Goal: Task Accomplishment & Management: Manage account settings

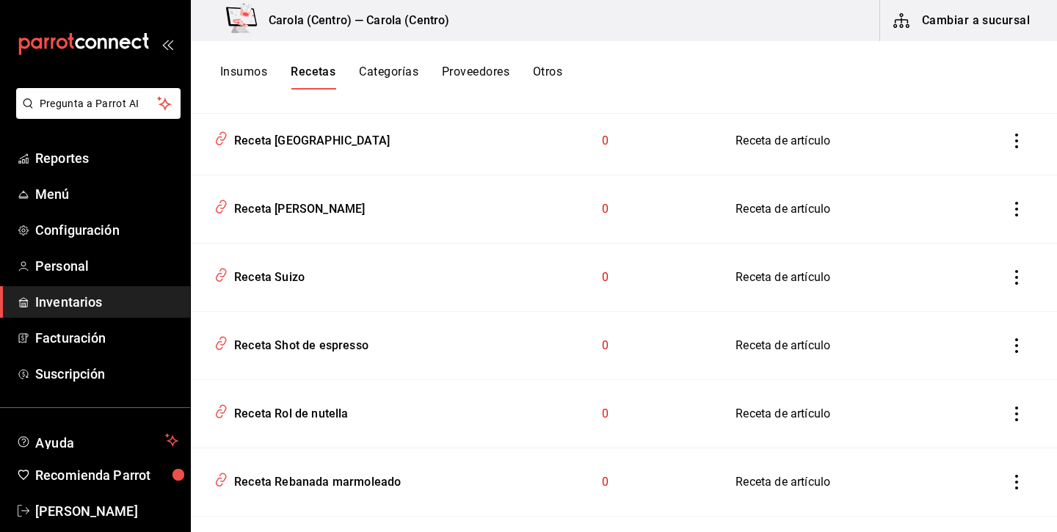
scroll to position [965, 0]
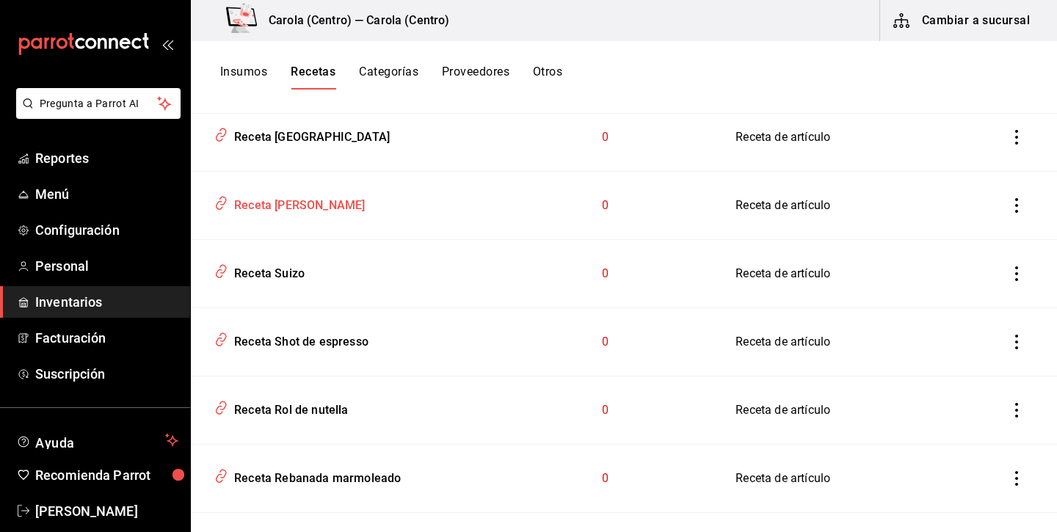
click at [341, 203] on div "Receta Tarta de datil" at bounding box center [296, 203] width 137 height 23
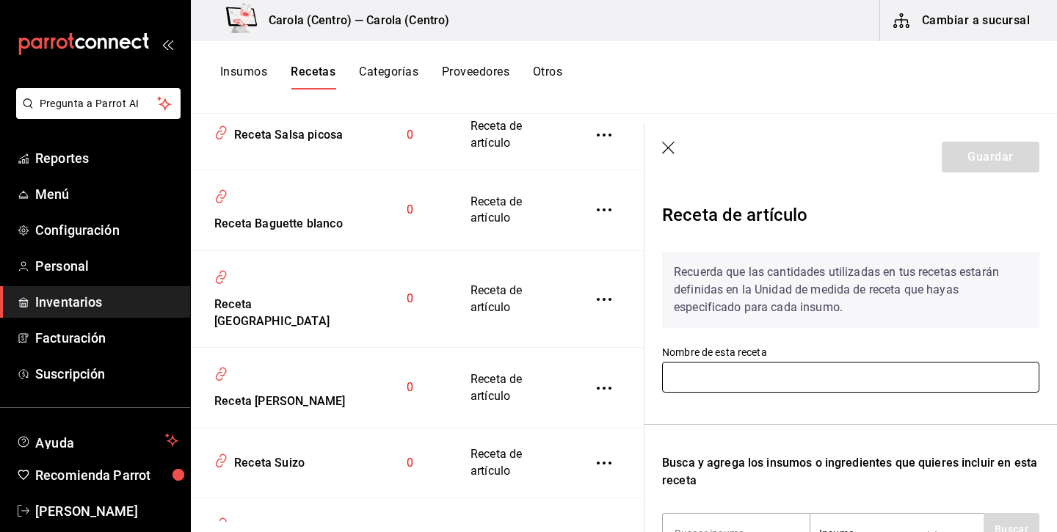
type input "Receta Tarta de datil"
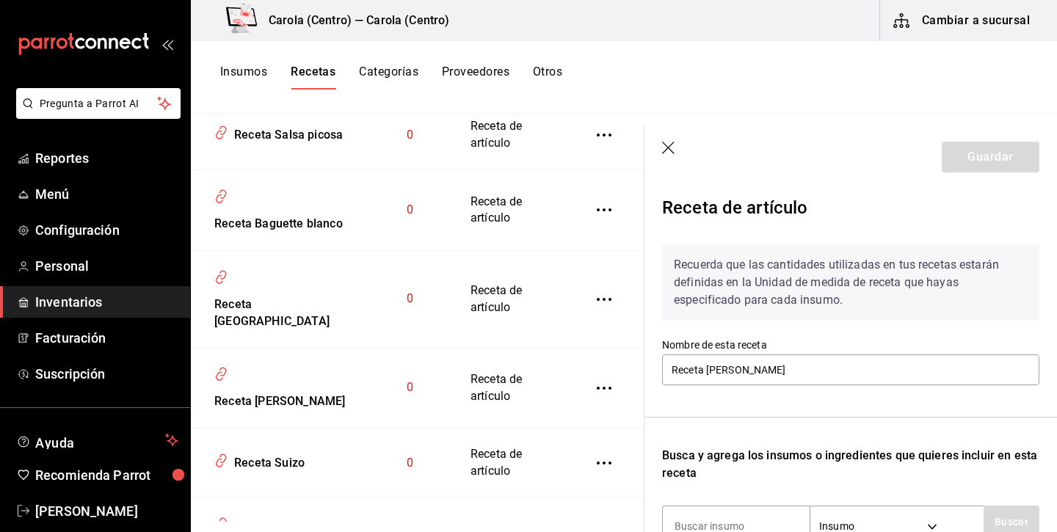
click at [669, 148] on icon "button" at bounding box center [668, 148] width 12 height 12
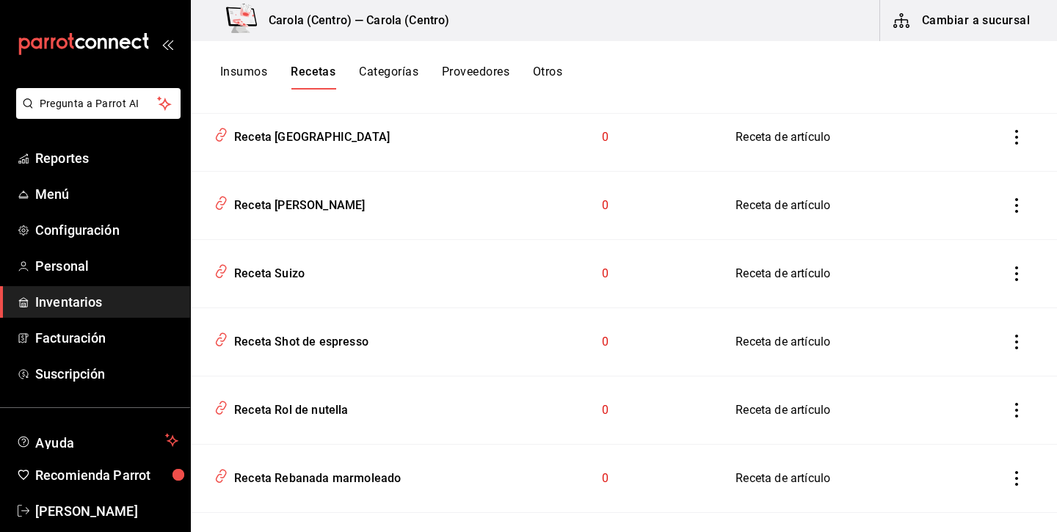
click at [249, 73] on button "Insumos" at bounding box center [243, 77] width 47 height 25
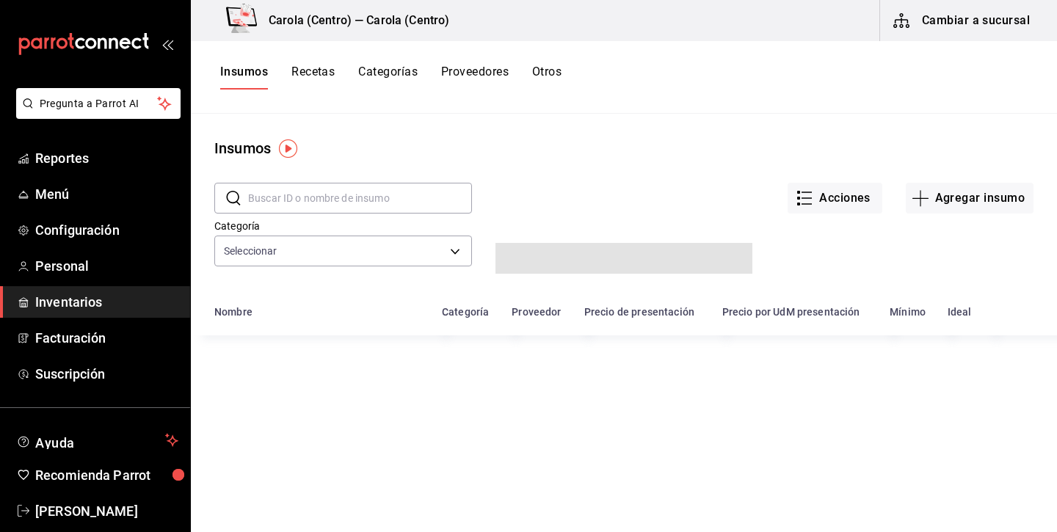
type input "db0c3e76-e97c-4324-986d-6718a95b3bb4,b292555a-2f44-45c6-bbee-f94f4e4226ea,6eb76…"
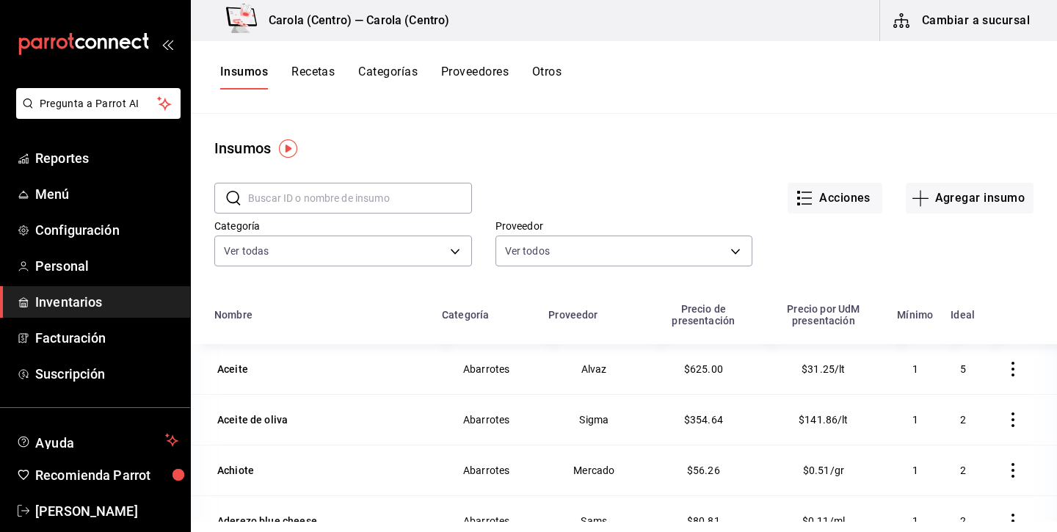
click at [307, 65] on button "Recetas" at bounding box center [313, 77] width 43 height 25
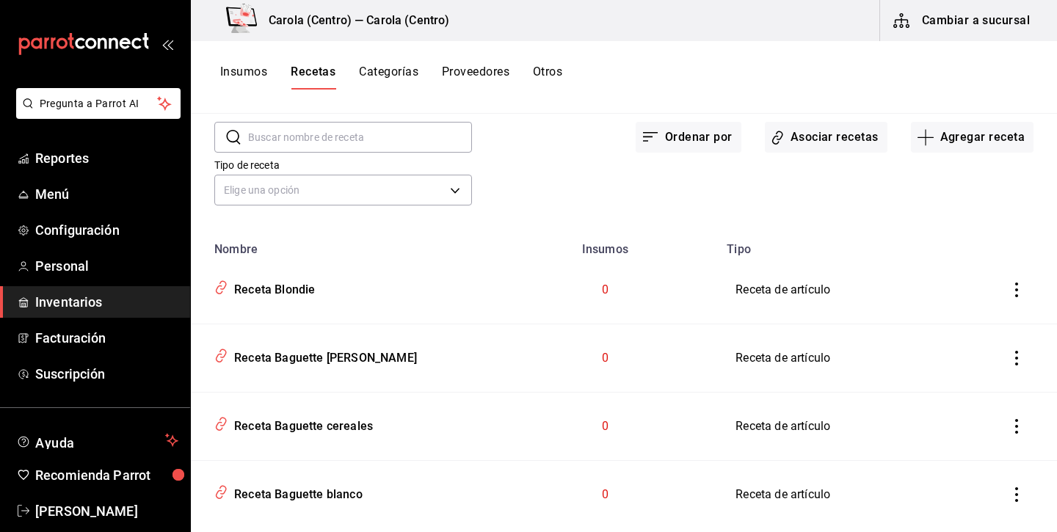
scroll to position [4, 0]
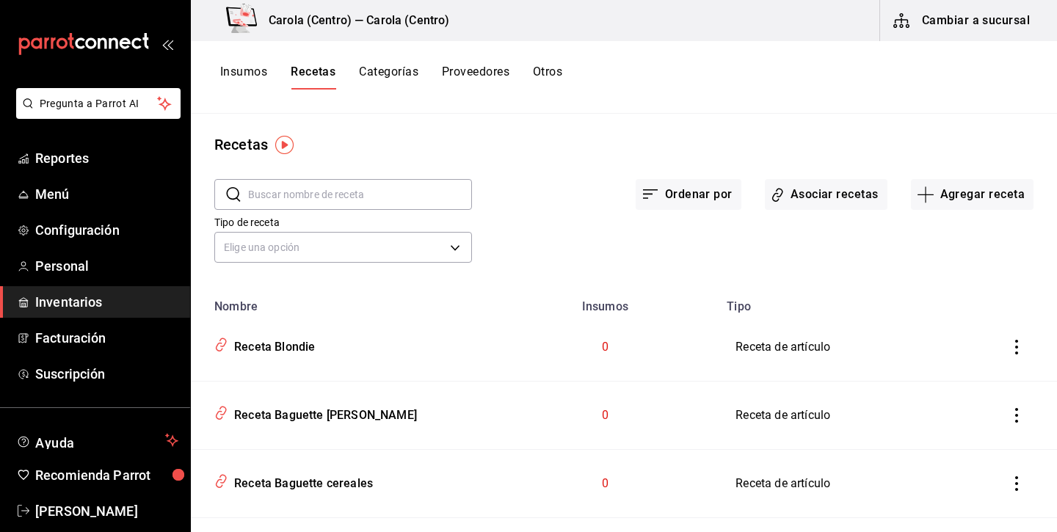
click at [256, 72] on button "Insumos" at bounding box center [243, 77] width 47 height 25
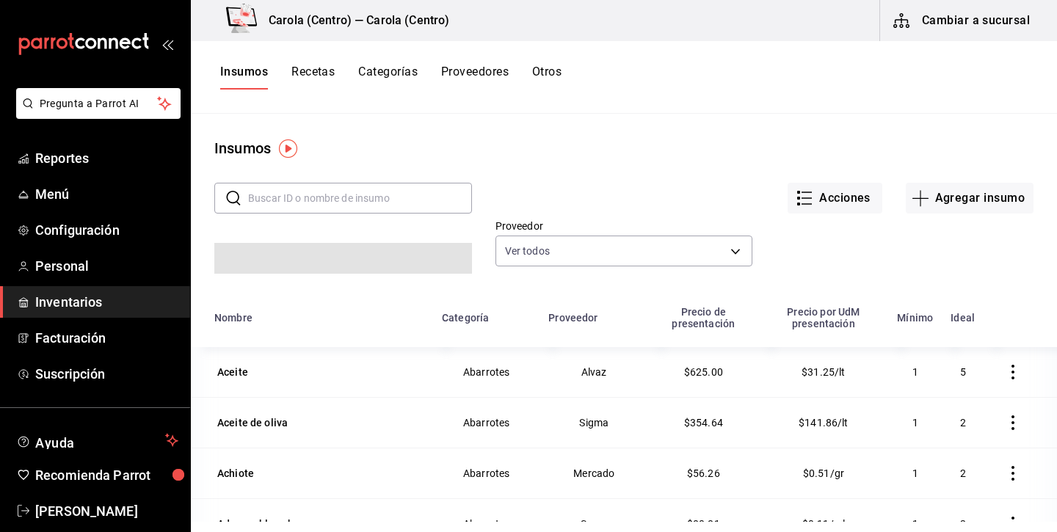
click at [315, 69] on button "Recetas" at bounding box center [313, 77] width 43 height 25
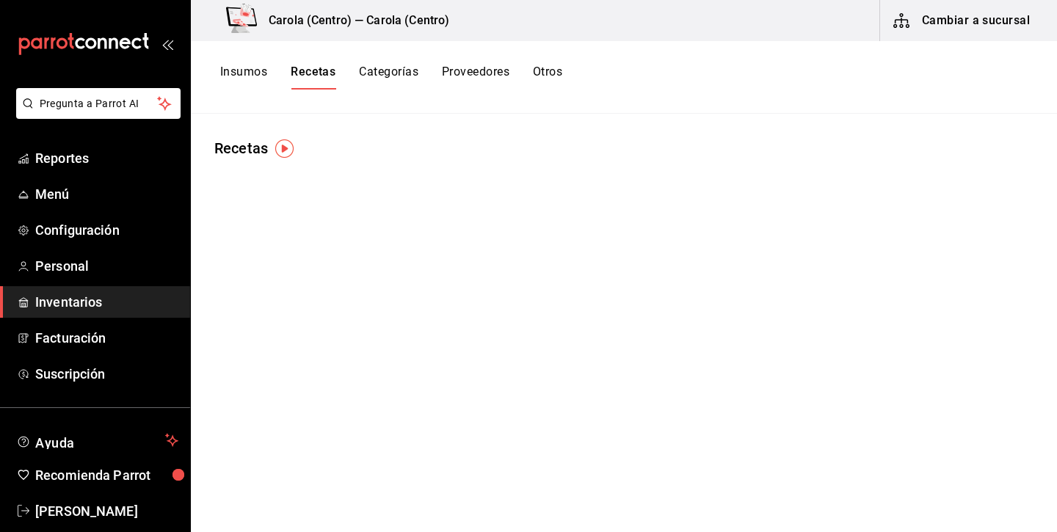
click at [386, 72] on button "Categorías" at bounding box center [388, 77] width 59 height 25
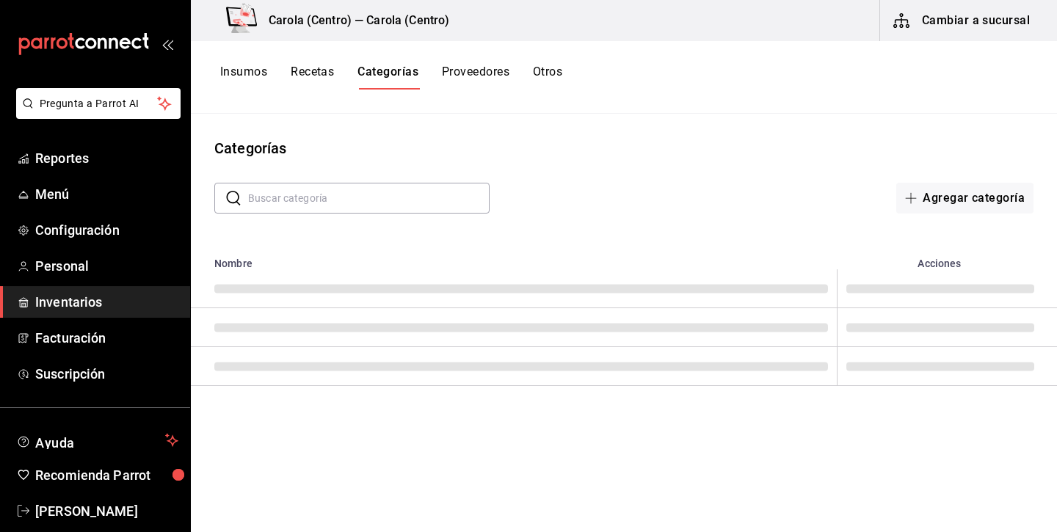
click at [325, 71] on button "Recetas" at bounding box center [312, 77] width 43 height 25
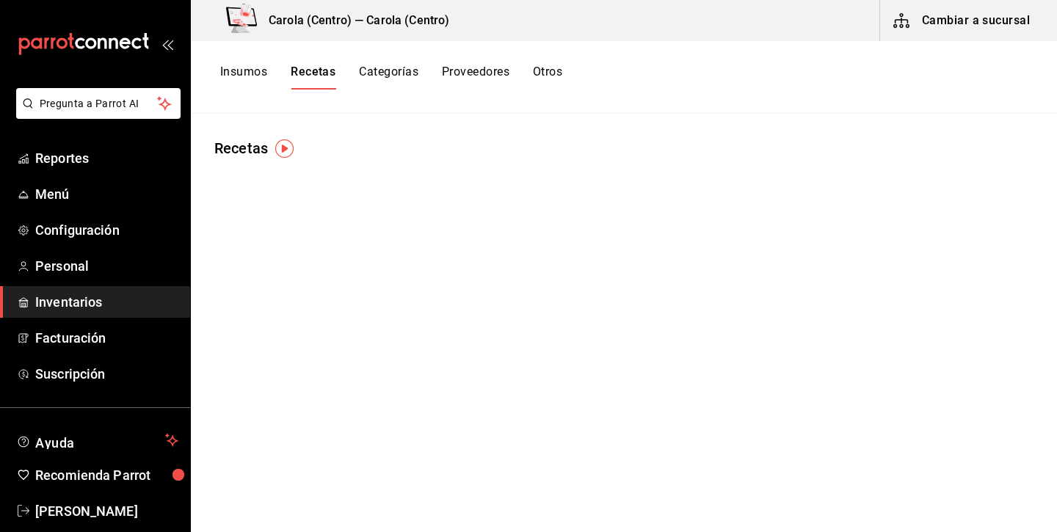
click at [244, 66] on button "Insumos" at bounding box center [243, 77] width 47 height 25
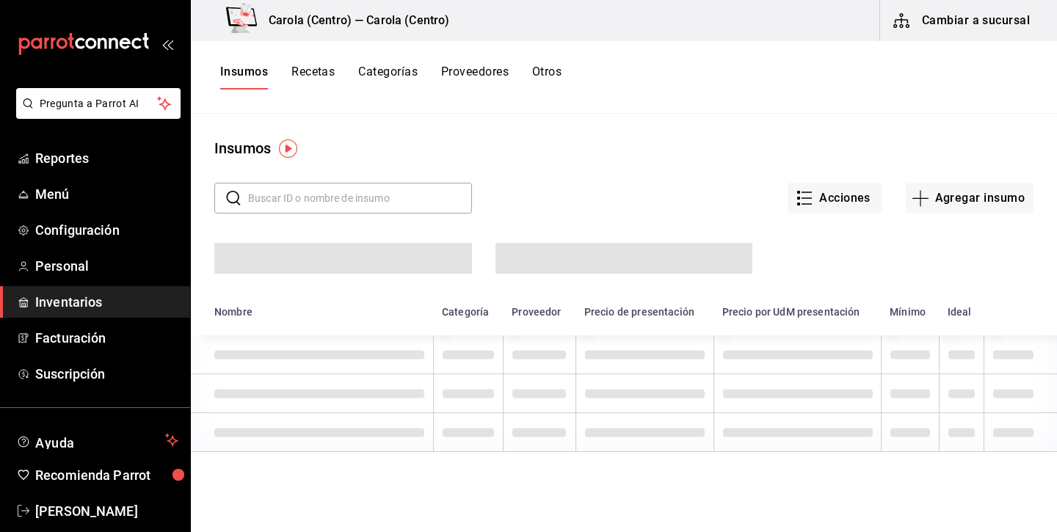
click at [310, 70] on button "Recetas" at bounding box center [313, 77] width 43 height 25
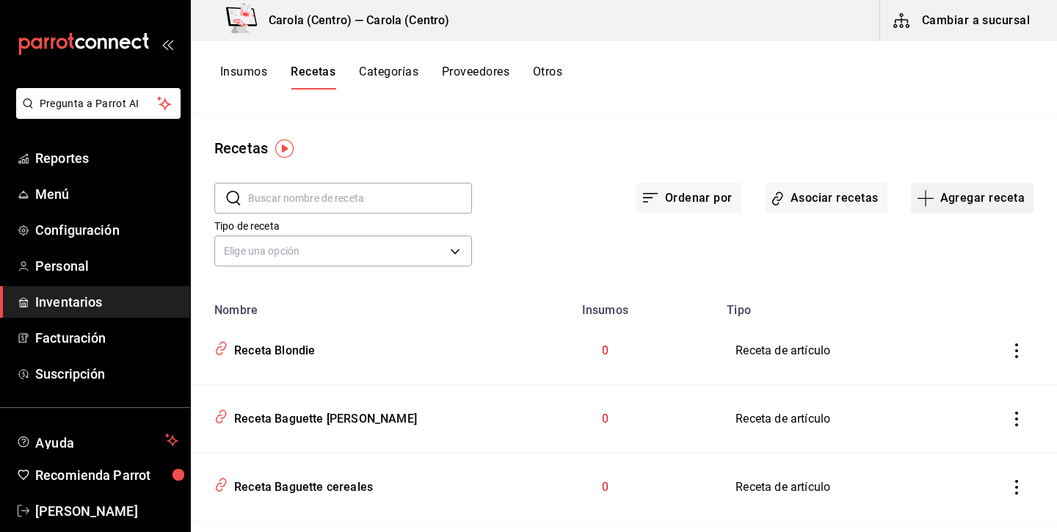
click at [994, 202] on button "Agregar receta" at bounding box center [972, 198] width 123 height 31
click at [957, 314] on span "Receta de producción" at bounding box center [972, 316] width 123 height 15
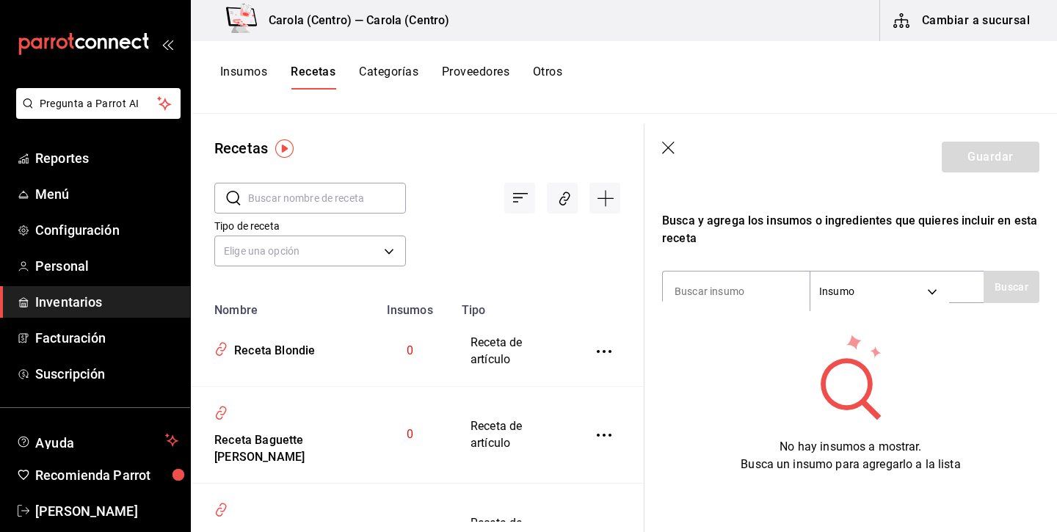
scroll to position [46, 0]
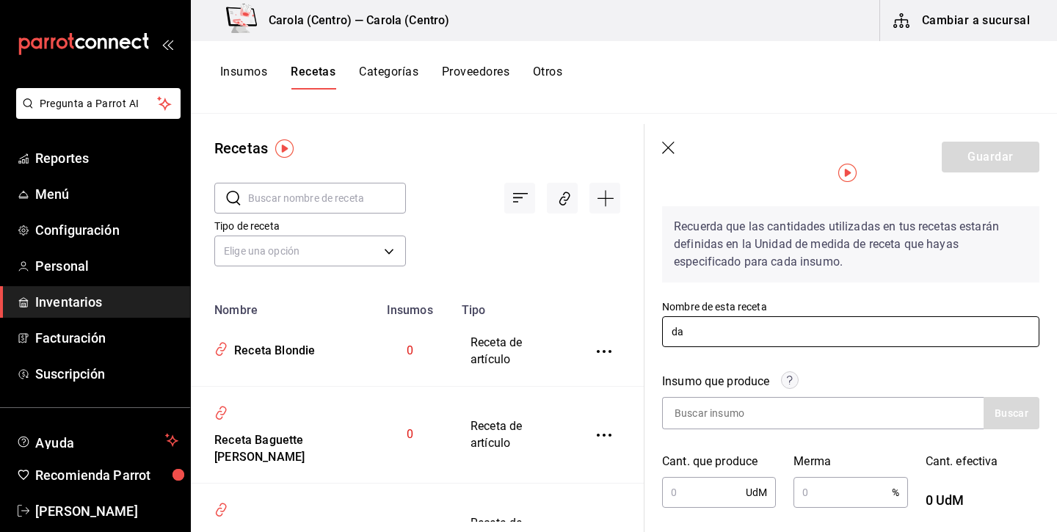
type input "d"
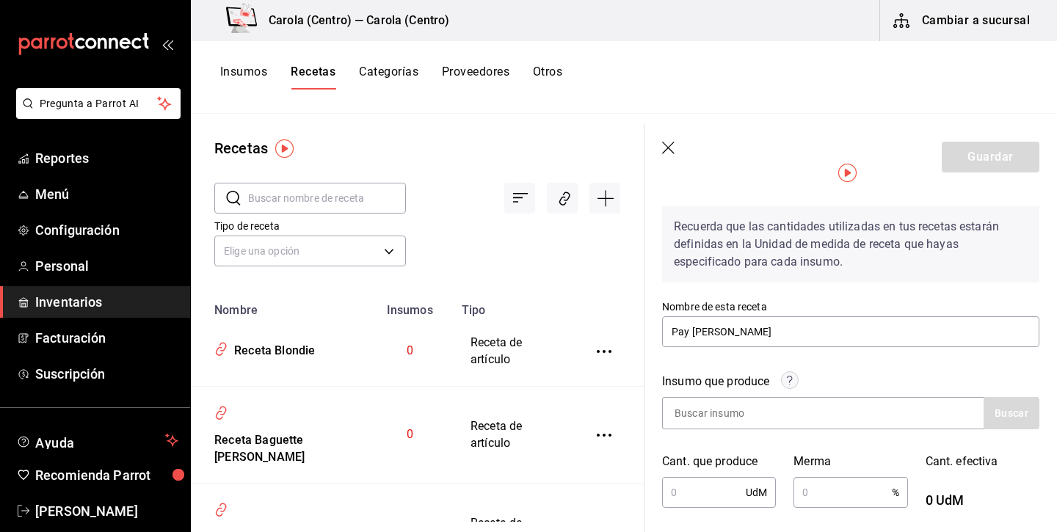
click at [708, 377] on div "Insumo que produce" at bounding box center [715, 382] width 107 height 18
click at [705, 407] on input at bounding box center [736, 413] width 147 height 31
click at [684, 333] on input "Pay de datil" at bounding box center [850, 332] width 377 height 31
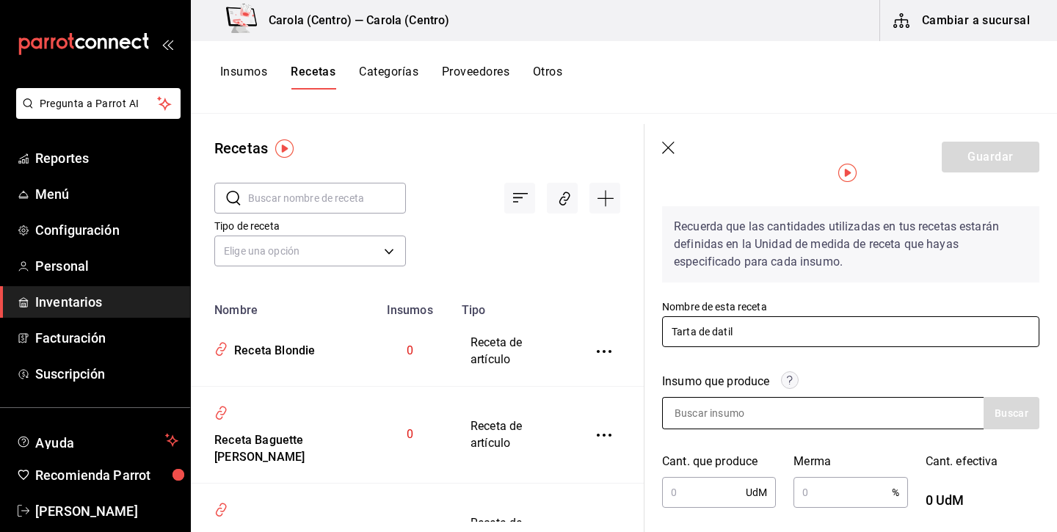
type input "Tarta de datil"
click at [684, 415] on input at bounding box center [736, 413] width 147 height 31
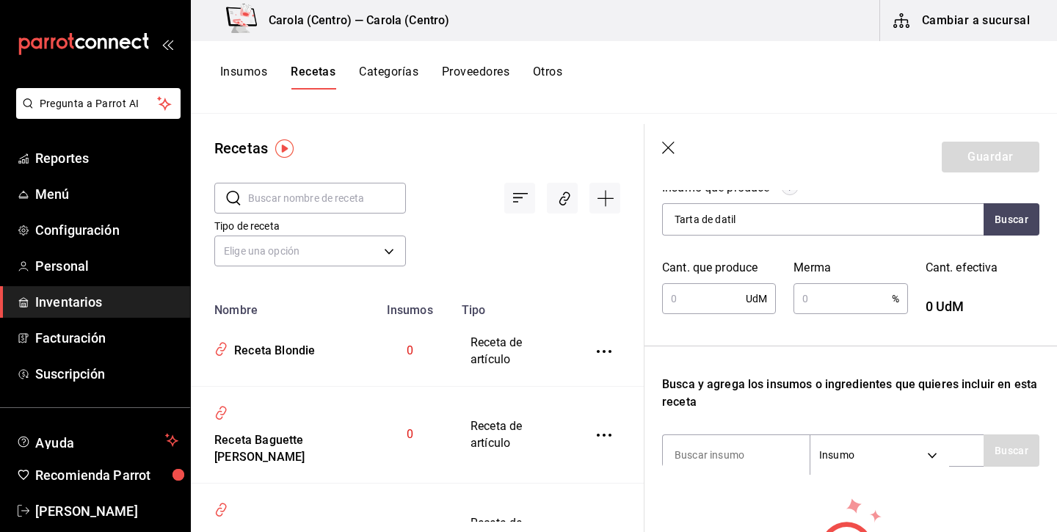
scroll to position [274, 0]
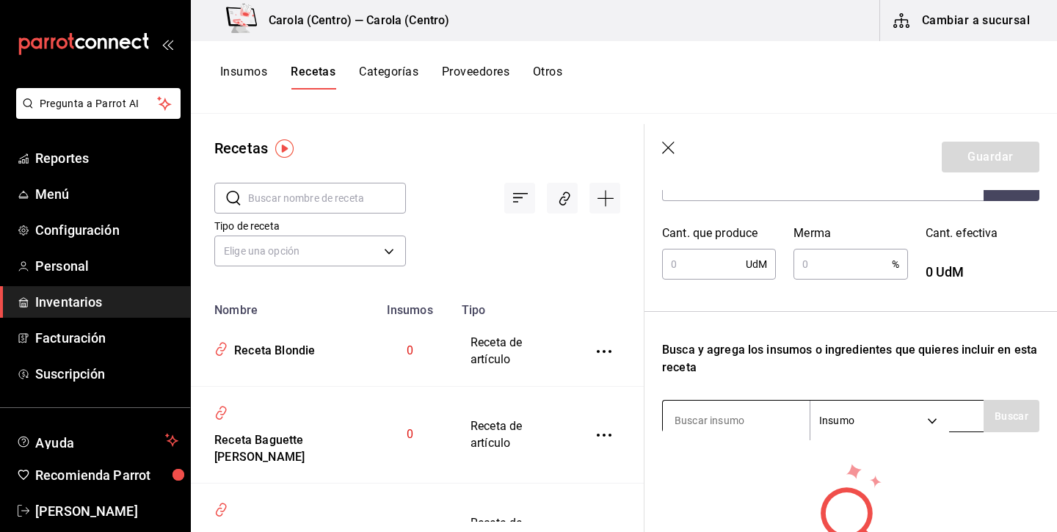
type input "Tarta de datil"
click at [701, 258] on input "text" at bounding box center [704, 264] width 84 height 29
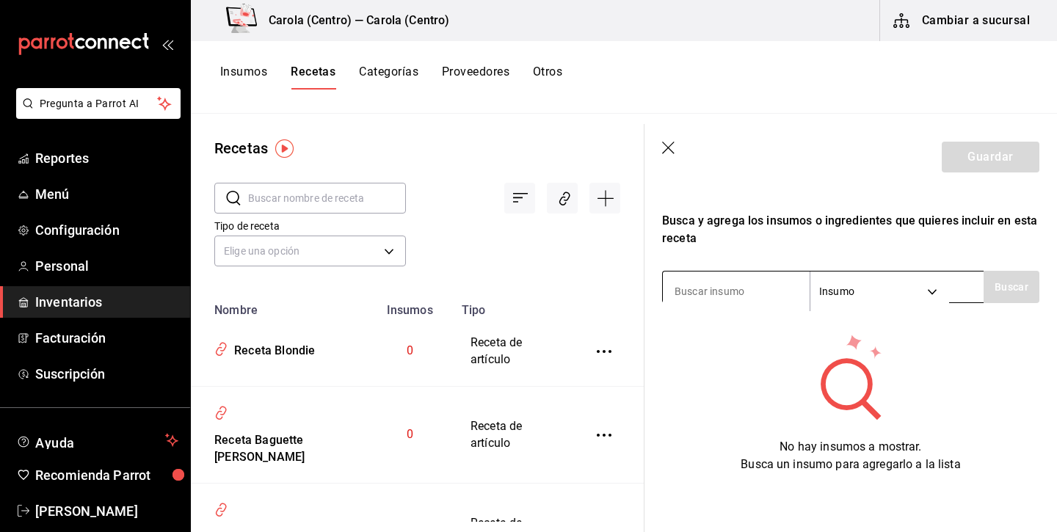
scroll to position [403, 0]
click at [709, 291] on input at bounding box center [736, 291] width 147 height 31
type input "dátil"
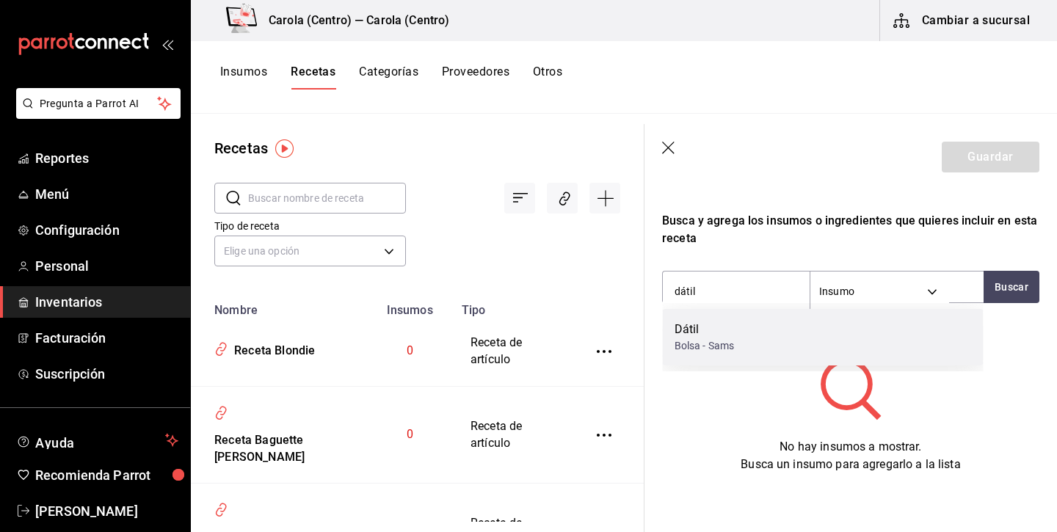
click at [715, 335] on div "Dátil" at bounding box center [705, 330] width 60 height 18
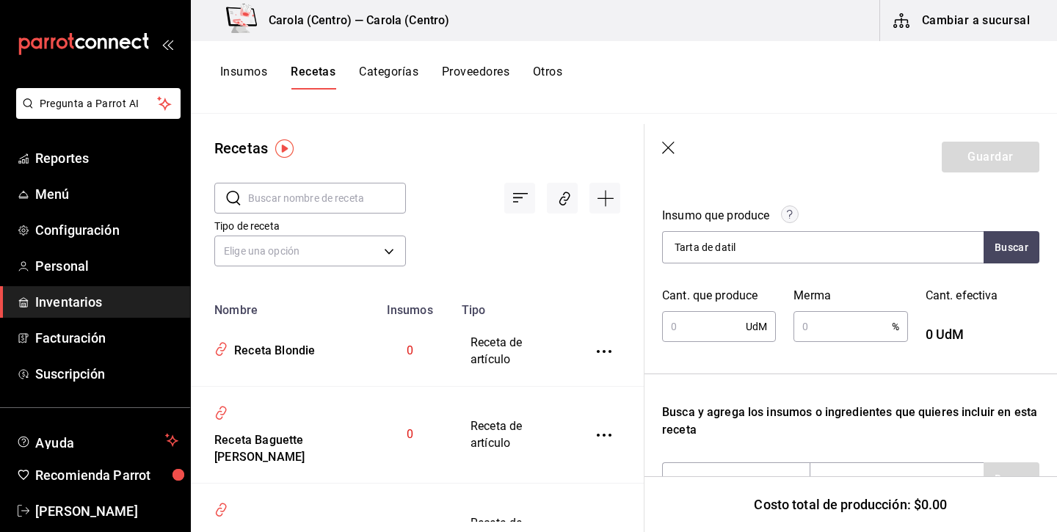
scroll to position [225, 0]
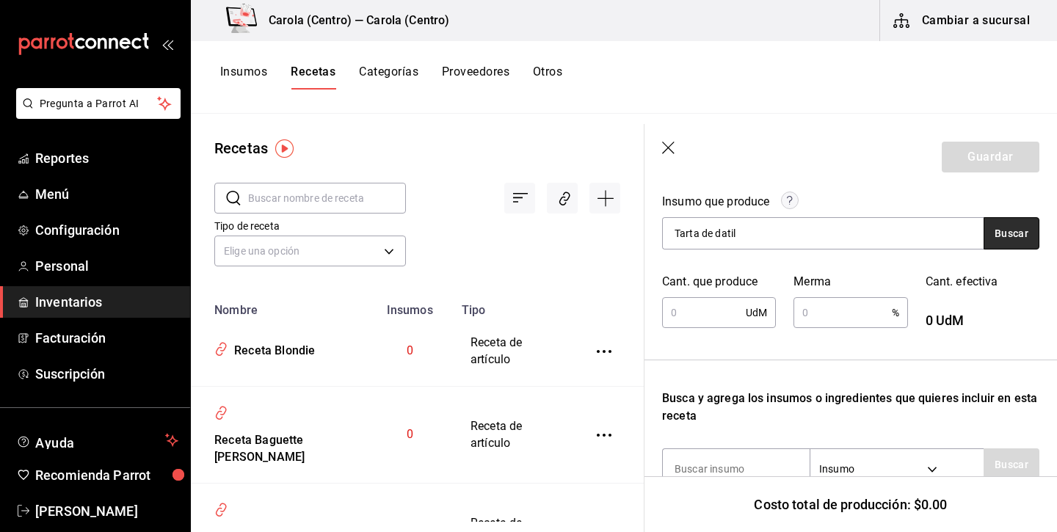
click at [991, 240] on button "Buscar" at bounding box center [1012, 233] width 56 height 32
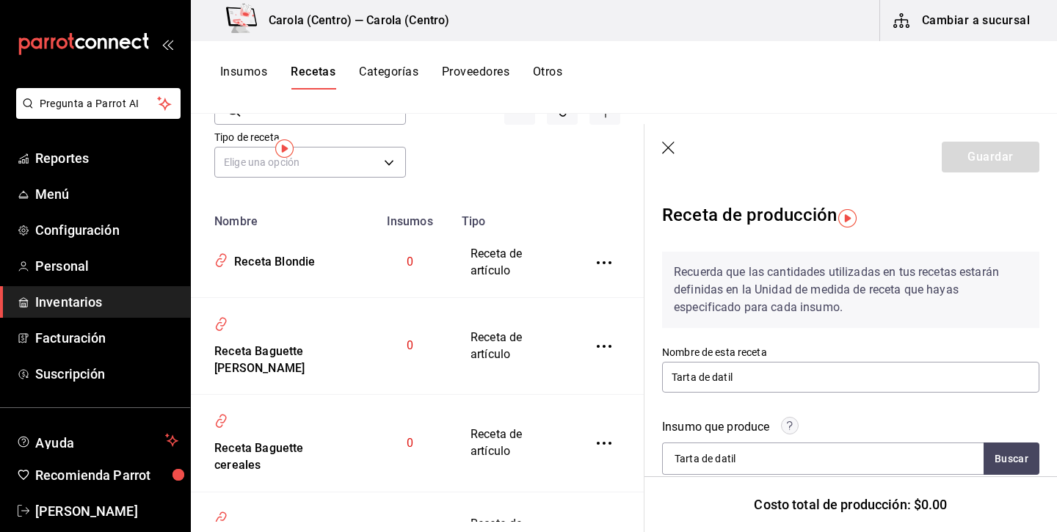
scroll to position [0, 0]
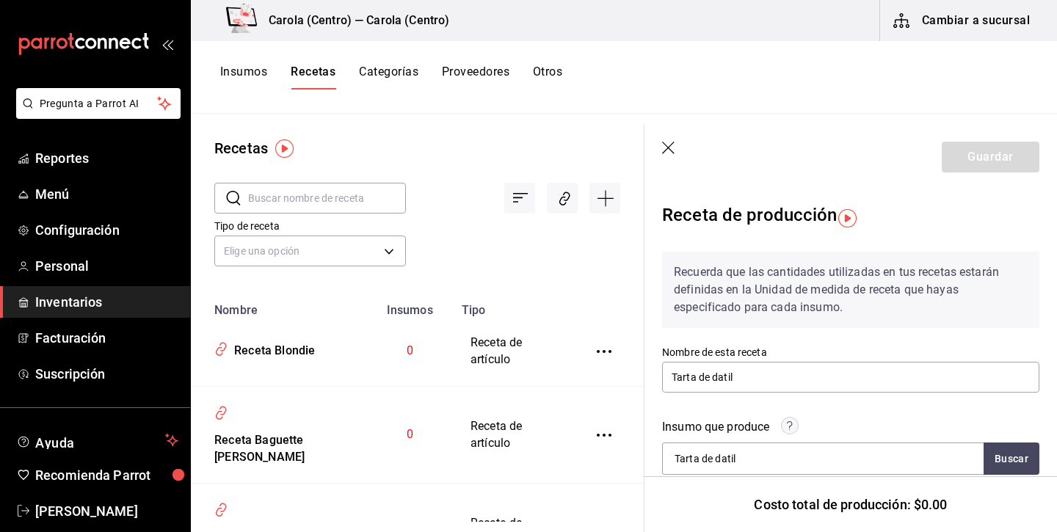
click at [323, 211] on input "text" at bounding box center [327, 198] width 158 height 29
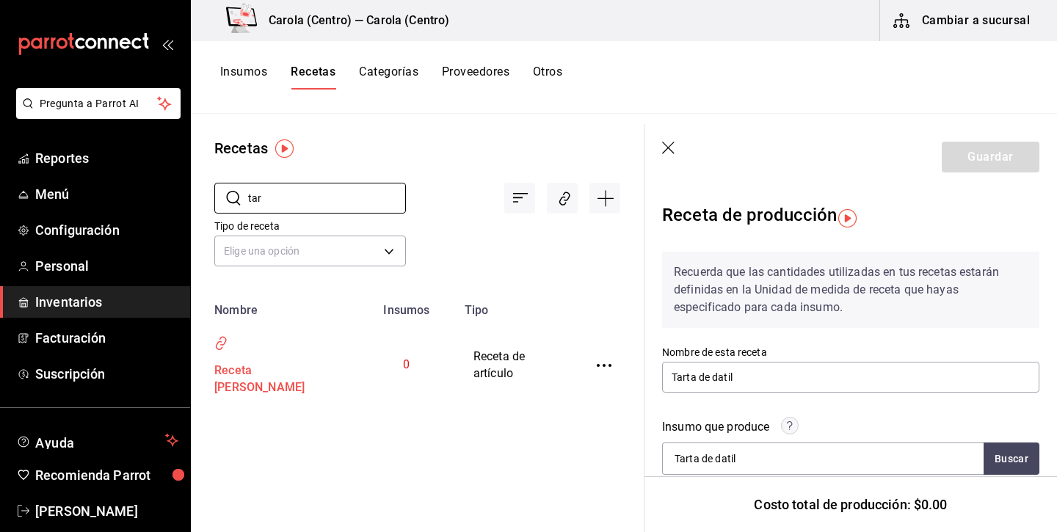
type input "tar"
click at [263, 385] on div "Receta Tarta de datil" at bounding box center [274, 377] width 131 height 40
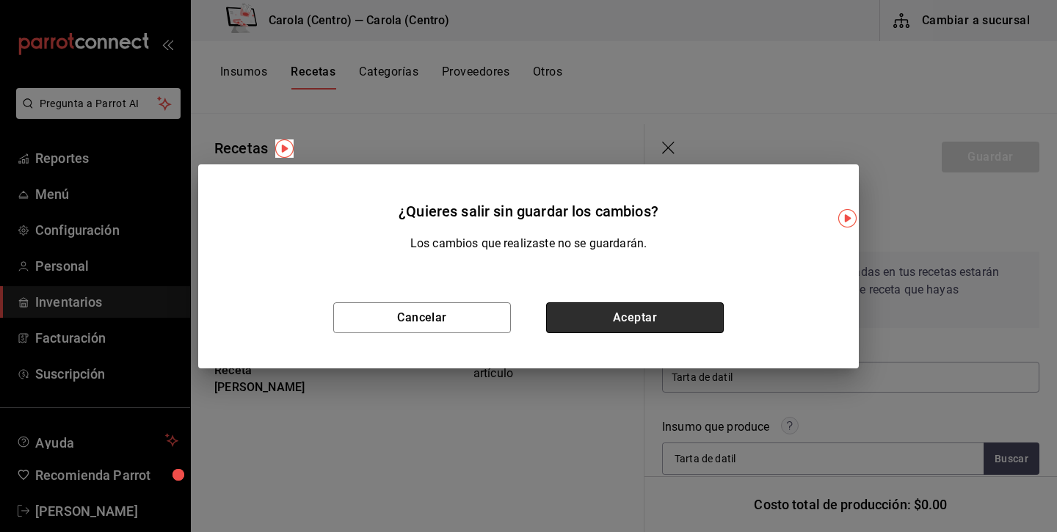
click at [651, 324] on button "Aceptar" at bounding box center [635, 318] width 178 height 31
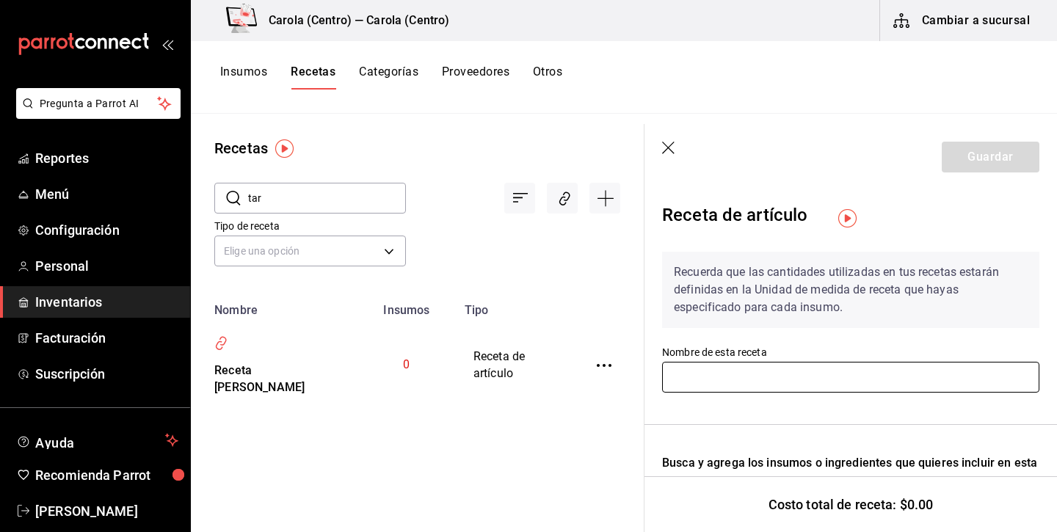
type input "Receta Tarta de datil"
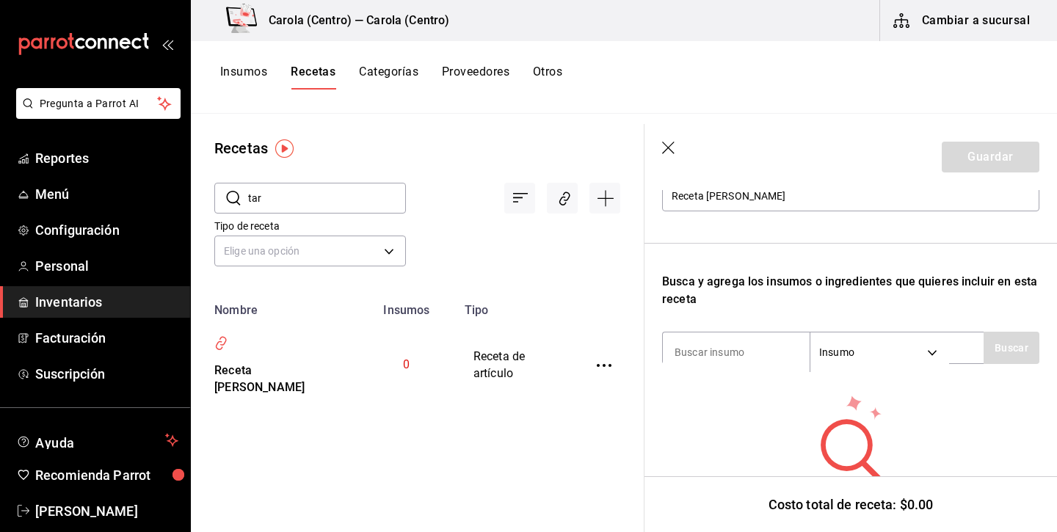
scroll to position [183, 0]
click at [665, 151] on icon "button" at bounding box center [668, 148] width 12 height 12
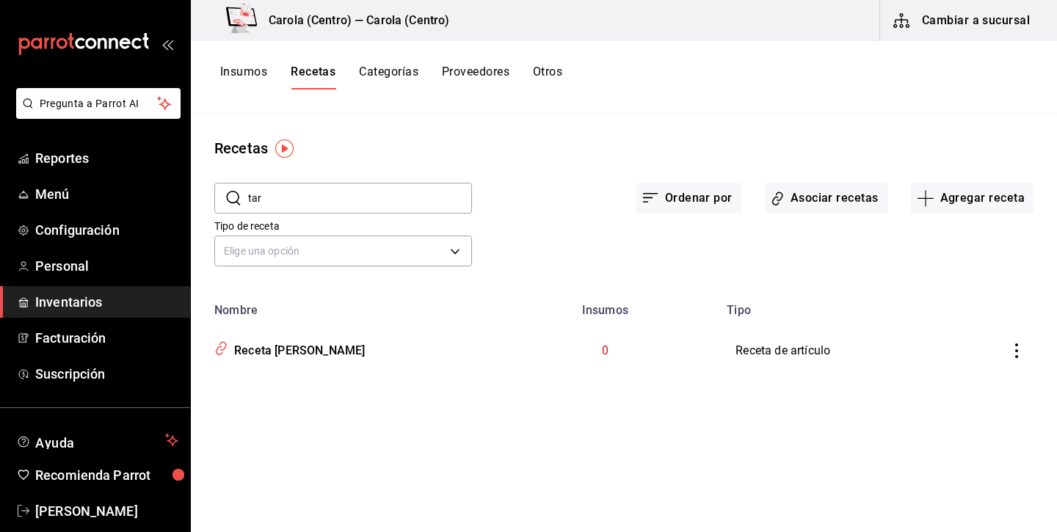
click at [240, 70] on button "Insumos" at bounding box center [243, 77] width 47 height 25
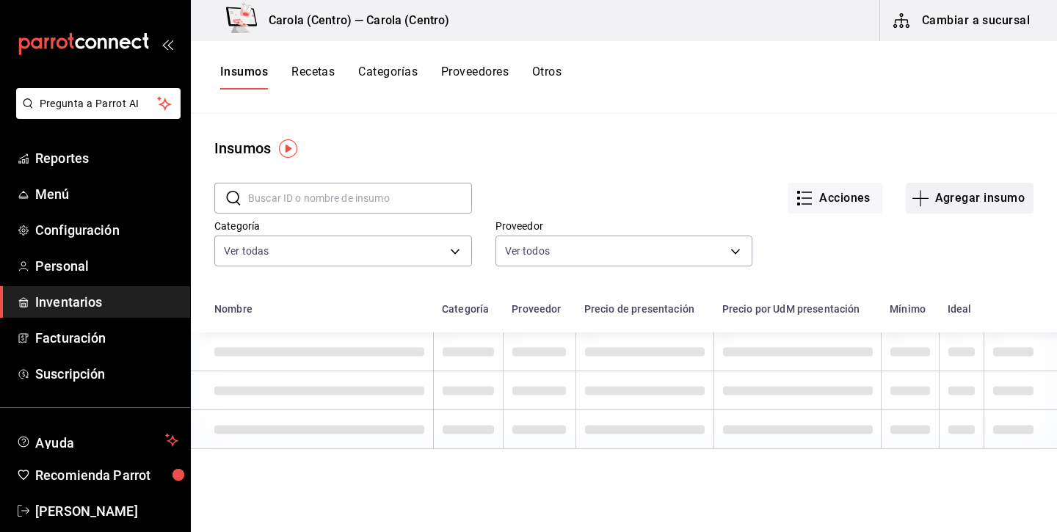
click at [968, 209] on button "Agregar insumo" at bounding box center [970, 198] width 128 height 31
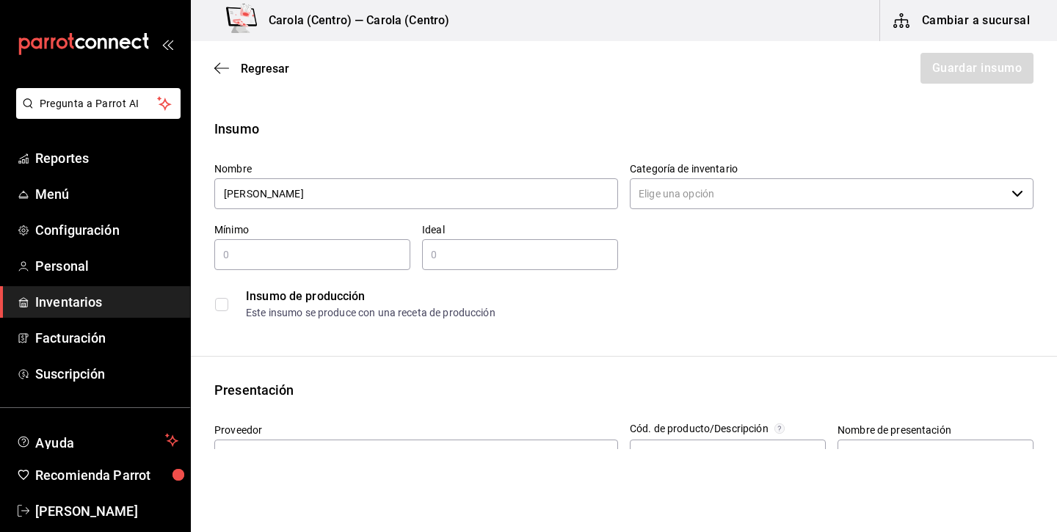
type input "Tarta de dátil"
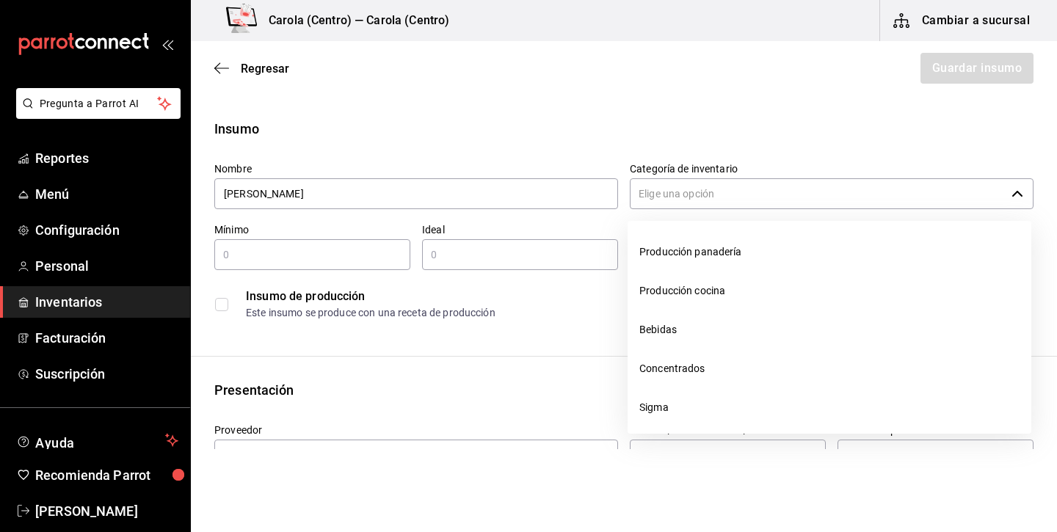
click at [875, 201] on input "Categoría de inventario" at bounding box center [818, 193] width 376 height 31
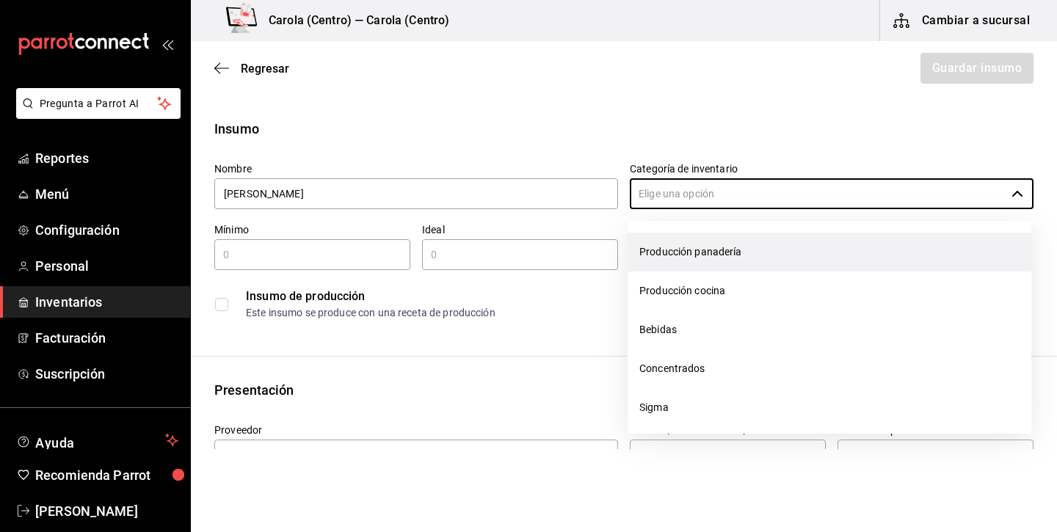
click at [701, 254] on li "Producción panadería" at bounding box center [830, 252] width 404 height 39
type input "Producción panadería"
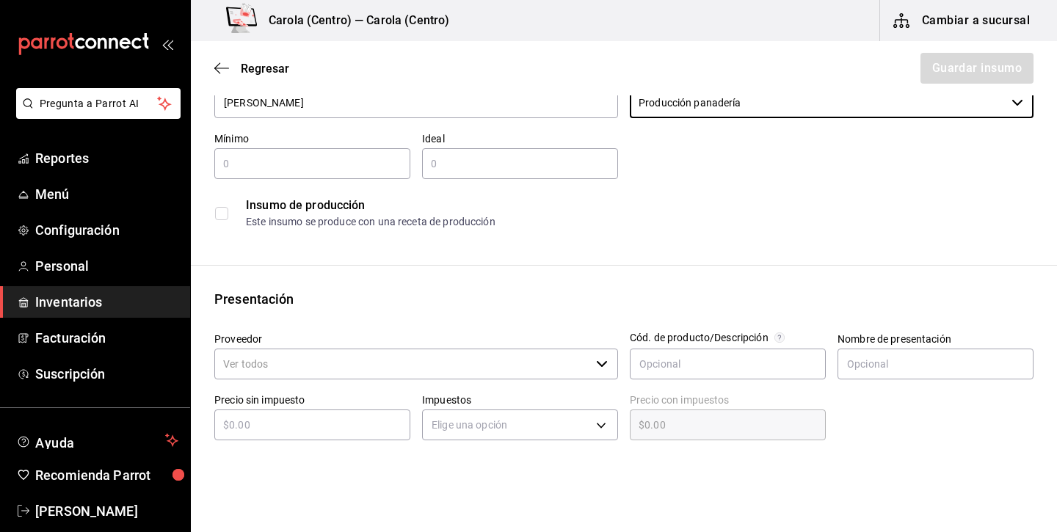
scroll to position [96, 0]
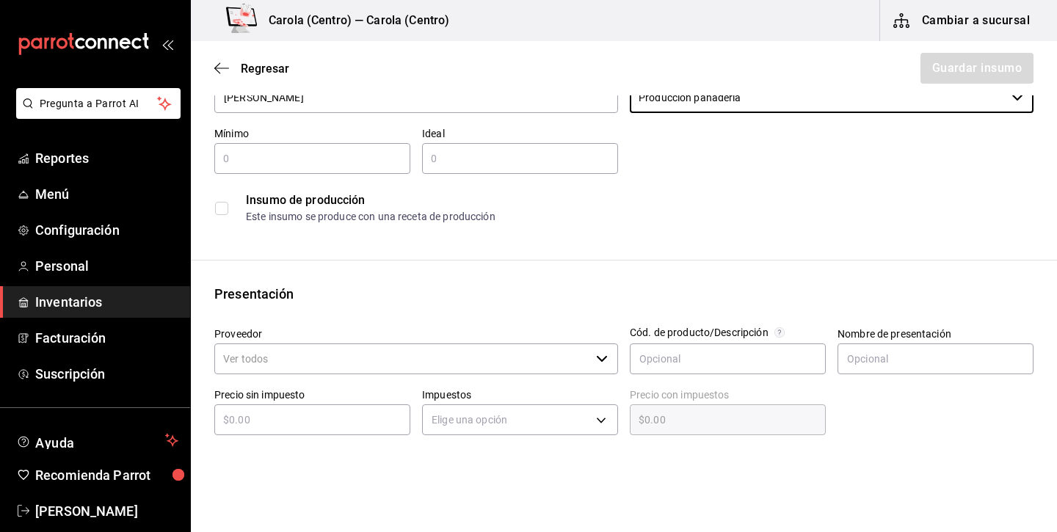
click at [338, 154] on input "text" at bounding box center [312, 159] width 196 height 18
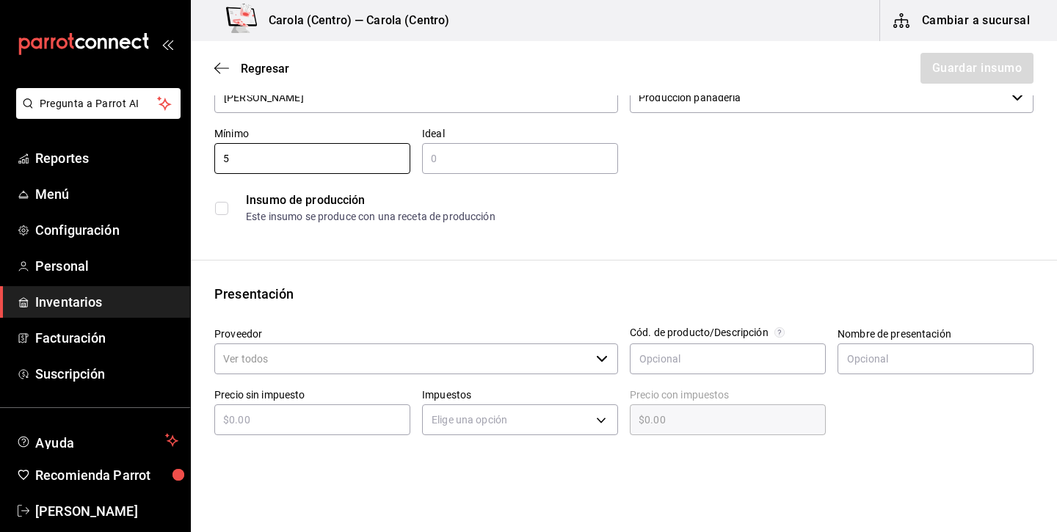
type input "5"
click at [478, 156] on input "text" at bounding box center [520, 159] width 196 height 18
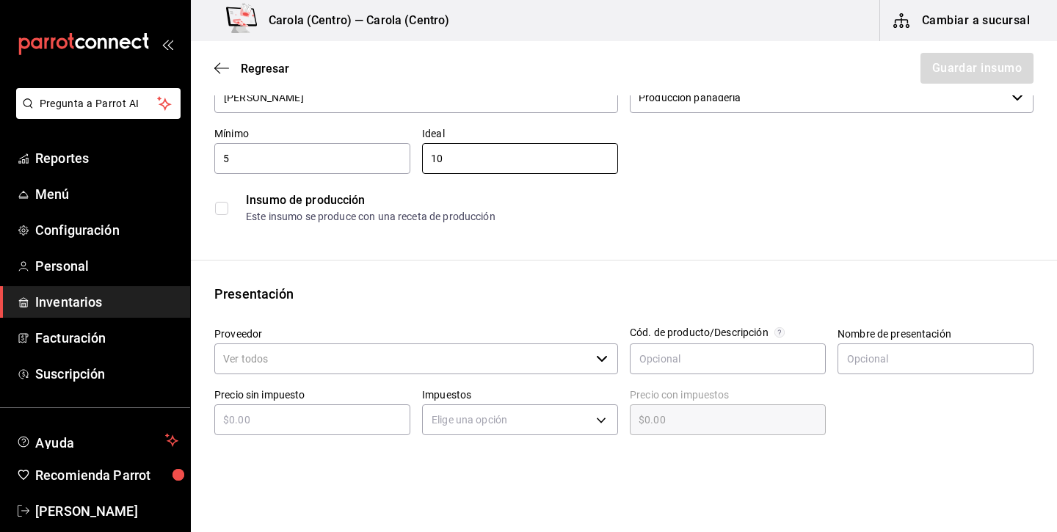
type input "10"
click at [220, 215] on div "Insumo de producción Este insumo se produce con una receta de producción" at bounding box center [624, 208] width 820 height 45
click at [218, 211] on input "checkbox" at bounding box center [221, 208] width 13 height 13
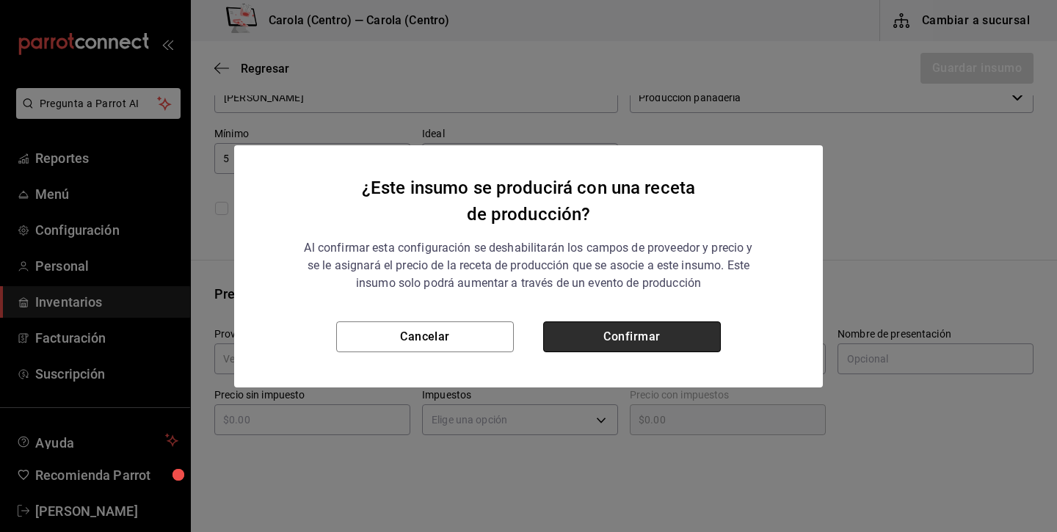
click at [611, 325] on button "Confirmar" at bounding box center [632, 337] width 178 height 31
checkbox input "true"
type input "$0.00"
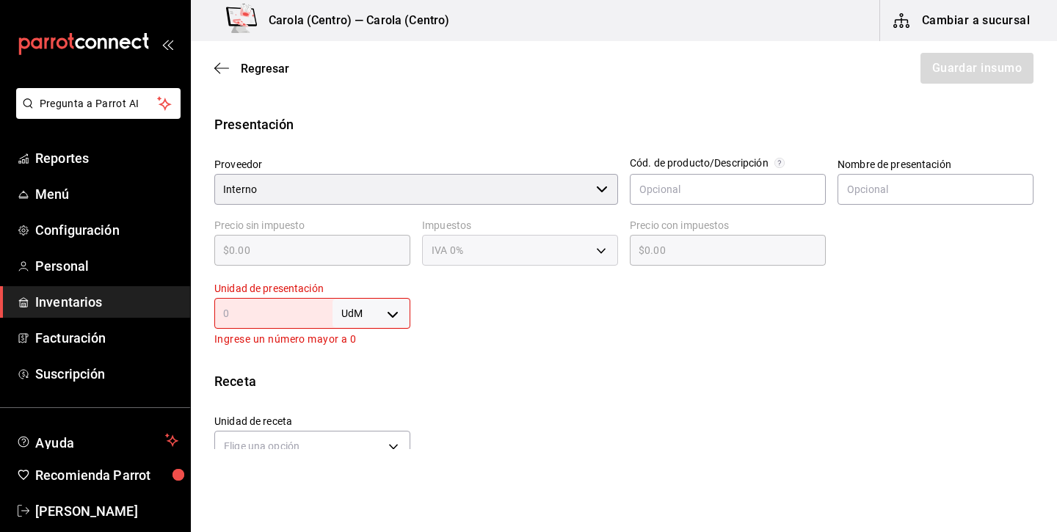
scroll to position [320, 0]
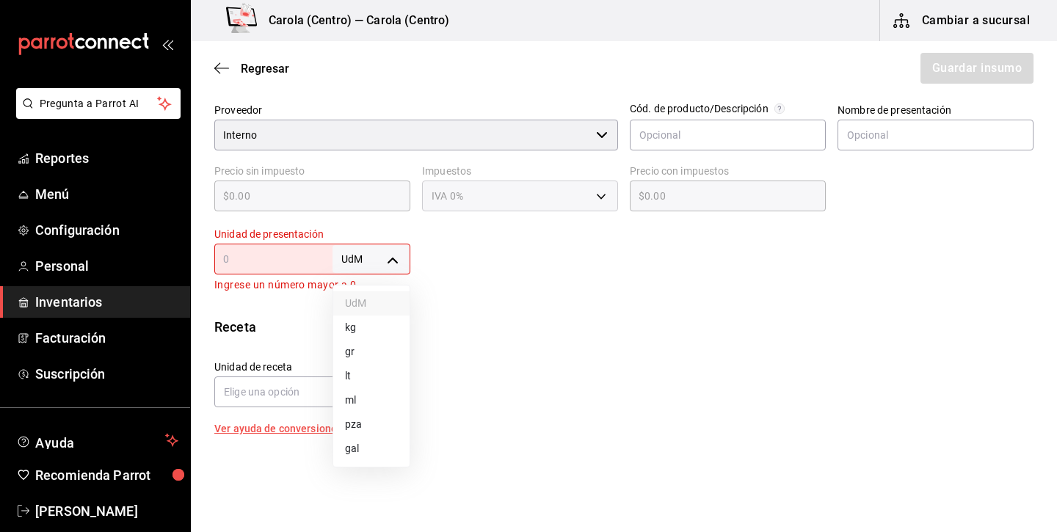
click at [363, 267] on body "Pregunta a Parrot AI Reportes Menú Configuración Personal Inventarios Facturaci…" at bounding box center [528, 224] width 1057 height 449
click at [361, 429] on li "pza" at bounding box center [371, 425] width 76 height 24
type input "UNIT"
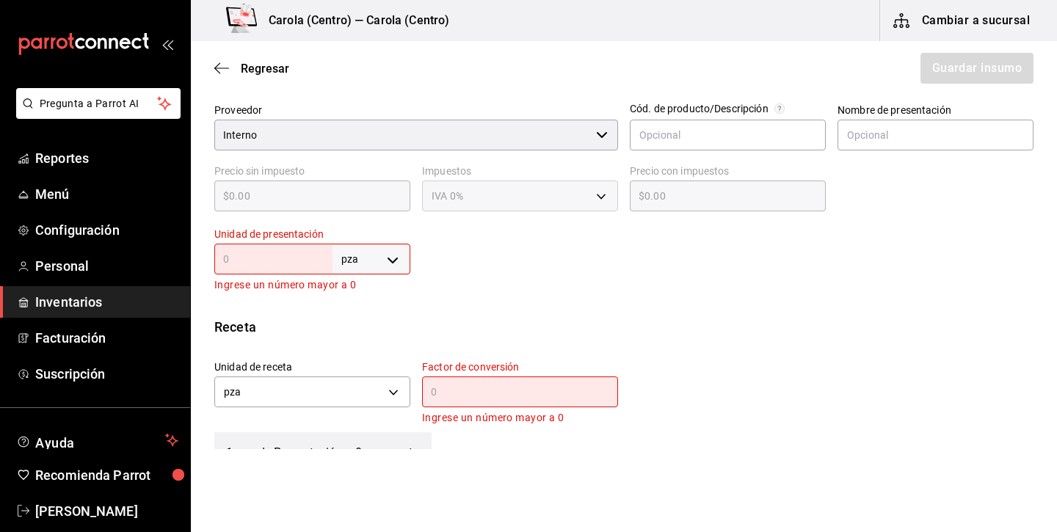
click at [263, 266] on input "text" at bounding box center [273, 259] width 118 height 18
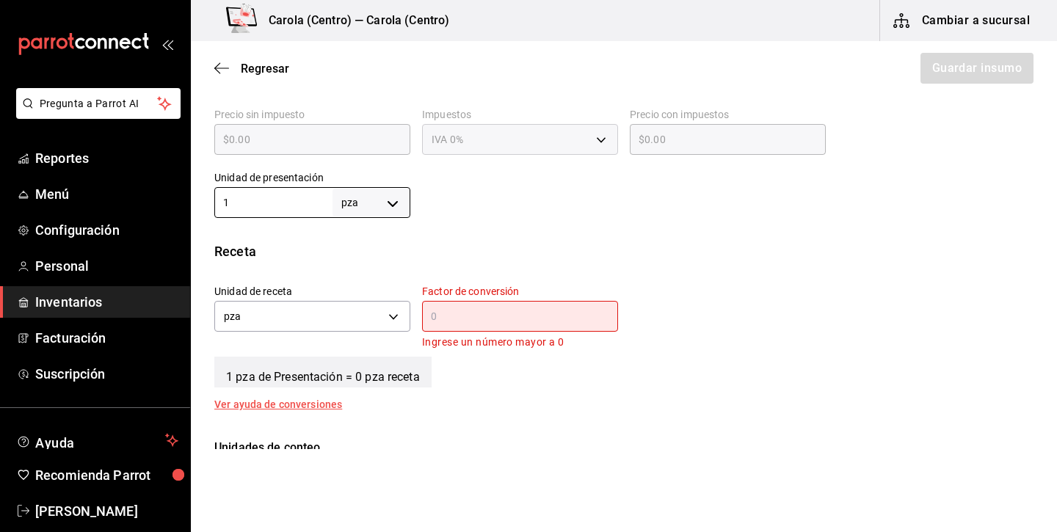
scroll to position [384, 0]
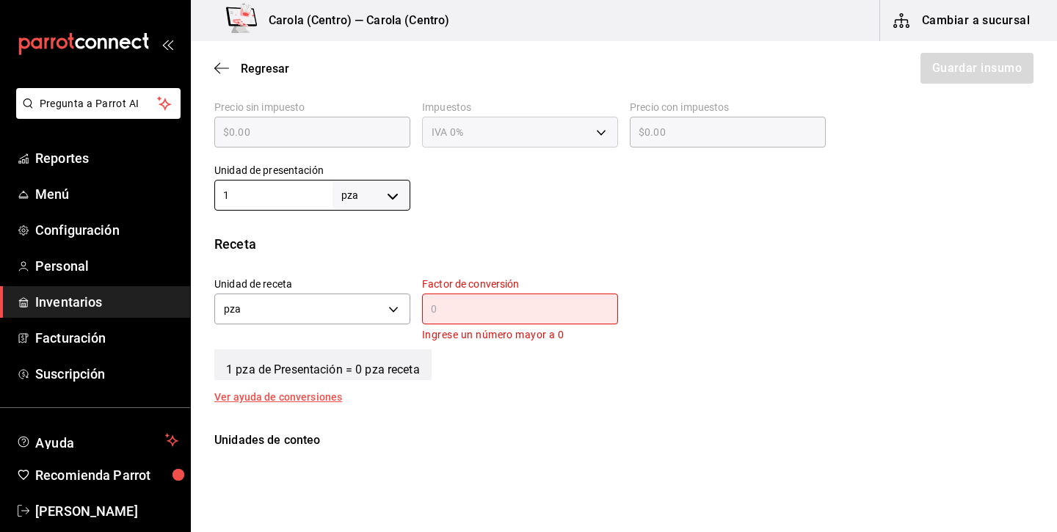
type input "1"
click at [479, 297] on div "​" at bounding box center [520, 309] width 196 height 31
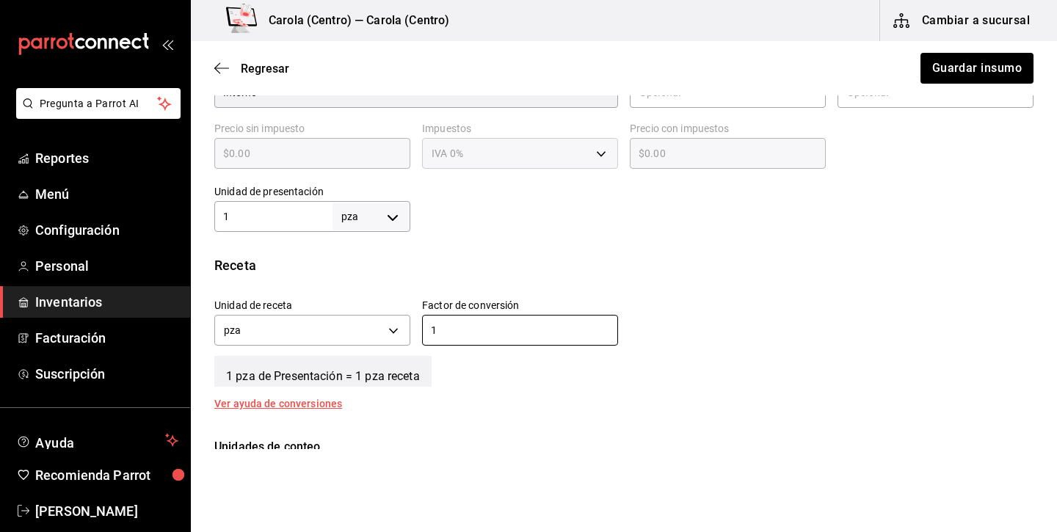
scroll to position [351, 0]
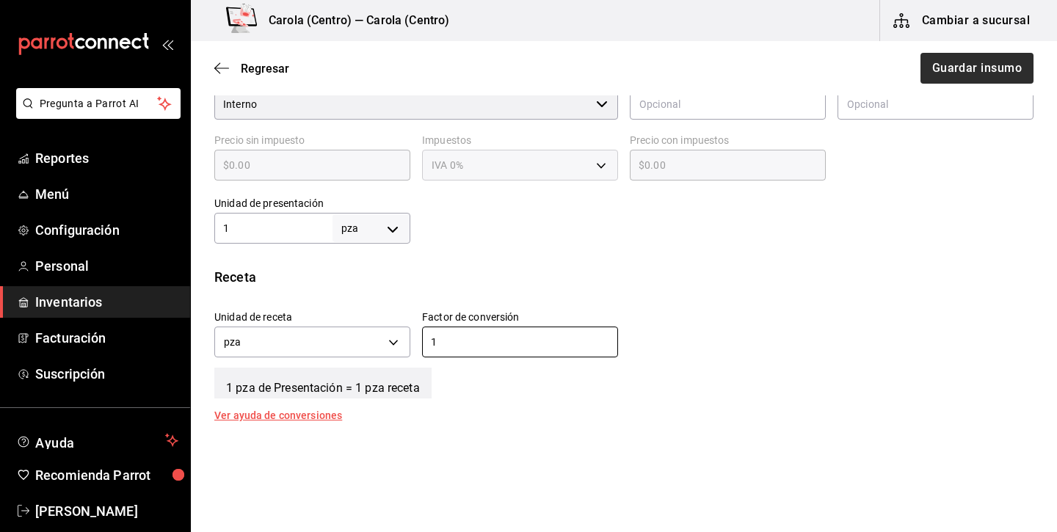
type input "1"
click at [949, 65] on button "Guardar insumo" at bounding box center [976, 68] width 115 height 31
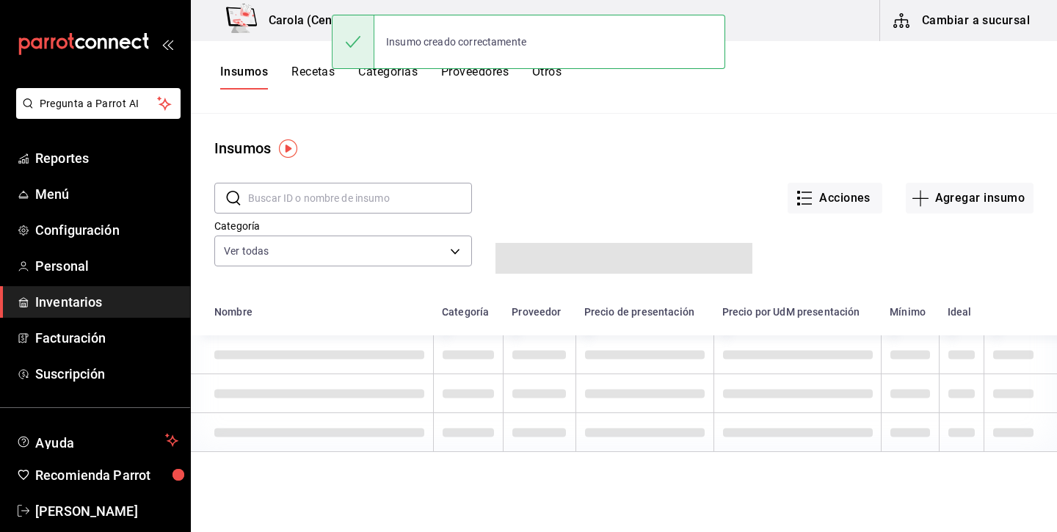
click at [331, 70] on button "Recetas" at bounding box center [313, 77] width 43 height 25
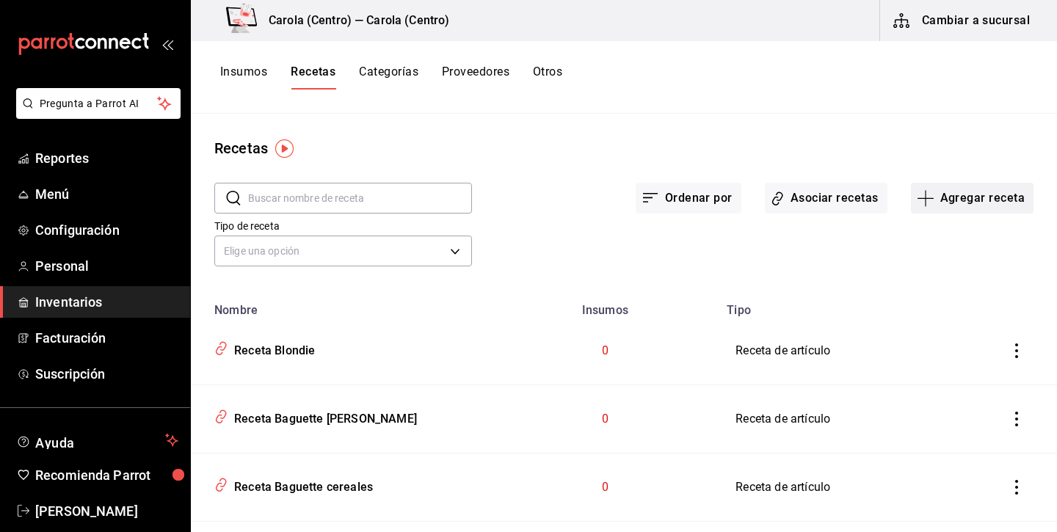
click at [980, 198] on button "Agregar receta" at bounding box center [972, 198] width 123 height 31
click at [941, 316] on span "Receta de producción" at bounding box center [972, 316] width 123 height 15
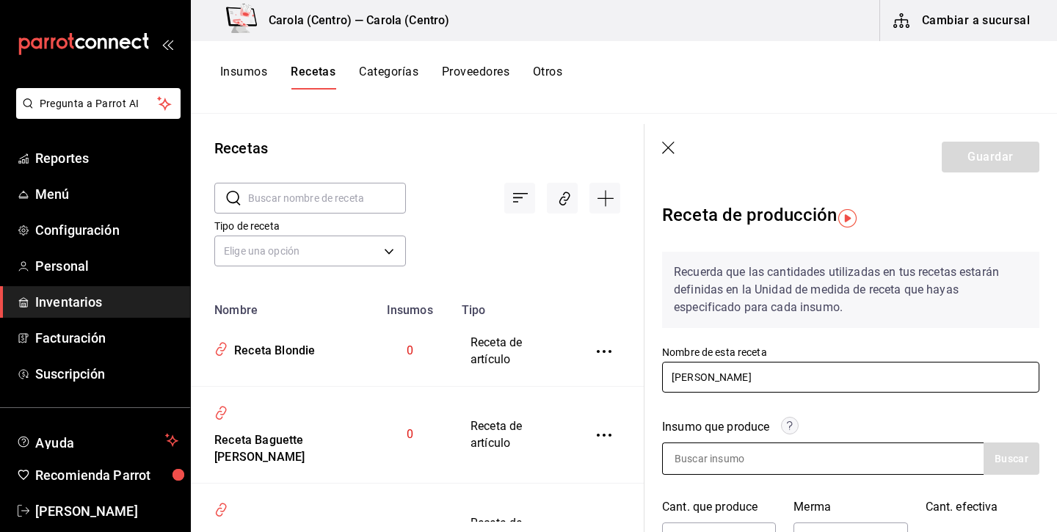
type input "Tarta de dátil"
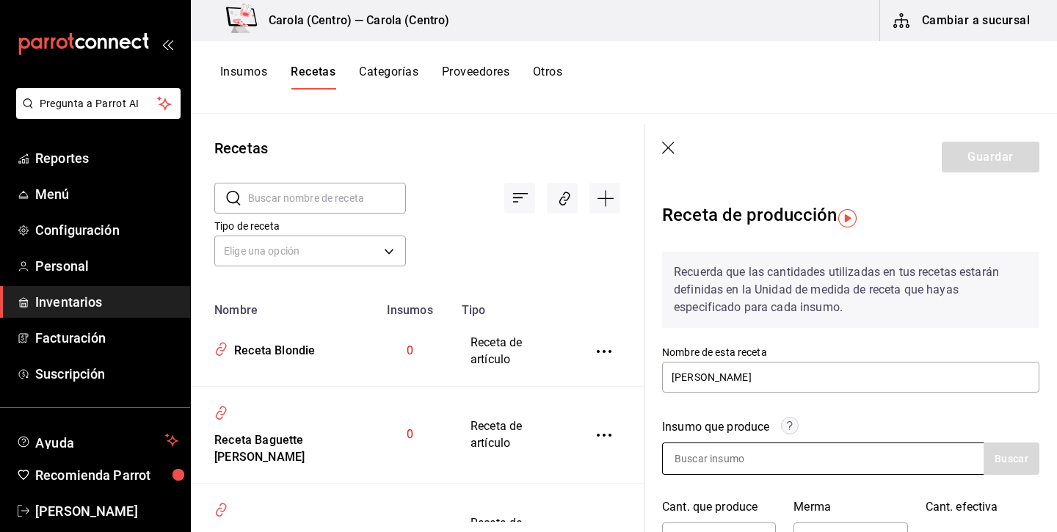
click at [773, 461] on input at bounding box center [736, 459] width 147 height 31
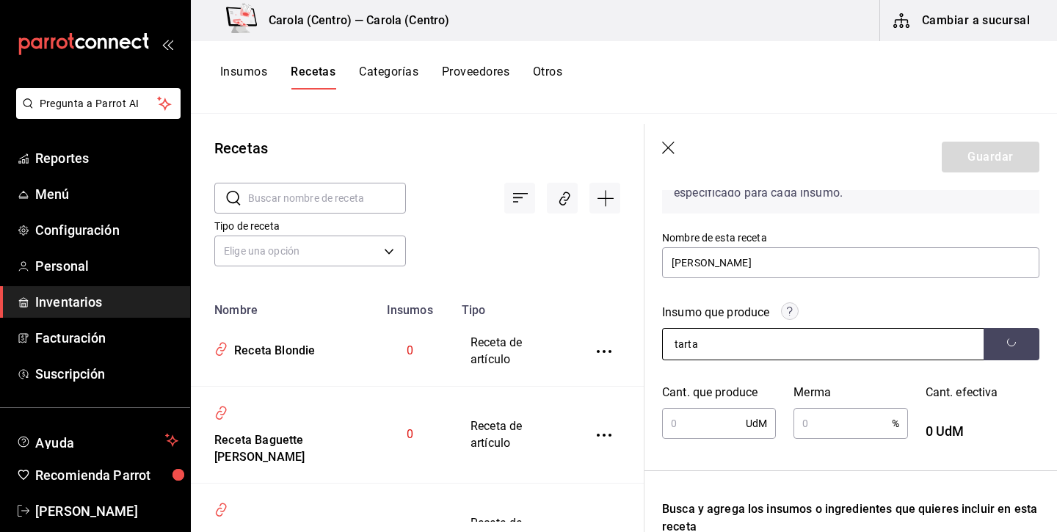
scroll to position [117, 0]
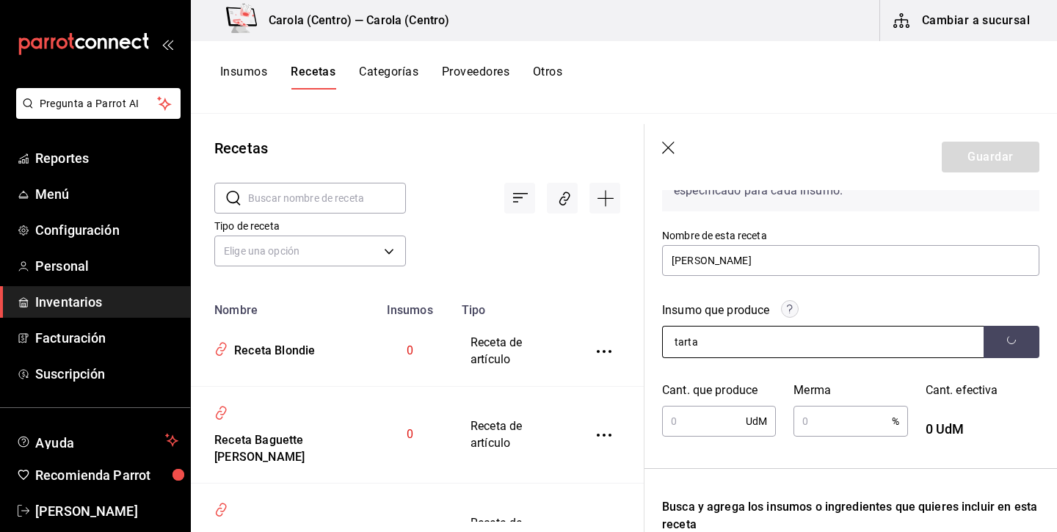
click at [767, 345] on input "tarta" at bounding box center [736, 342] width 147 height 31
type input "t"
type input "dátil"
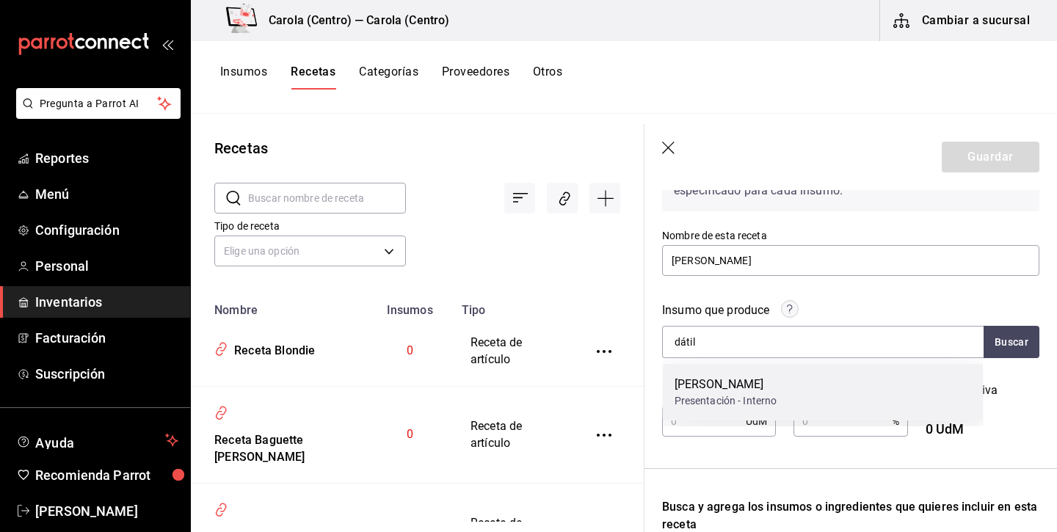
click at [749, 394] on div "Presentación - Interno" at bounding box center [726, 401] width 103 height 15
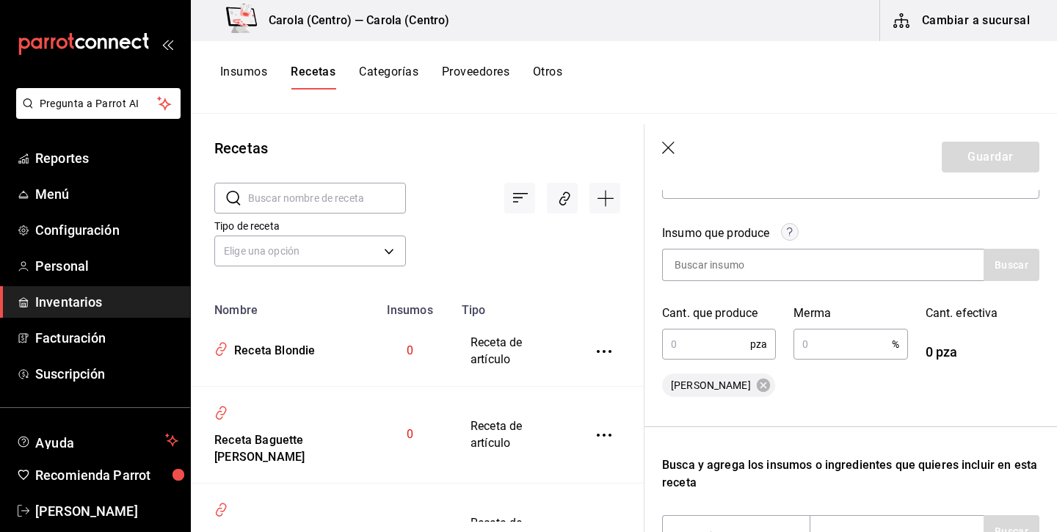
scroll to position [200, 0]
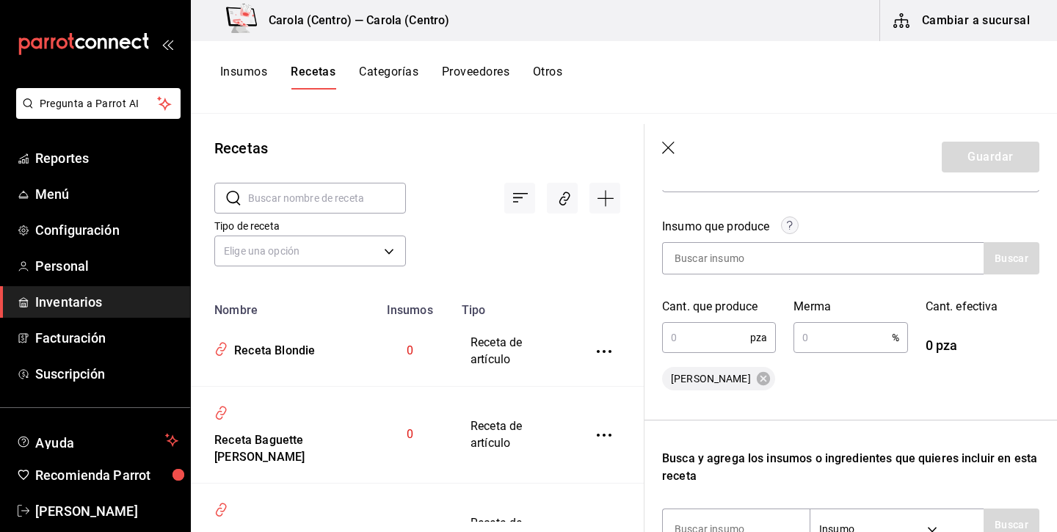
click at [711, 333] on input "text" at bounding box center [706, 337] width 88 height 29
type input "9"
click at [825, 336] on input "text" at bounding box center [843, 337] width 98 height 29
click at [844, 381] on div "Tarta de dátil" at bounding box center [850, 378] width 377 height 23
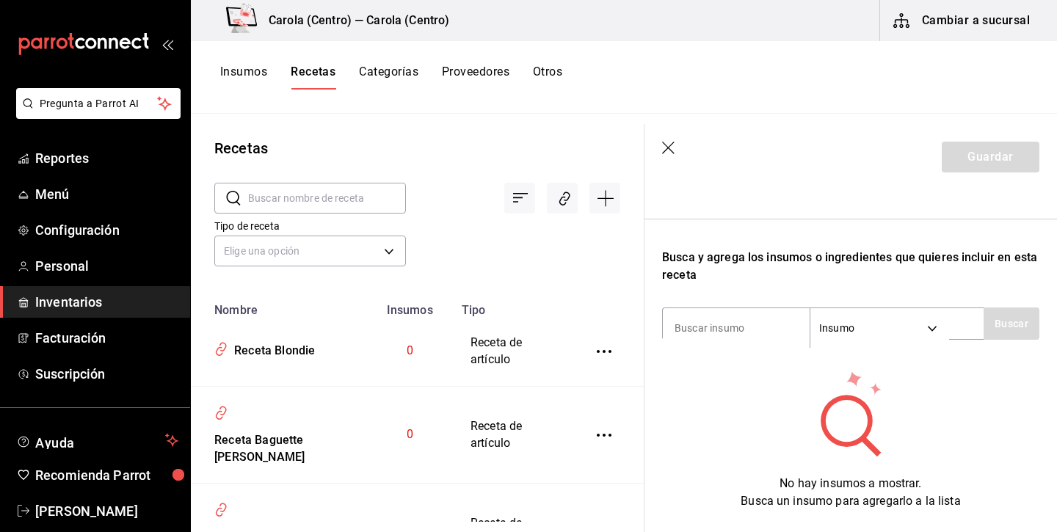
scroll to position [407, 0]
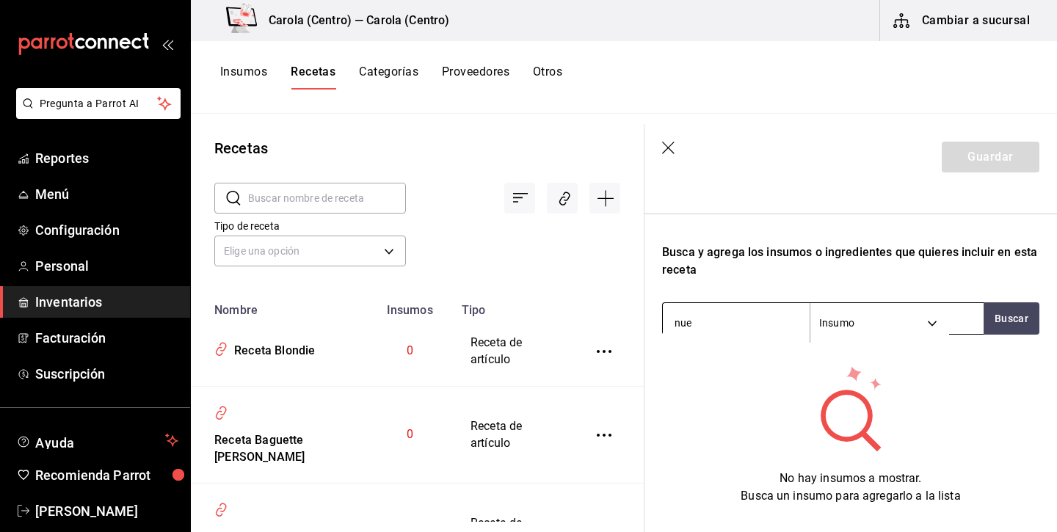
type input "nuez"
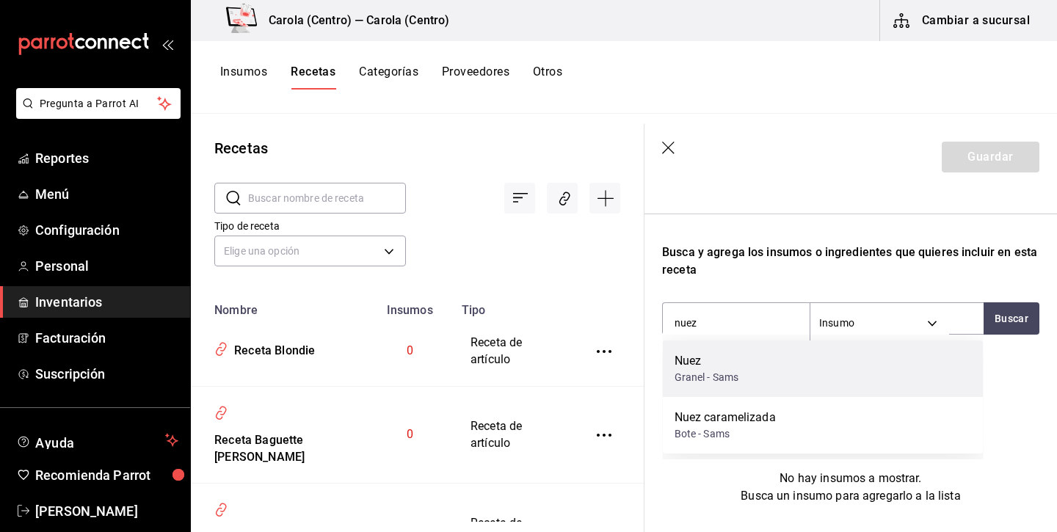
click at [733, 376] on div "Granel - Sams" at bounding box center [707, 377] width 65 height 15
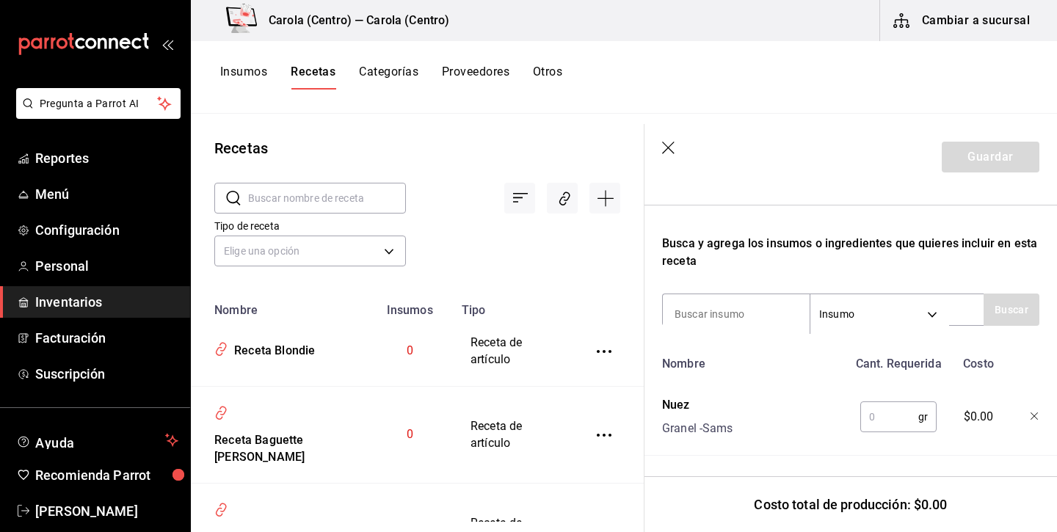
scroll to position [416, 0]
type input "g"
type input "mantequilla"
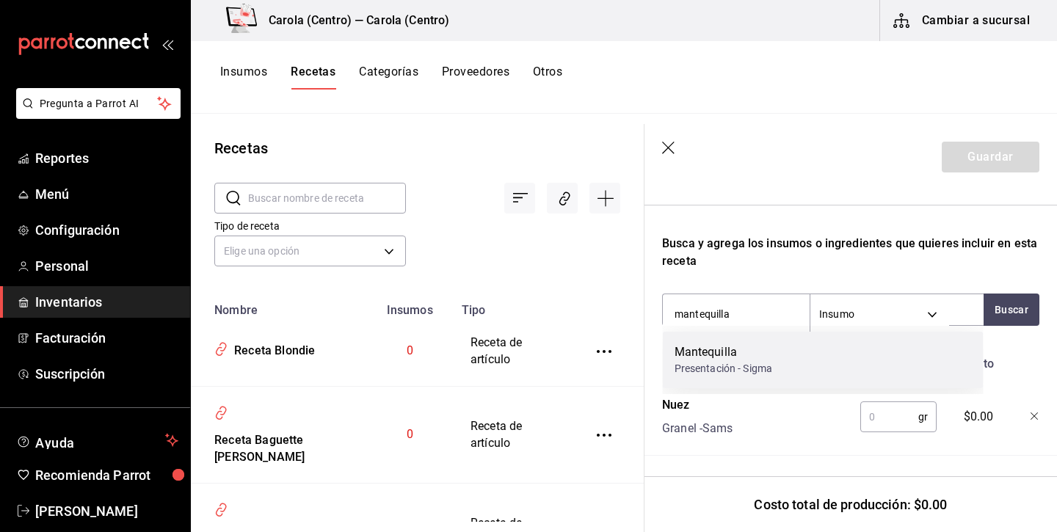
click at [709, 363] on div "Presentación - Sigma" at bounding box center [724, 368] width 98 height 15
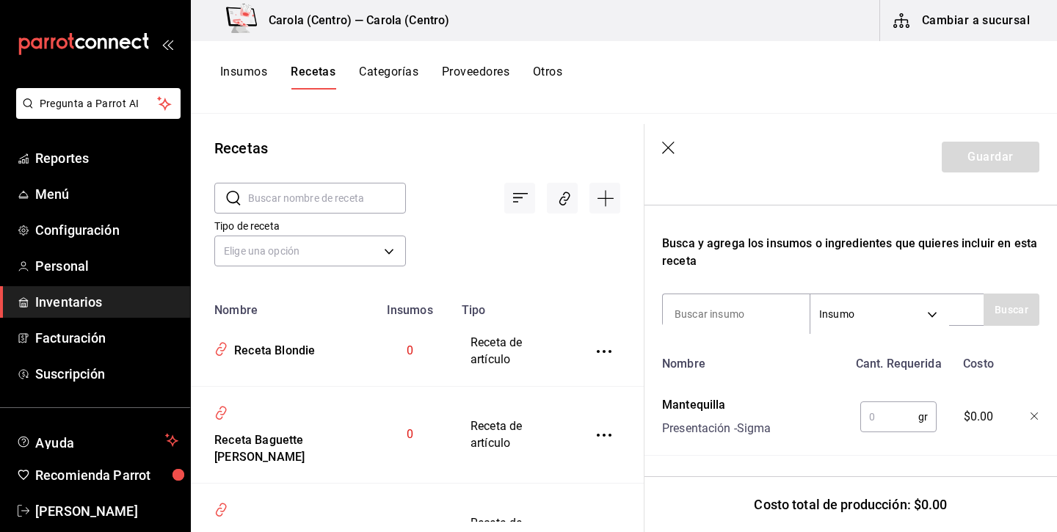
type input "s"
type input "dátil"
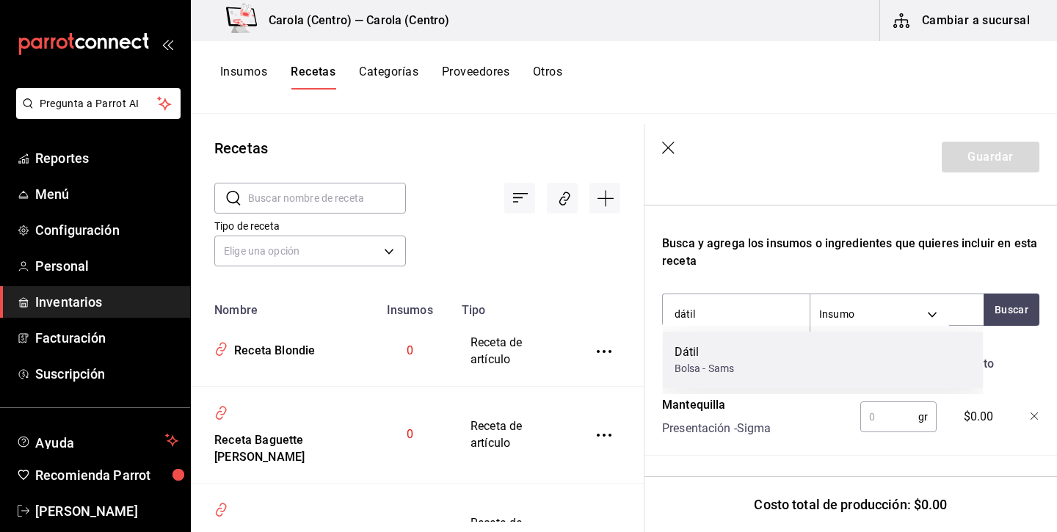
click at [706, 361] on div "Dátil" at bounding box center [705, 353] width 60 height 18
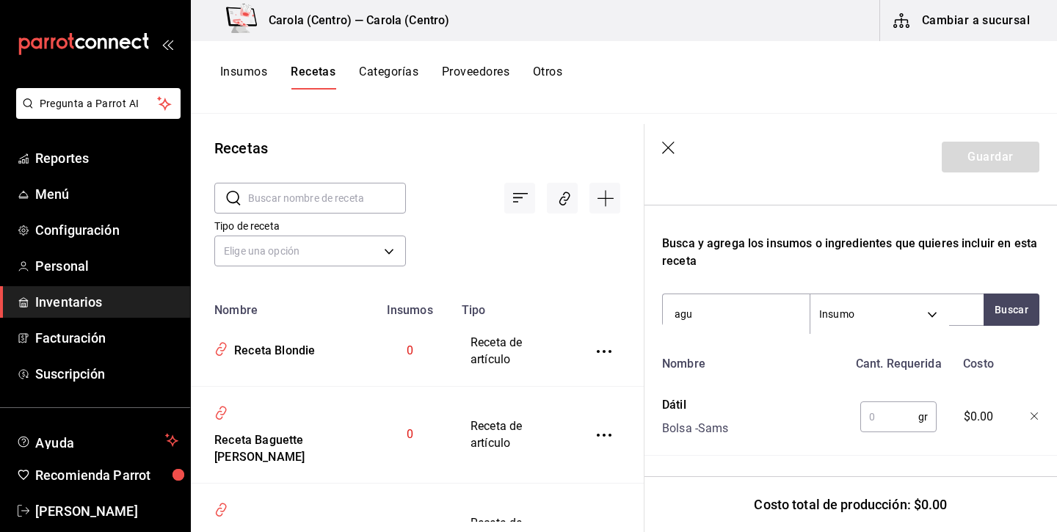
type input "agua"
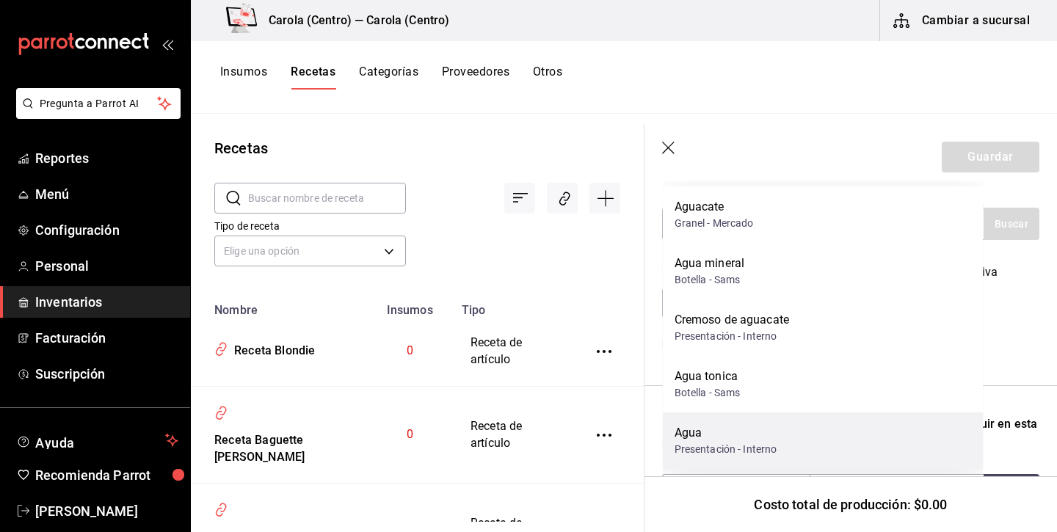
scroll to position [236, 0]
click at [751, 432] on div "Agua" at bounding box center [726, 431] width 103 height 18
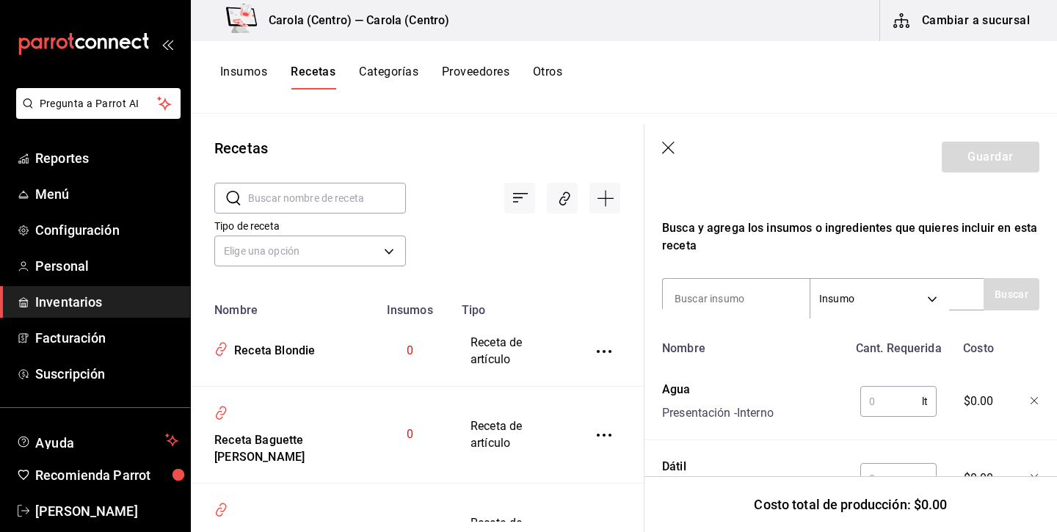
scroll to position [455, 0]
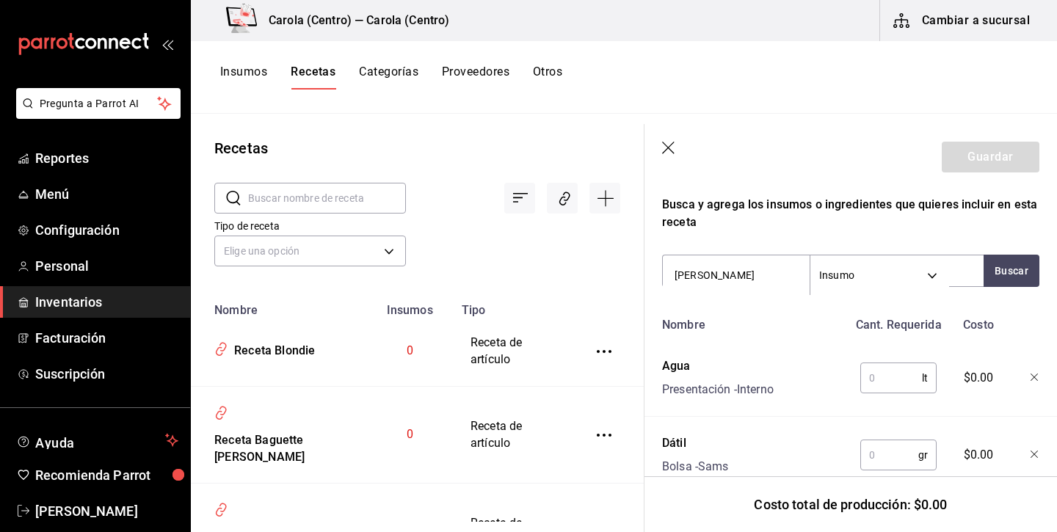
type input "lechera"
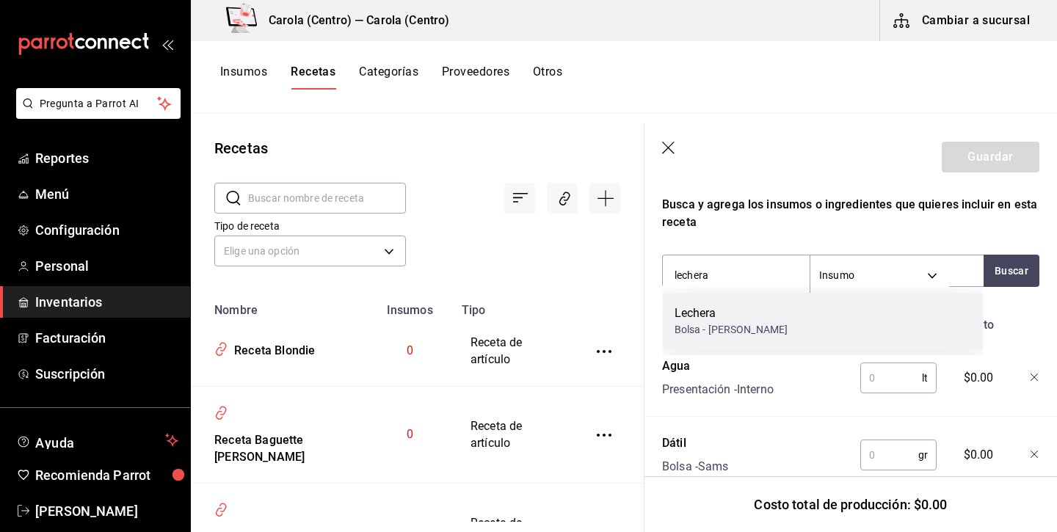
click at [698, 327] on div "Bolsa - Alvaz" at bounding box center [732, 329] width 114 height 15
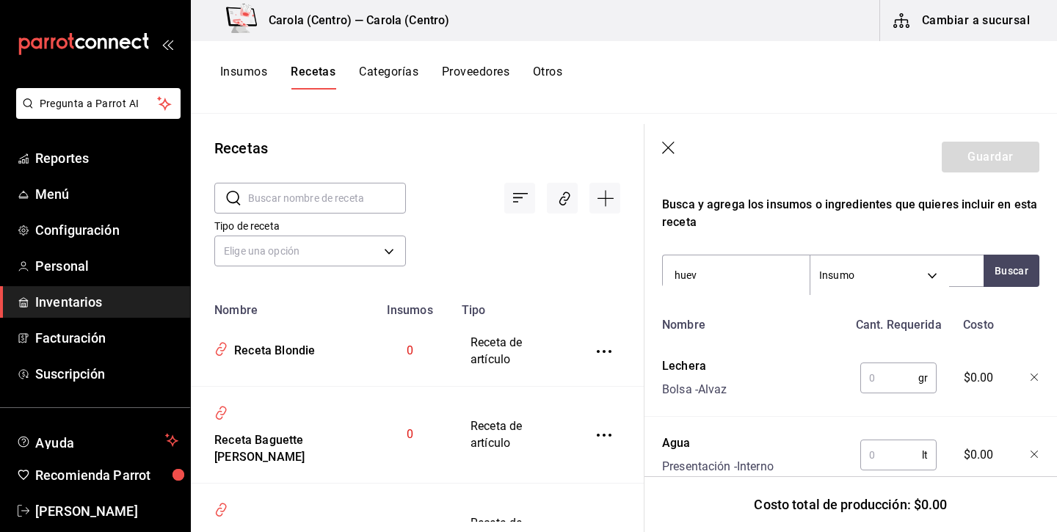
type input "huevo"
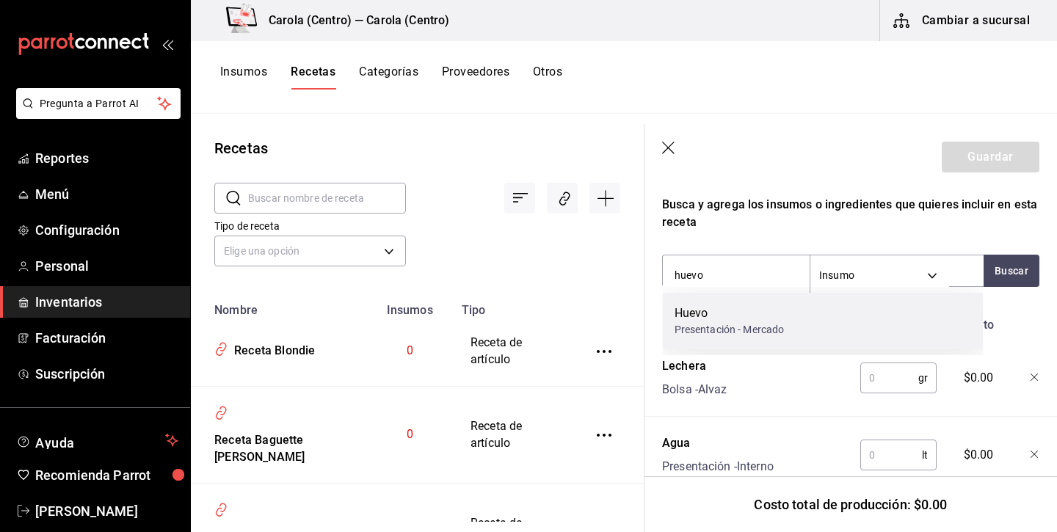
click at [697, 325] on div "Presentación - Mercado" at bounding box center [730, 329] width 110 height 15
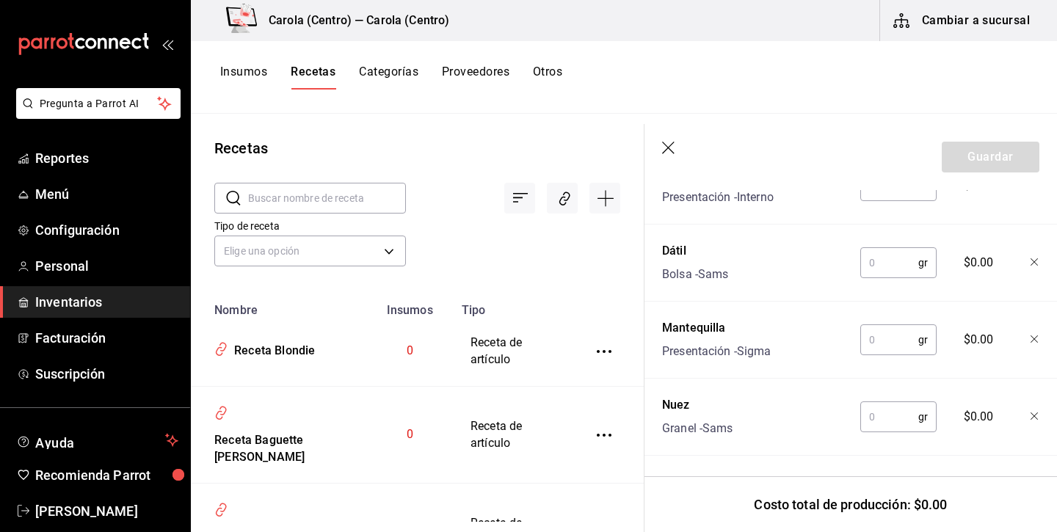
scroll to position [801, 0]
type input "vainilla"
click at [883, 414] on input "text" at bounding box center [890, 416] width 58 height 29
type input "200"
click at [904, 335] on input "text" at bounding box center [890, 339] width 58 height 29
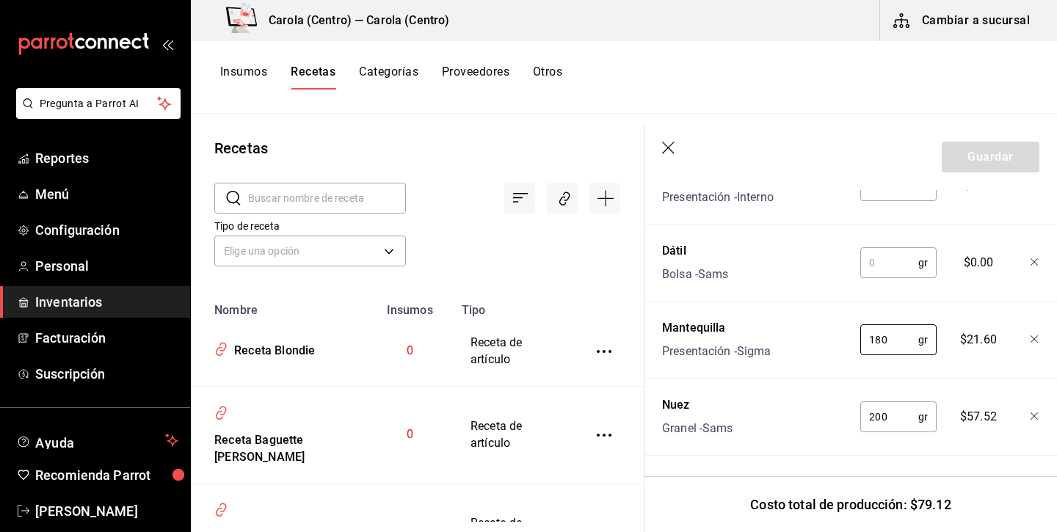
type input "180"
click at [892, 263] on input "text" at bounding box center [890, 262] width 58 height 29
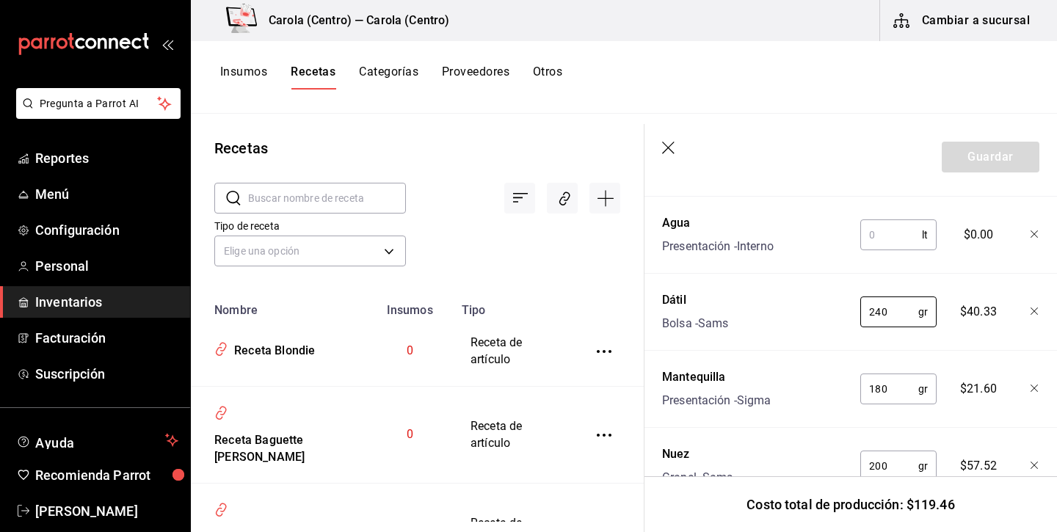
scroll to position [722, 0]
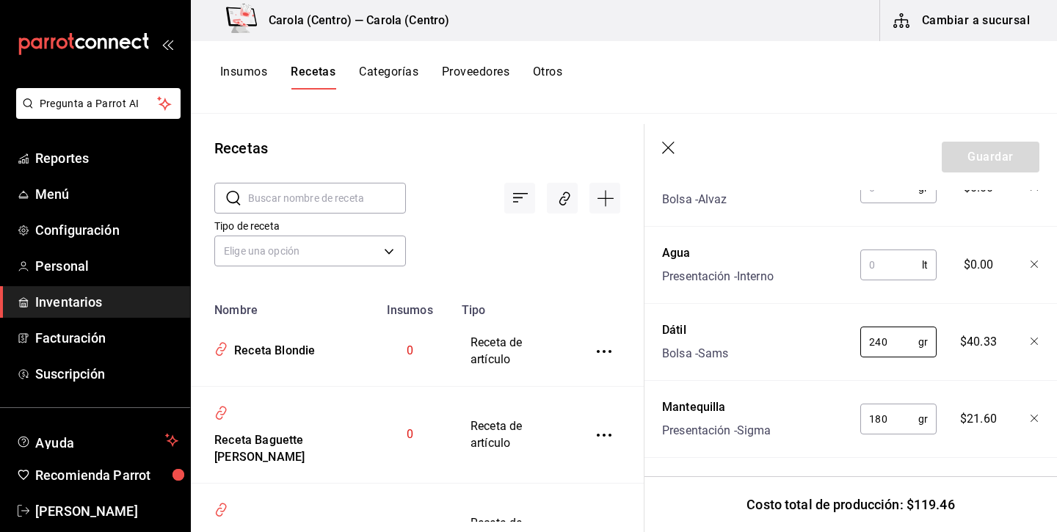
type input "240"
click at [889, 264] on input "text" at bounding box center [892, 264] width 62 height 29
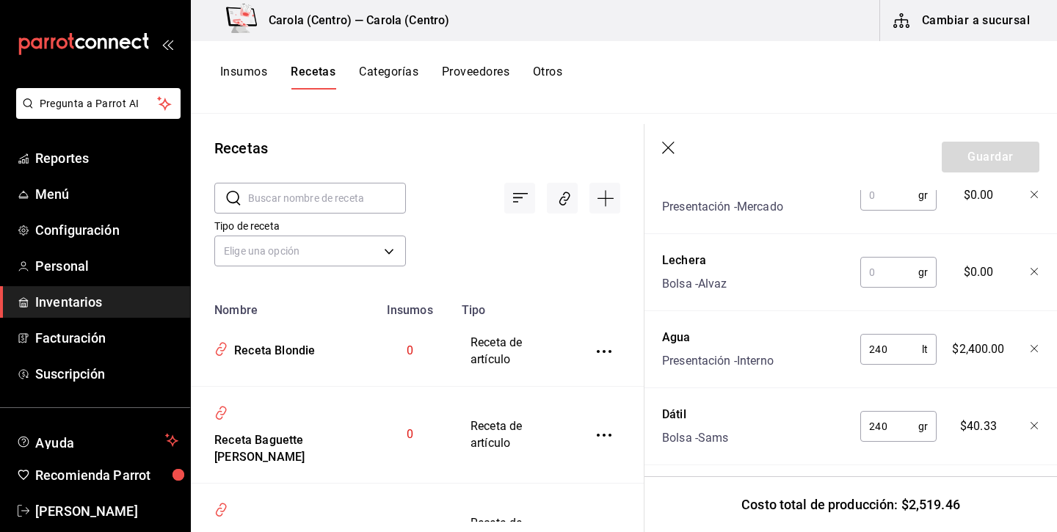
scroll to position [629, 0]
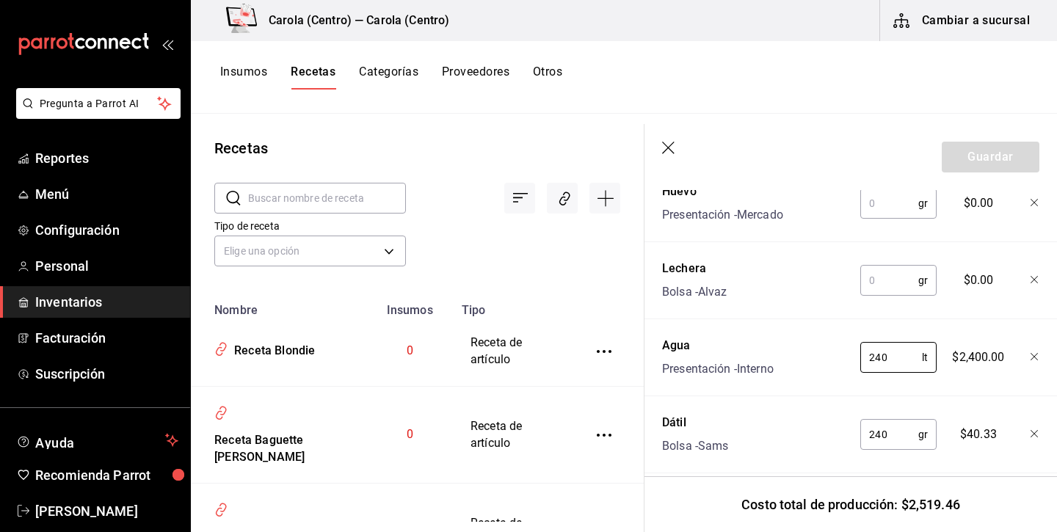
type input "240"
click at [884, 289] on input "text" at bounding box center [890, 280] width 58 height 29
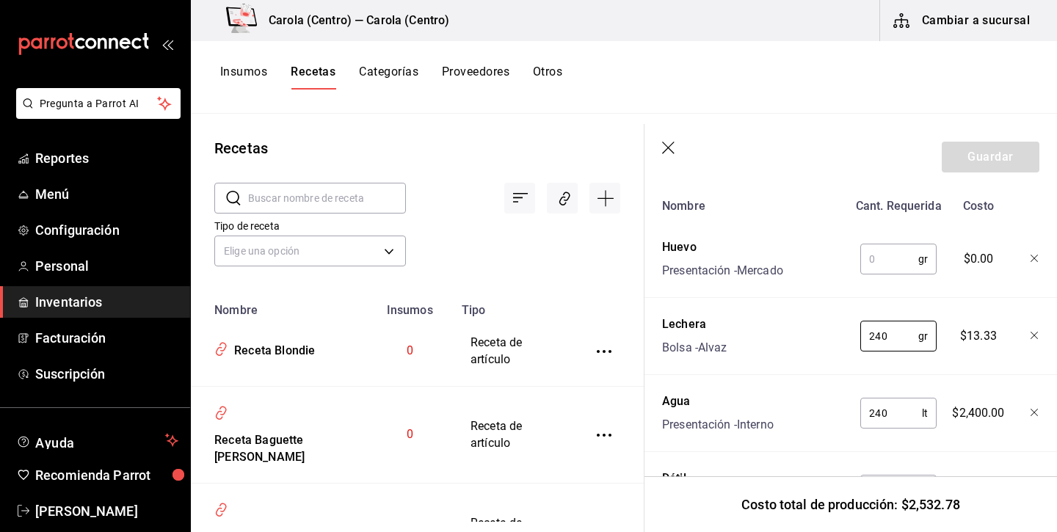
scroll to position [568, 0]
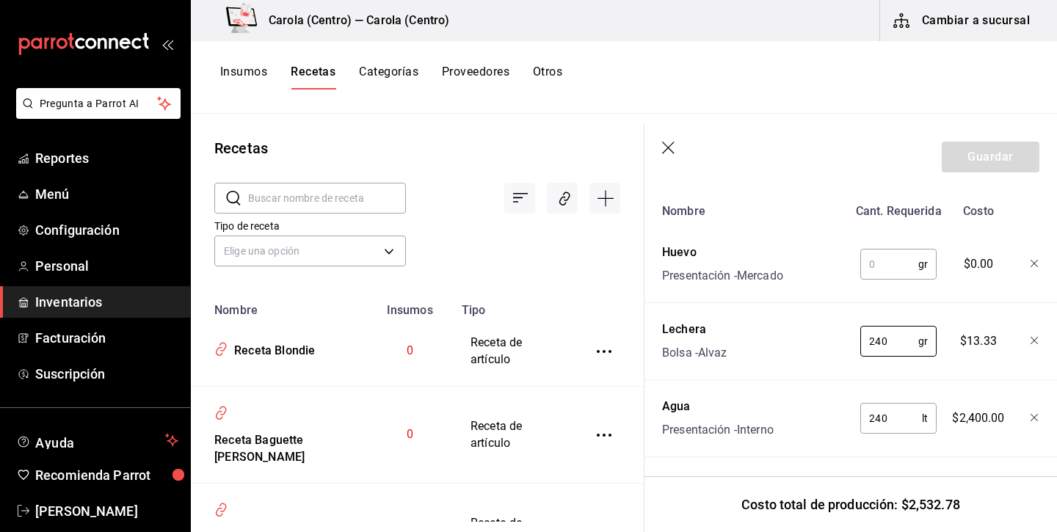
type input "240"
click at [886, 267] on input "text" at bounding box center [890, 264] width 58 height 29
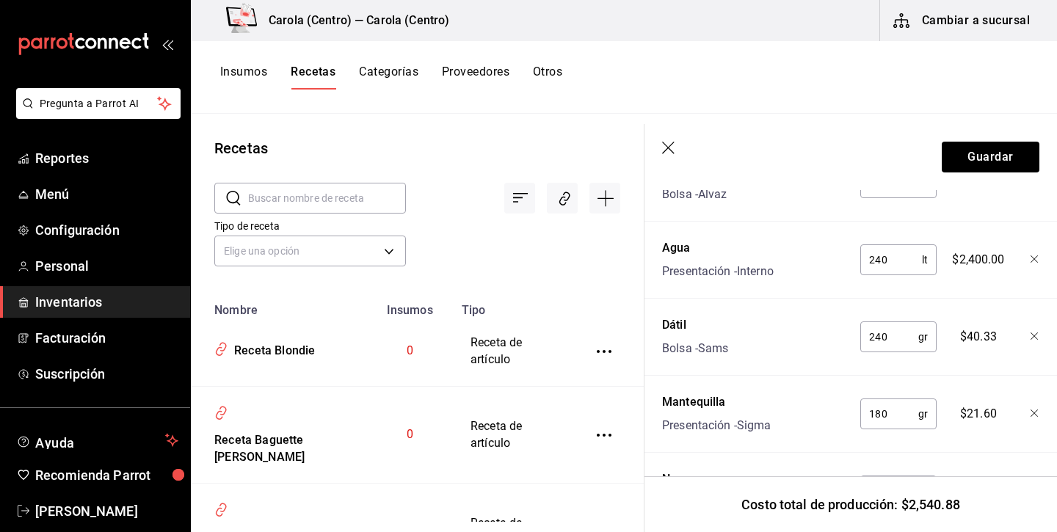
scroll to position [706, 0]
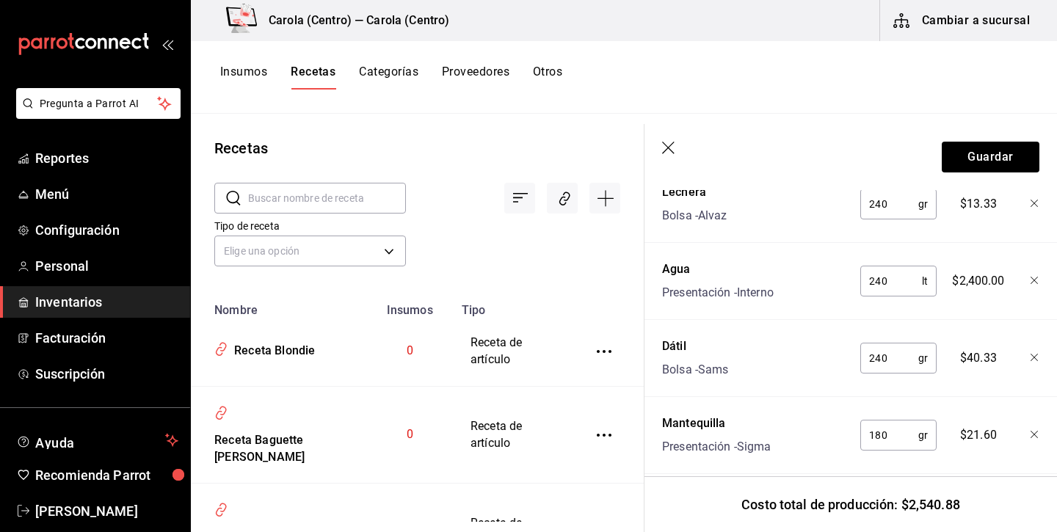
type input "150"
click at [868, 283] on input "240" at bounding box center [892, 281] width 62 height 29
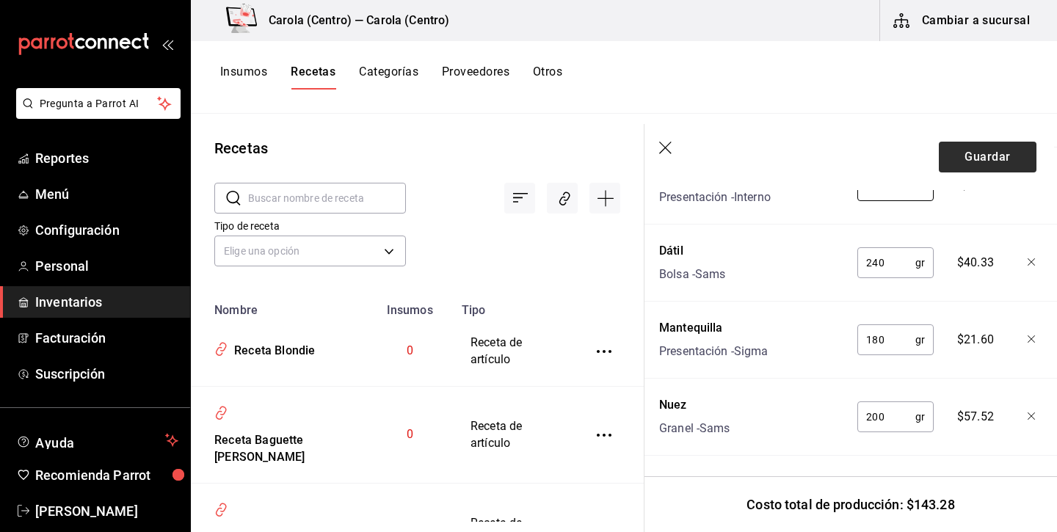
scroll to position [801, 3]
type input "0.240"
click at [987, 160] on button "Guardar" at bounding box center [988, 157] width 98 height 31
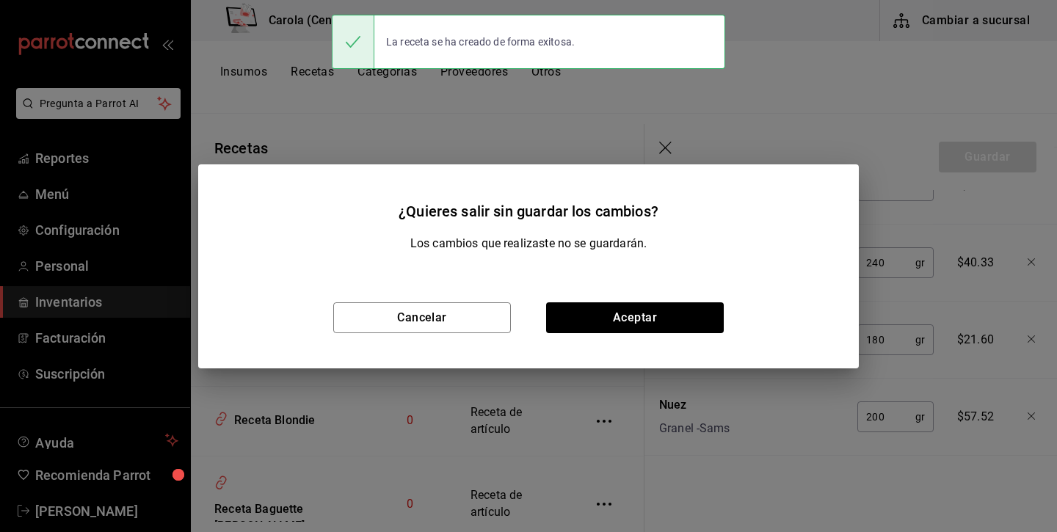
scroll to position [775, 3]
click at [681, 321] on button "Aceptar" at bounding box center [635, 318] width 178 height 31
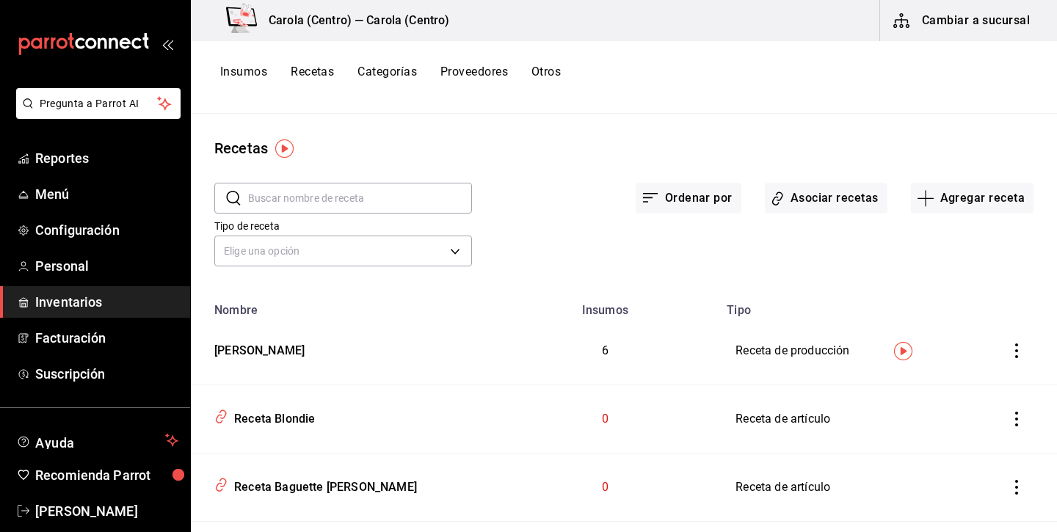
click at [250, 74] on button "Insumos" at bounding box center [243, 77] width 47 height 25
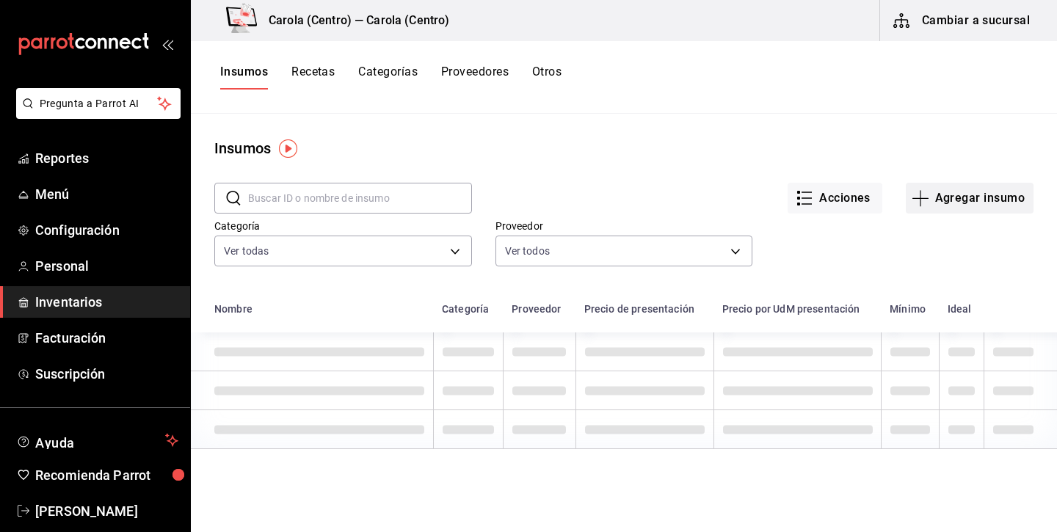
click at [977, 204] on button "Agregar insumo" at bounding box center [970, 198] width 128 height 31
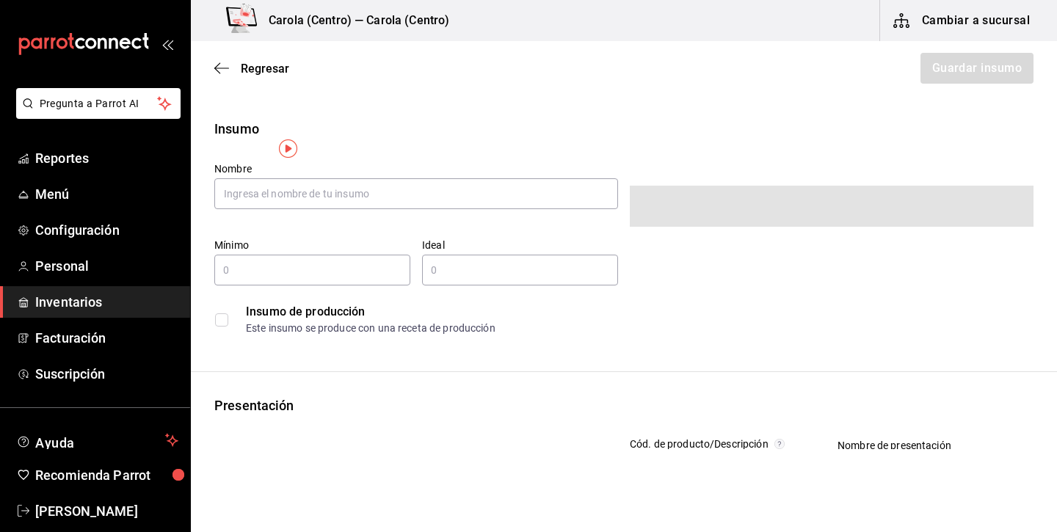
type input "$0.00"
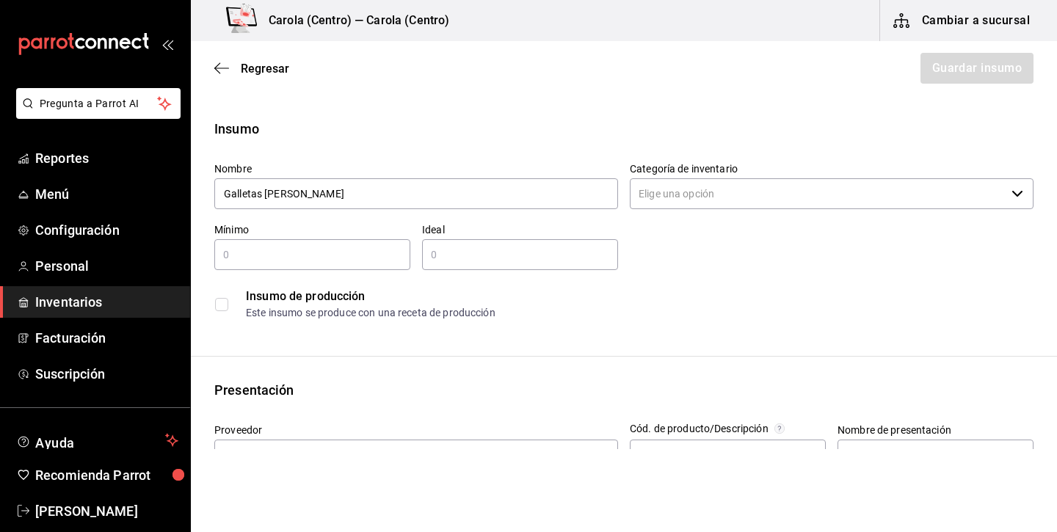
type input "Galletas maria"
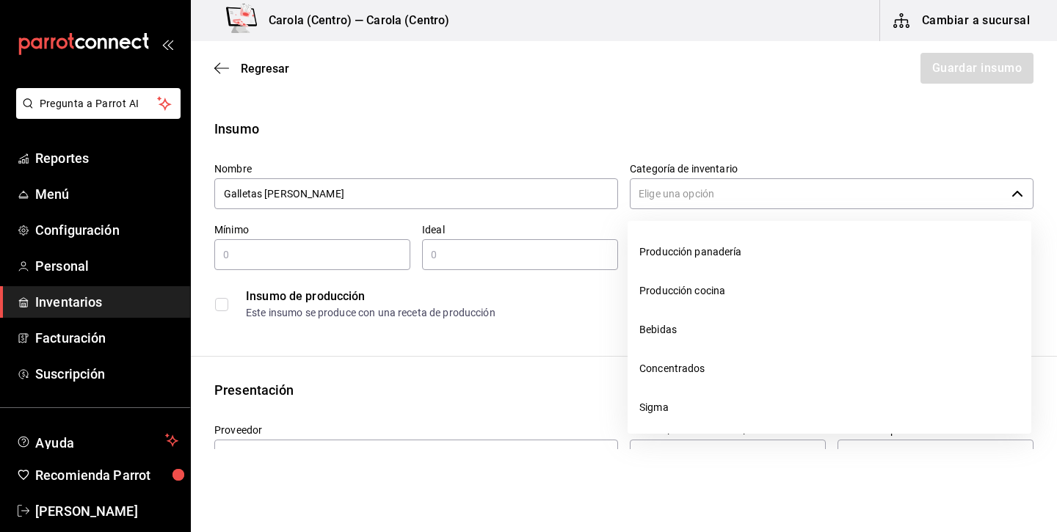
click at [851, 188] on input "Categoría de inventario" at bounding box center [818, 193] width 376 height 31
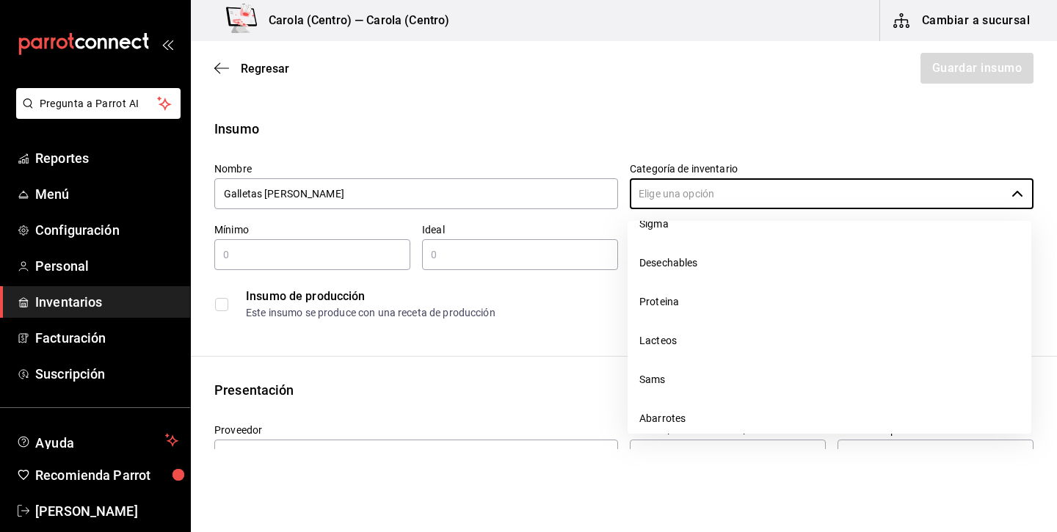
scroll to position [193, 0]
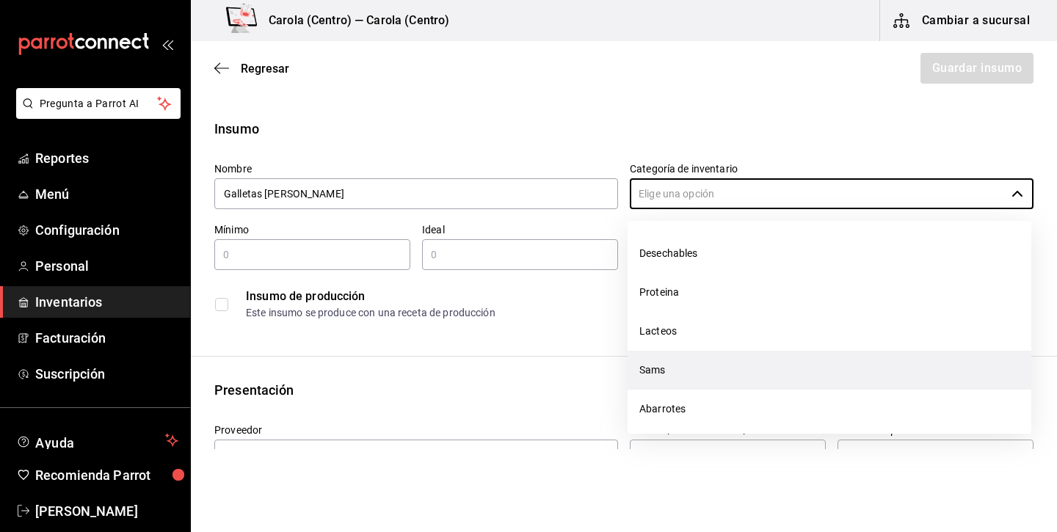
click at [686, 357] on li "Sams" at bounding box center [830, 370] width 404 height 39
type input "Sams"
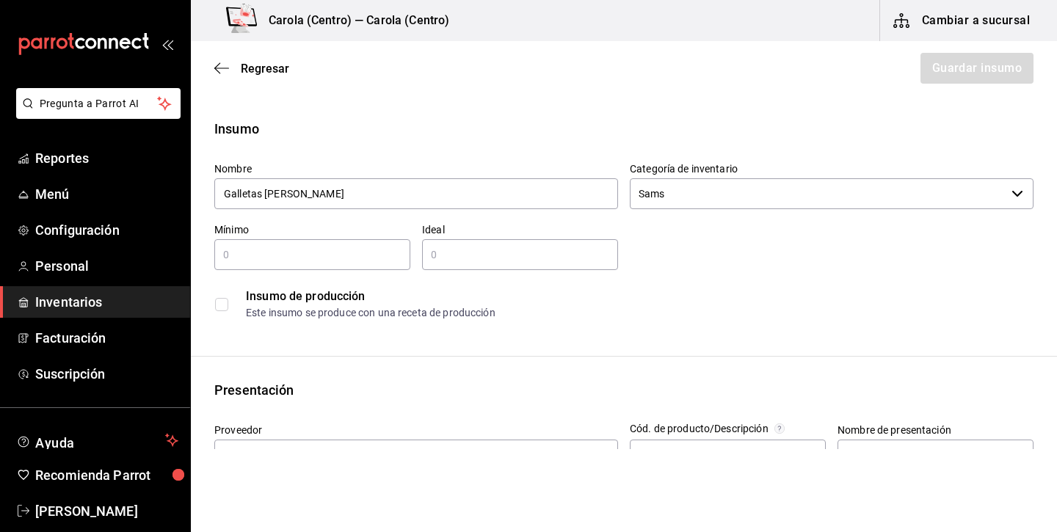
click at [311, 244] on div "​" at bounding box center [312, 254] width 196 height 31
type input "4"
click at [476, 254] on input "text" at bounding box center [520, 255] width 196 height 18
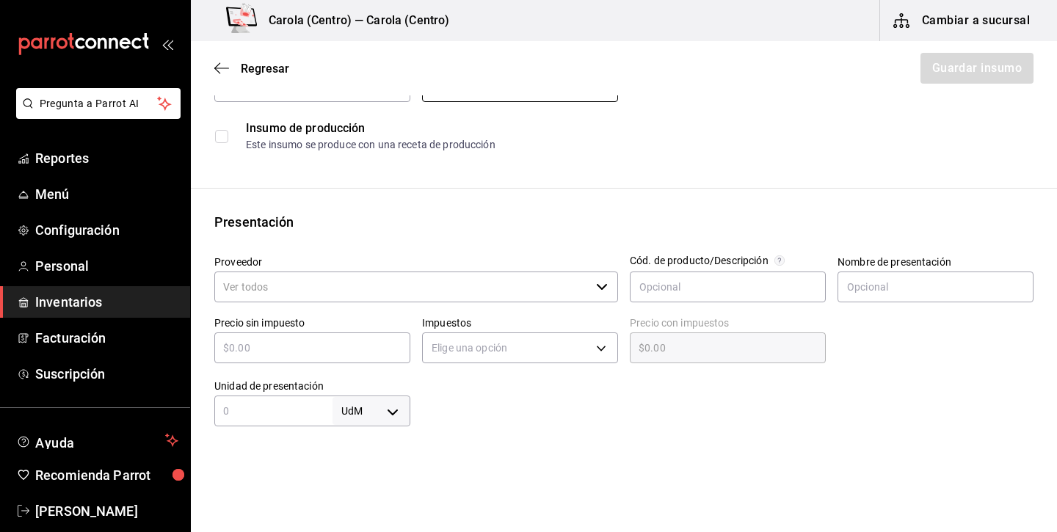
scroll to position [174, 0]
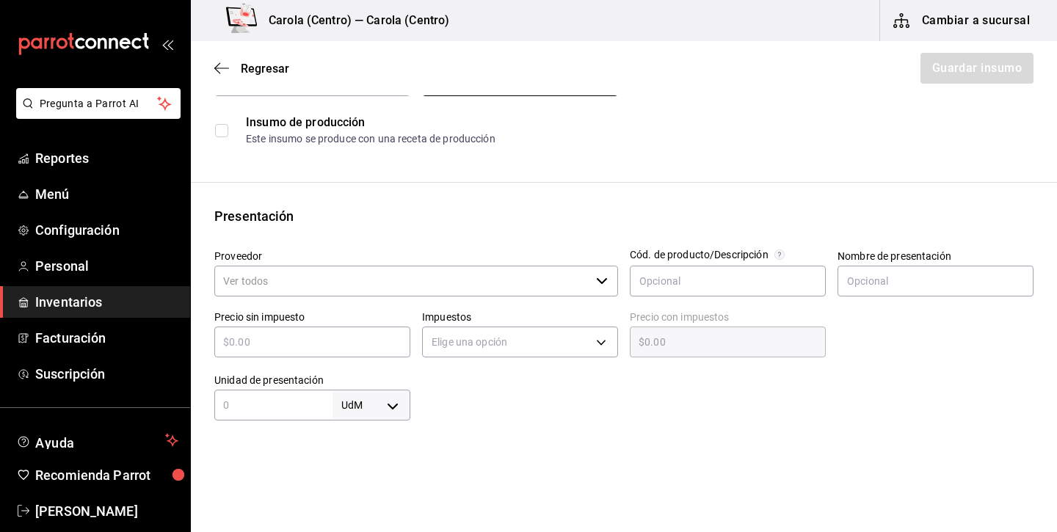
type input "8"
click at [309, 292] on input "Proveedor" at bounding box center [402, 281] width 376 height 31
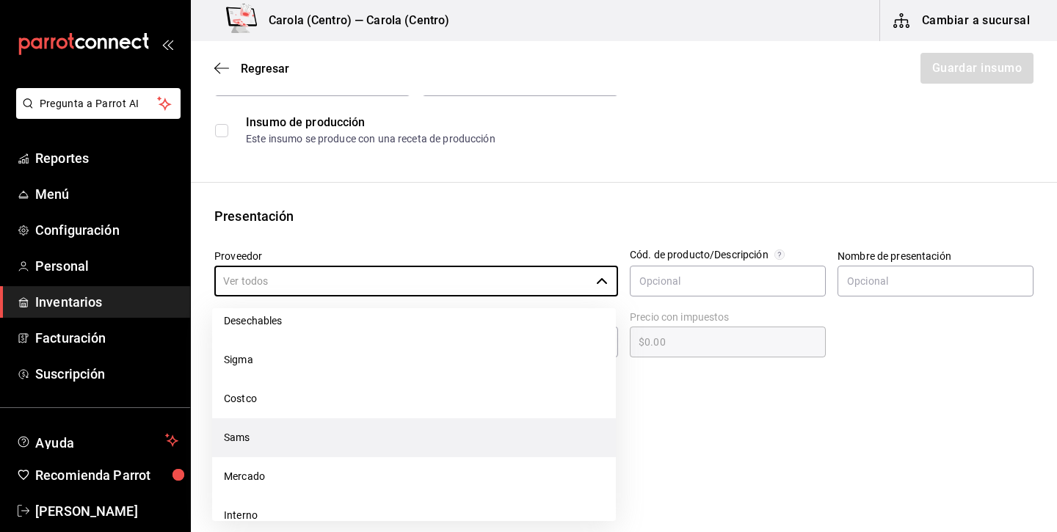
scroll to position [384, 0]
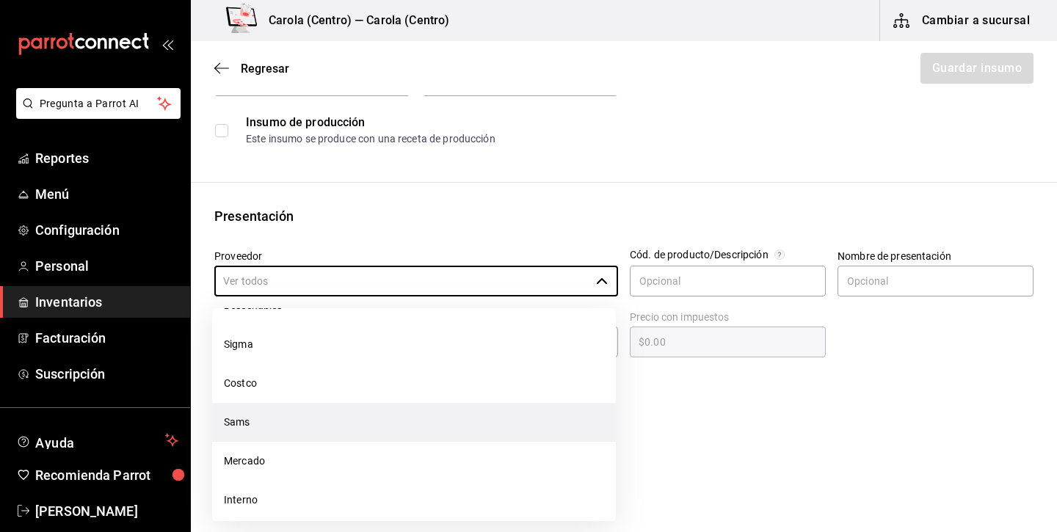
click at [278, 431] on li "Sams" at bounding box center [414, 422] width 404 height 39
type input "Sams"
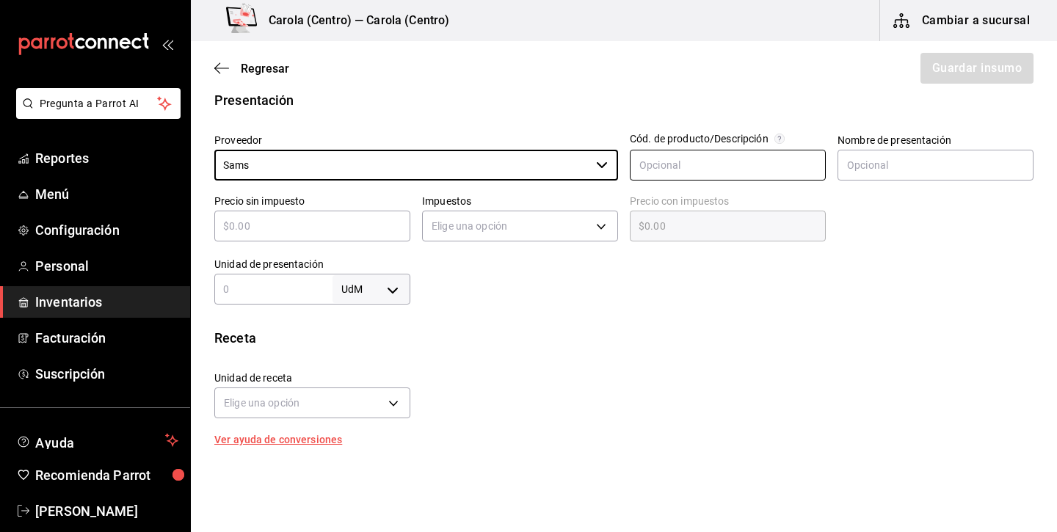
scroll to position [300, 0]
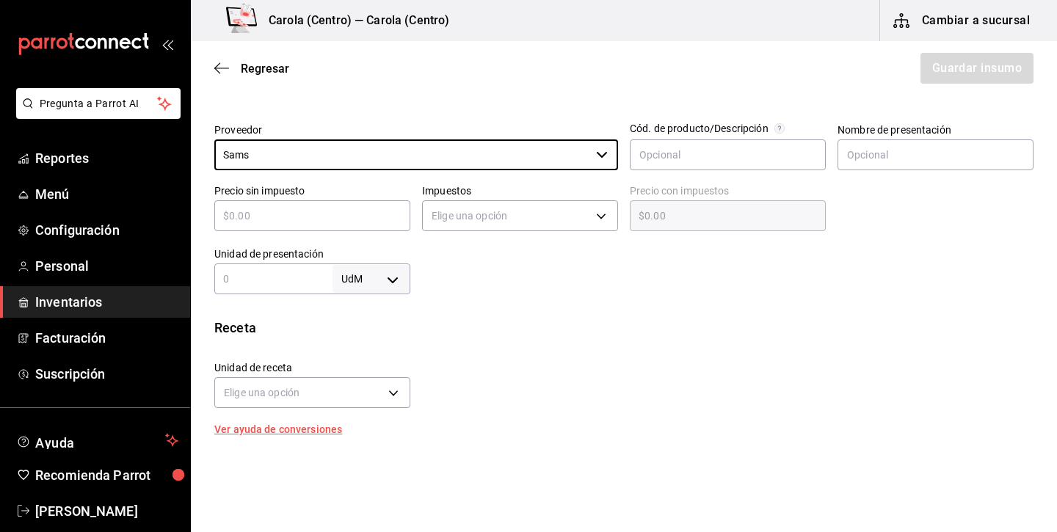
click at [361, 275] on body "Pregunta a Parrot AI Reportes Menú Configuración Personal Inventarios Facturaci…" at bounding box center [528, 224] width 1057 height 449
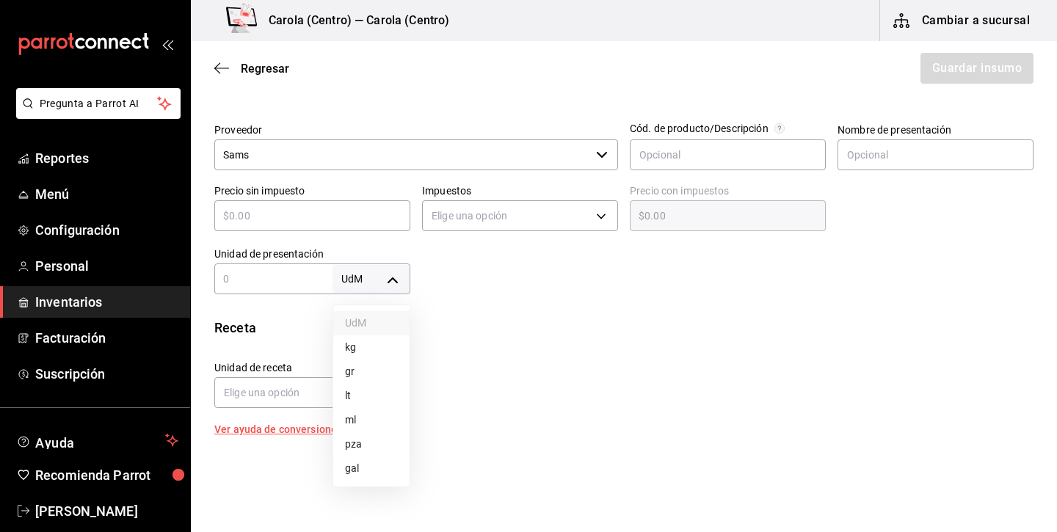
click at [366, 341] on li "kg" at bounding box center [371, 348] width 76 height 24
type input "KILOGRAM"
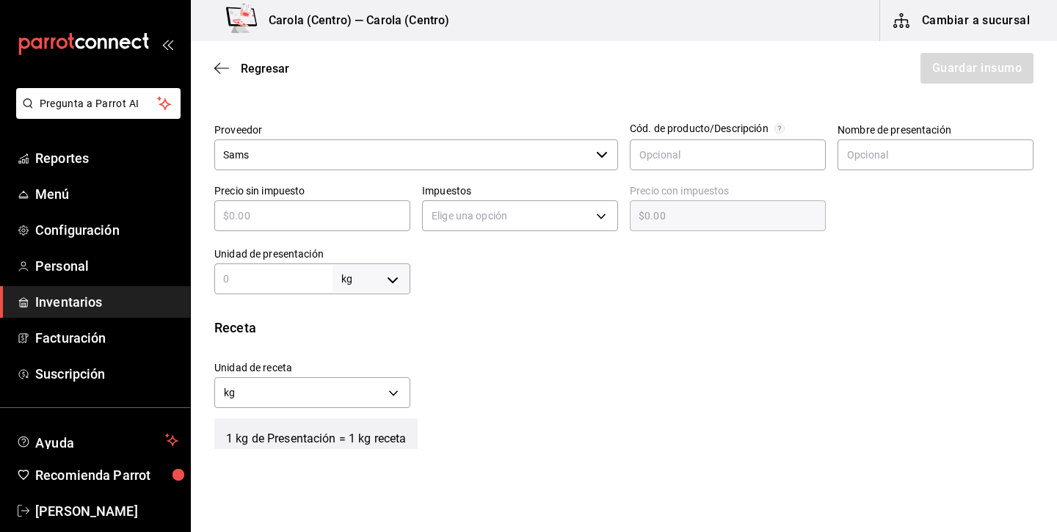
click at [317, 221] on input "text" at bounding box center [312, 216] width 196 height 18
type input "$2"
type input "$2.00"
type input "$28"
type input "$28.00"
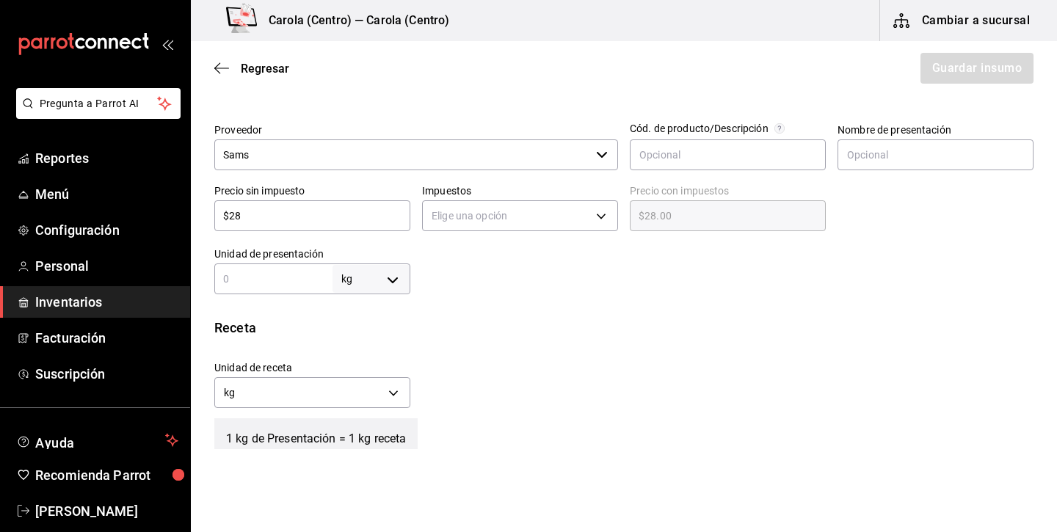
type input "$285"
type input "$285.00"
click at [245, 281] on input "text" at bounding box center [273, 279] width 118 height 18
click at [275, 223] on input "$285" at bounding box center [312, 216] width 196 height 18
type input "$285.4"
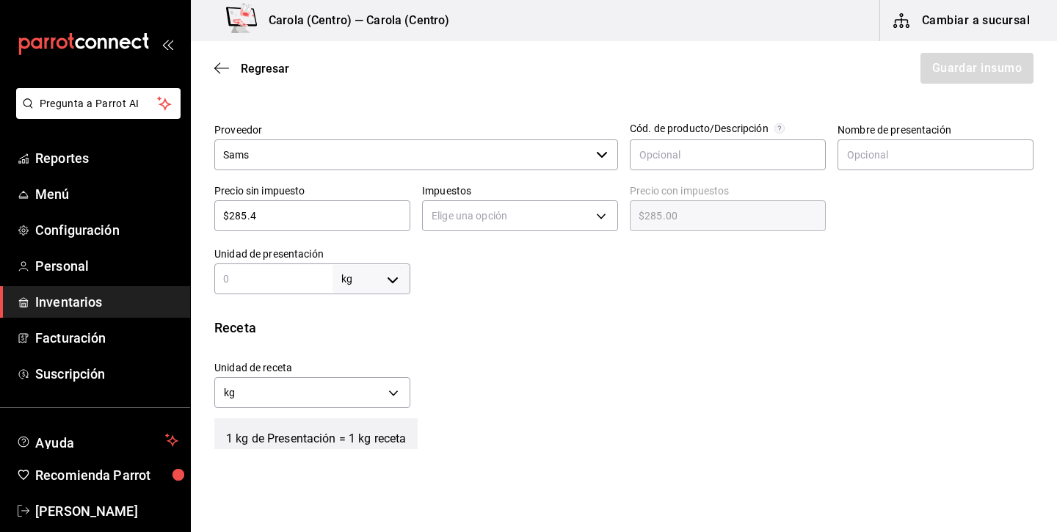
type input "$285.40"
type input "$285.41"
click at [351, 283] on body "Pregunta a Parrot AI Reportes Menú Configuración Personal Inventarios Facturaci…" at bounding box center [528, 224] width 1057 height 449
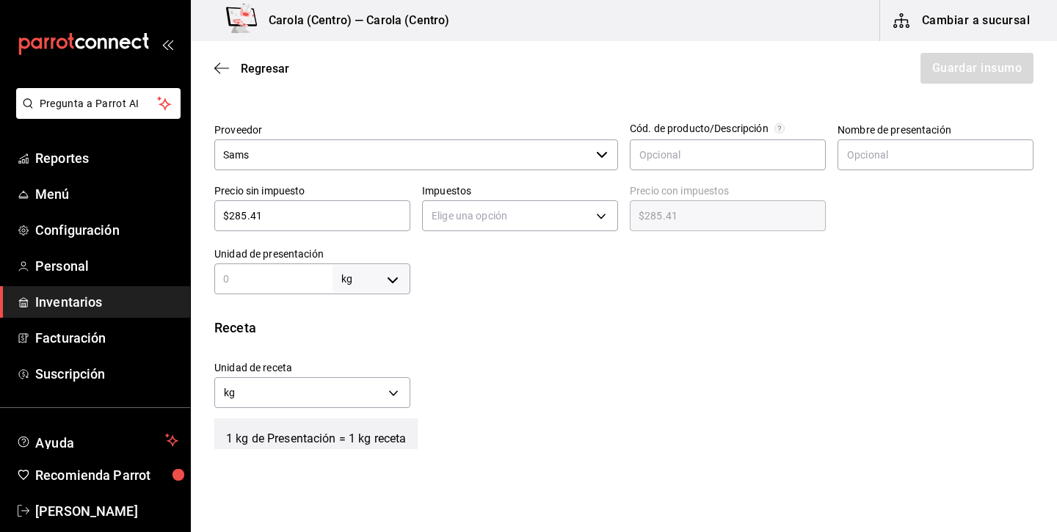
click at [317, 283] on input "text" at bounding box center [273, 279] width 118 height 18
type input "3"
type input "30"
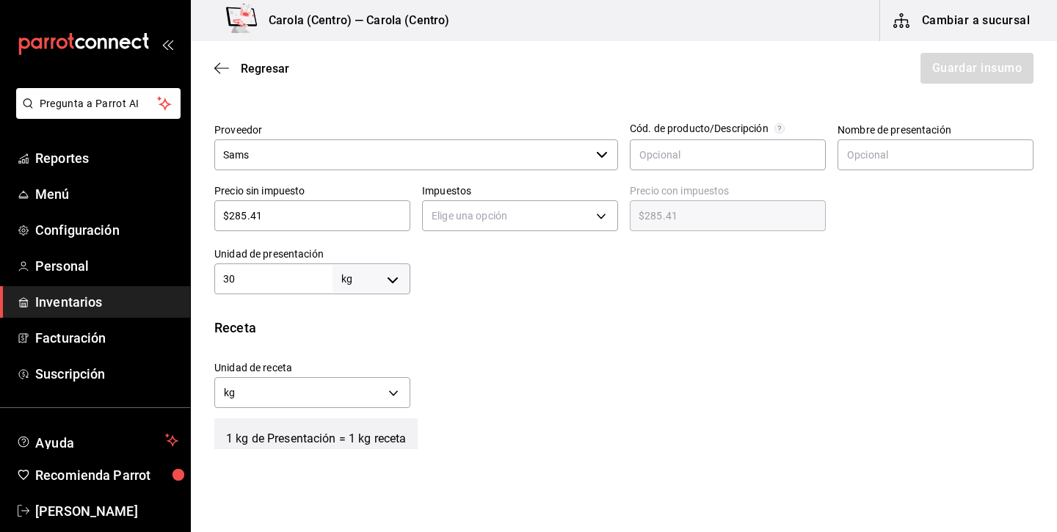
type input "306"
type input "3,060"
click at [302, 394] on body "Pregunta a Parrot AI Reportes Menú Configuración Personal Inventarios Facturaci…" at bounding box center [528, 224] width 1057 height 449
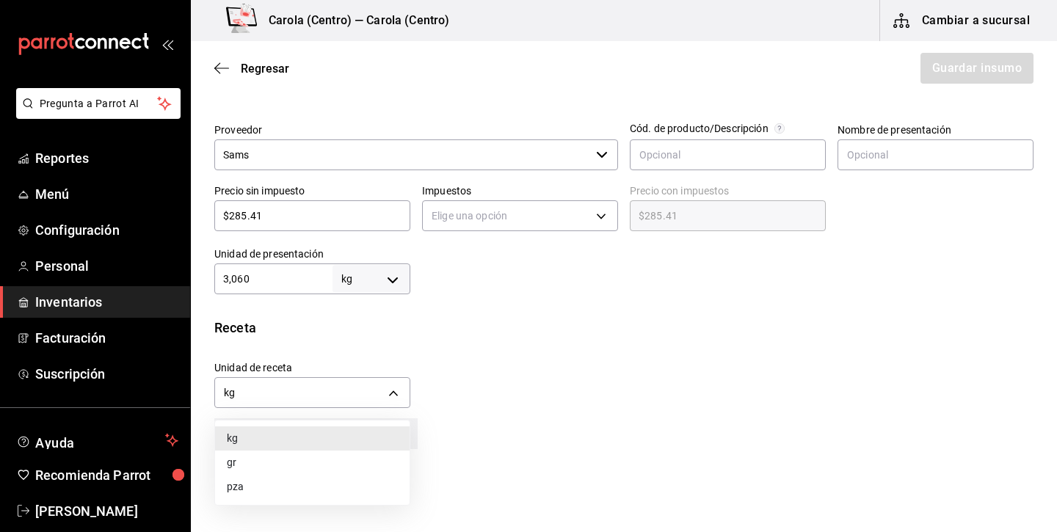
click at [292, 461] on li "gr" at bounding box center [312, 463] width 195 height 24
type input "GRAM"
type input "3,060,000"
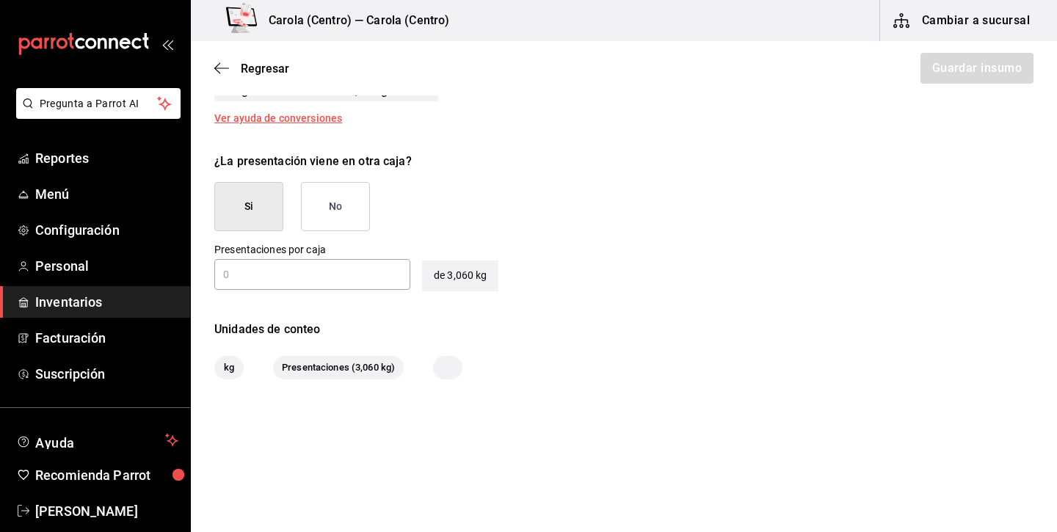
click at [339, 209] on button "No" at bounding box center [335, 206] width 69 height 49
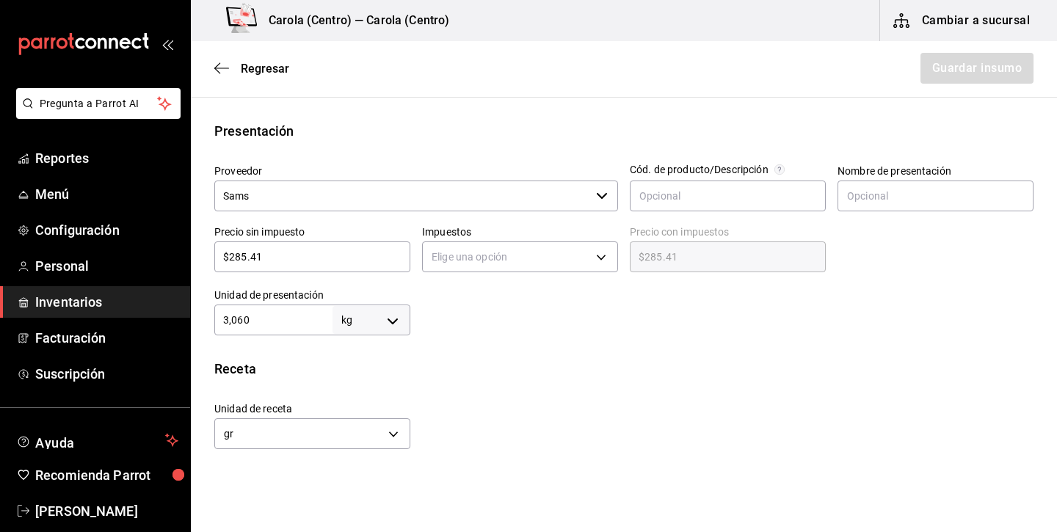
scroll to position [270, 0]
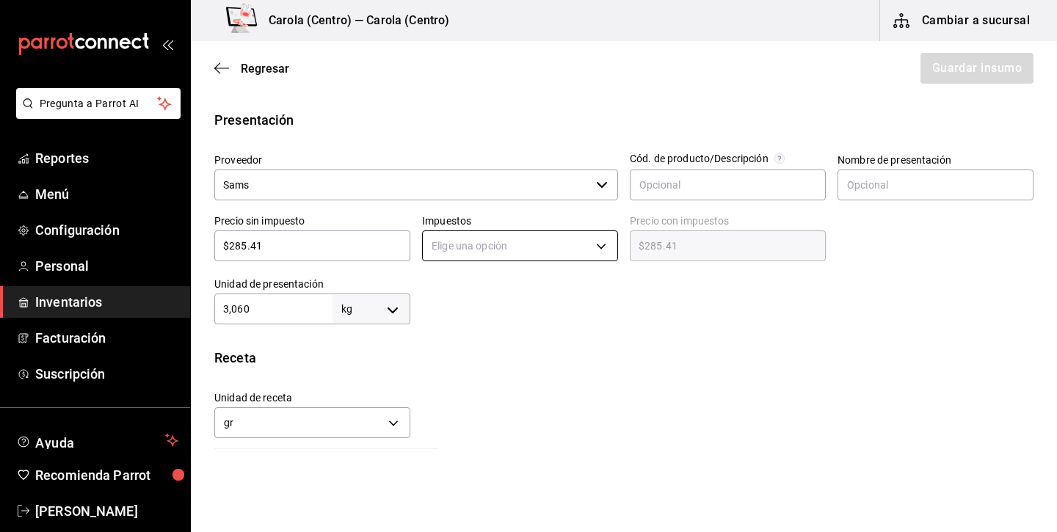
click at [545, 243] on body "Pregunta a Parrot AI Reportes Menú Configuración Personal Inventarios Facturaci…" at bounding box center [528, 224] width 1057 height 449
click at [516, 297] on li "IVA 0%" at bounding box center [520, 292] width 195 height 24
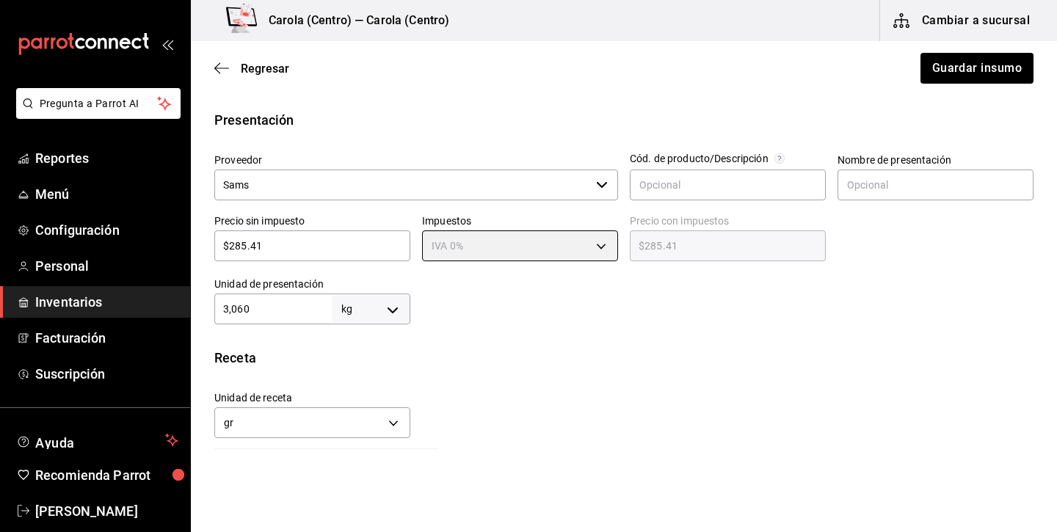
type input "IVA_0"
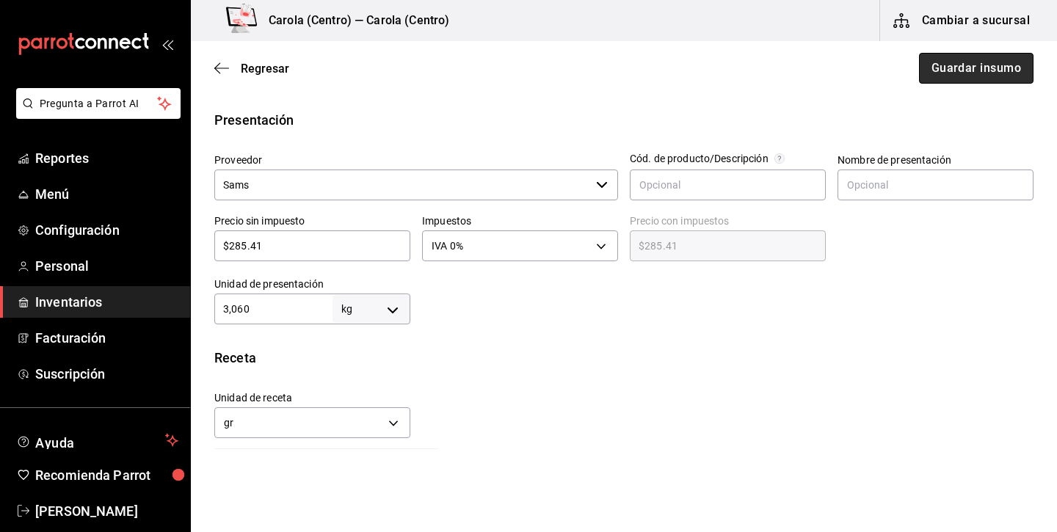
click at [967, 70] on button "Guardar insumo" at bounding box center [976, 68] width 115 height 31
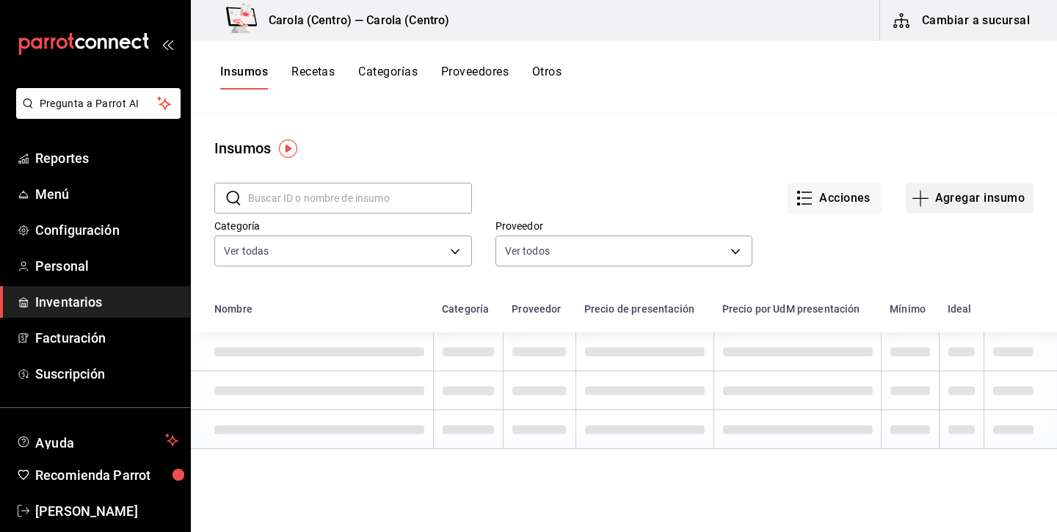
click at [952, 198] on button "Agregar insumo" at bounding box center [970, 198] width 128 height 31
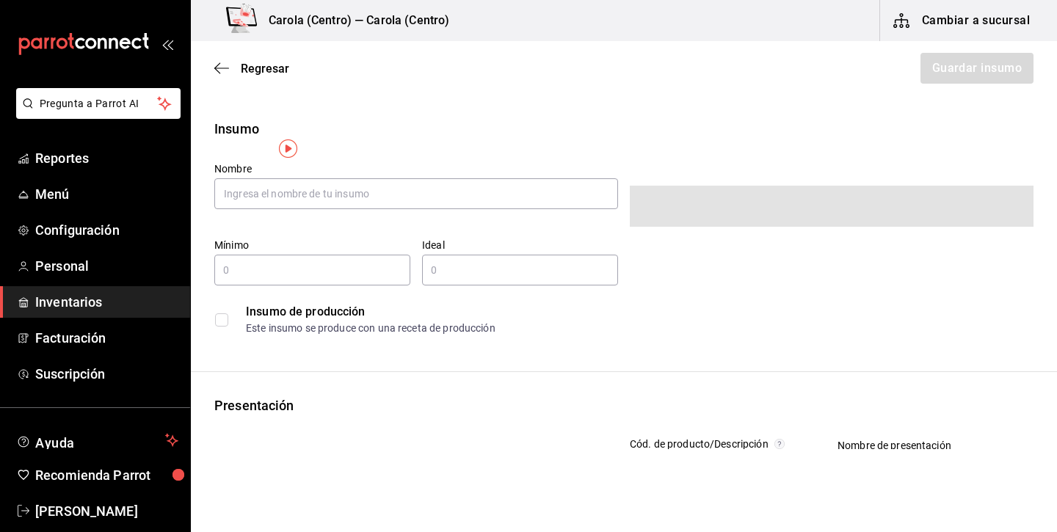
type input "$0.00"
type input "v"
type input "Vainilla"
click at [674, 232] on div "Nombre Vainilla Mínimo ​ Ideal ​ Insumo de producción Este insumo se produce co…" at bounding box center [618, 247] width 831 height 192
click at [336, 270] on input "text" at bounding box center [312, 270] width 196 height 18
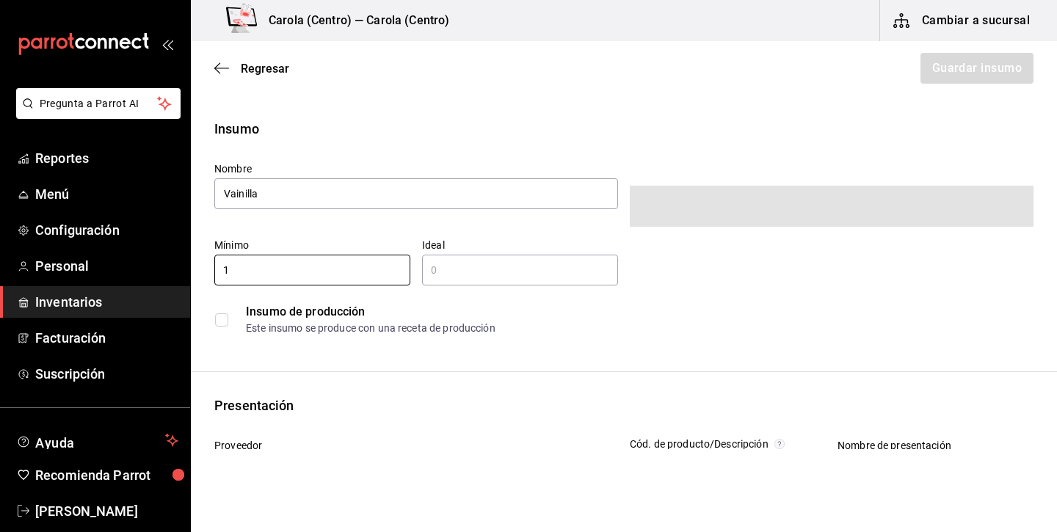
type input "1"
click at [524, 276] on input "text" at bounding box center [520, 270] width 196 height 18
type input "2"
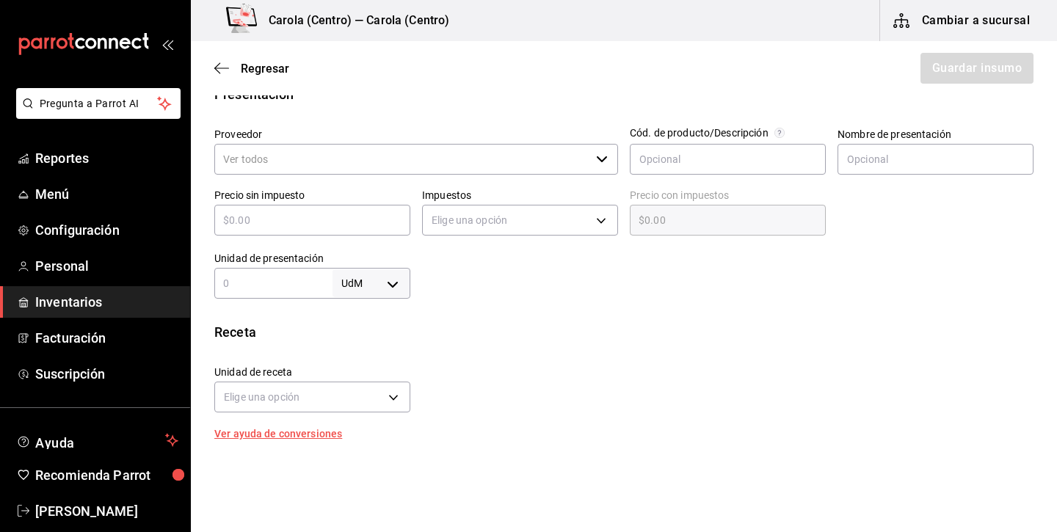
scroll to position [327, 0]
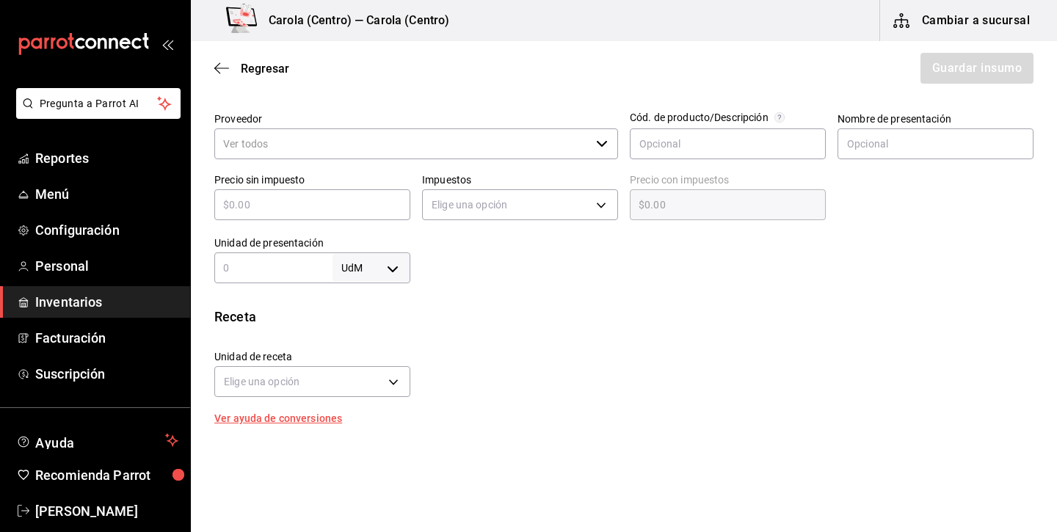
click at [474, 142] on input "Proveedor" at bounding box center [402, 144] width 376 height 31
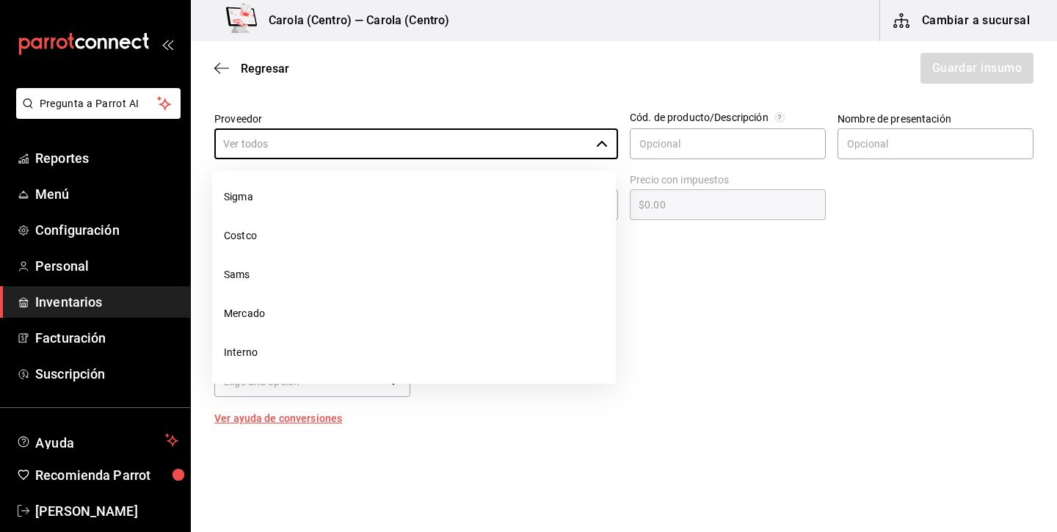
scroll to position [0, 0]
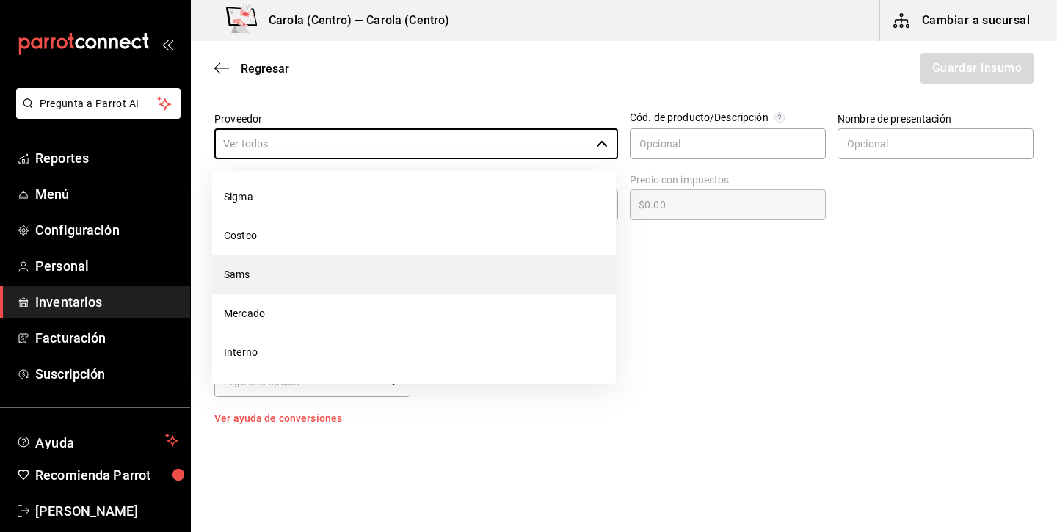
click at [350, 275] on li "Sams" at bounding box center [414, 275] width 404 height 39
type input "Sams"
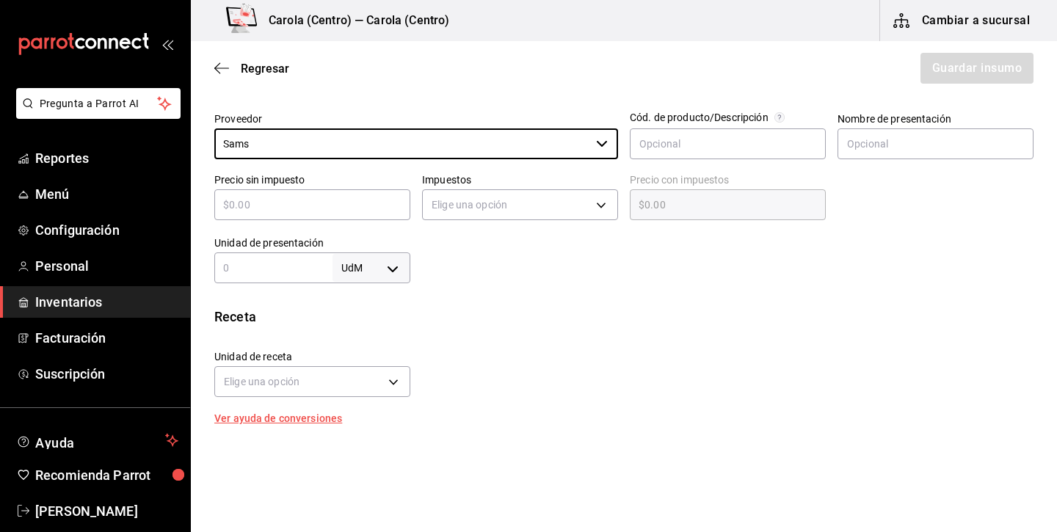
click at [363, 271] on body "Pregunta a Parrot AI Reportes Menú Configuración Personal Inventarios Facturaci…" at bounding box center [528, 224] width 1057 height 449
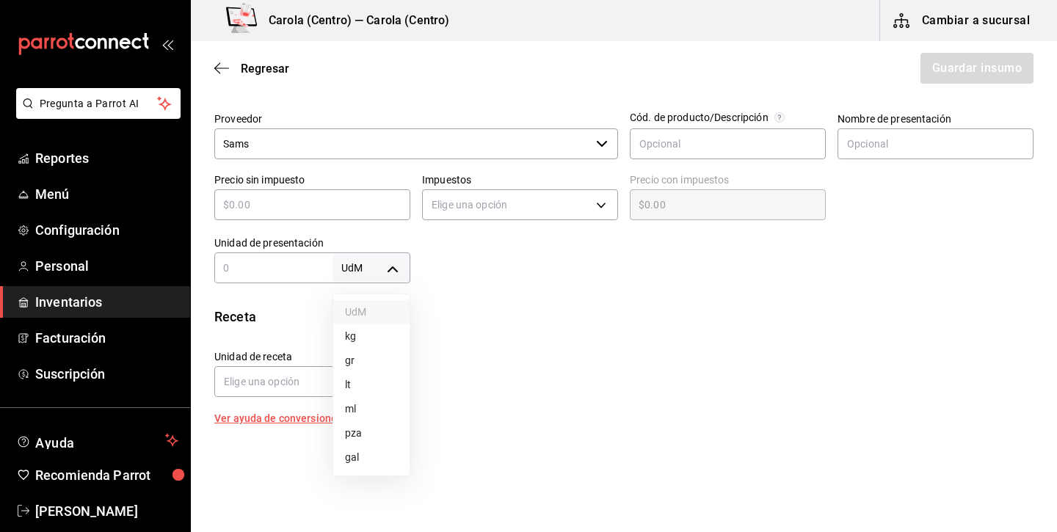
click at [371, 404] on li "ml" at bounding box center [371, 409] width 76 height 24
type input "MILLILITER"
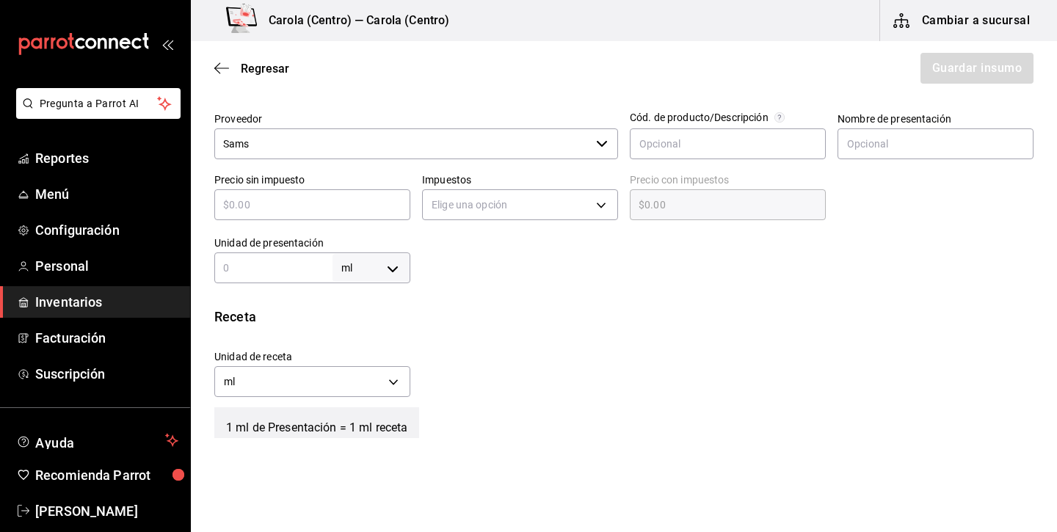
click at [281, 271] on input "text" at bounding box center [273, 268] width 118 height 18
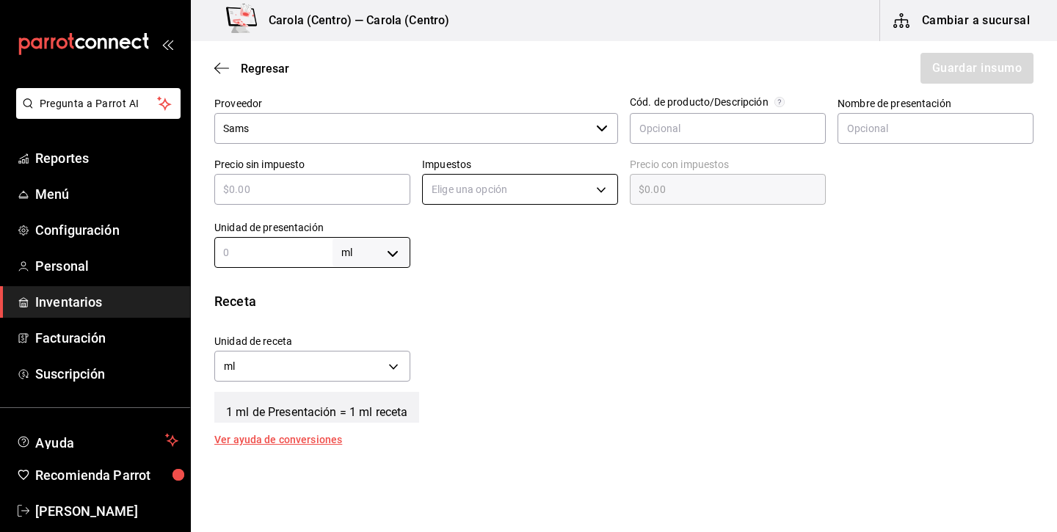
click at [474, 181] on body "Pregunta a Parrot AI Reportes Menú Configuración Personal Inventarios Facturaci…" at bounding box center [528, 224] width 1057 height 449
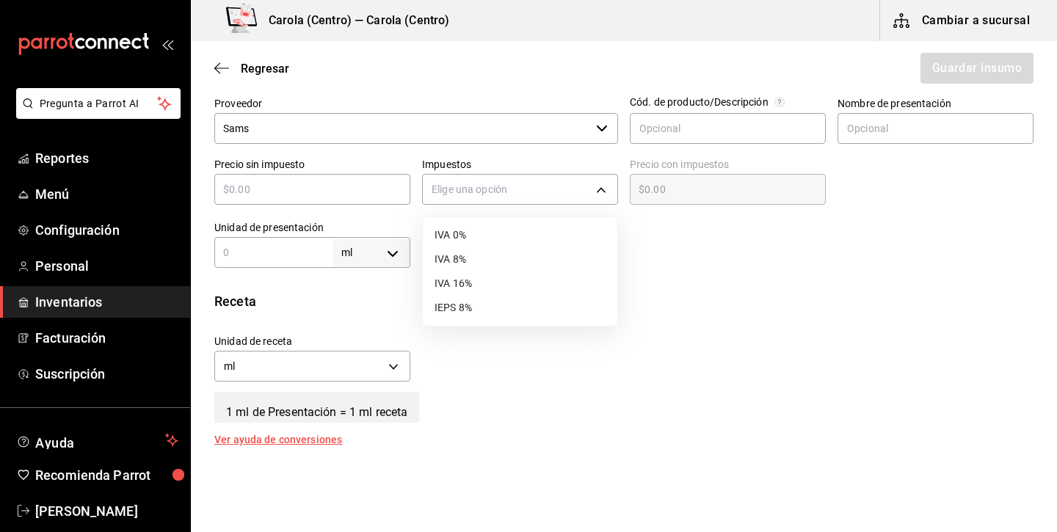
click at [468, 239] on li "IVA 0%" at bounding box center [520, 235] width 195 height 24
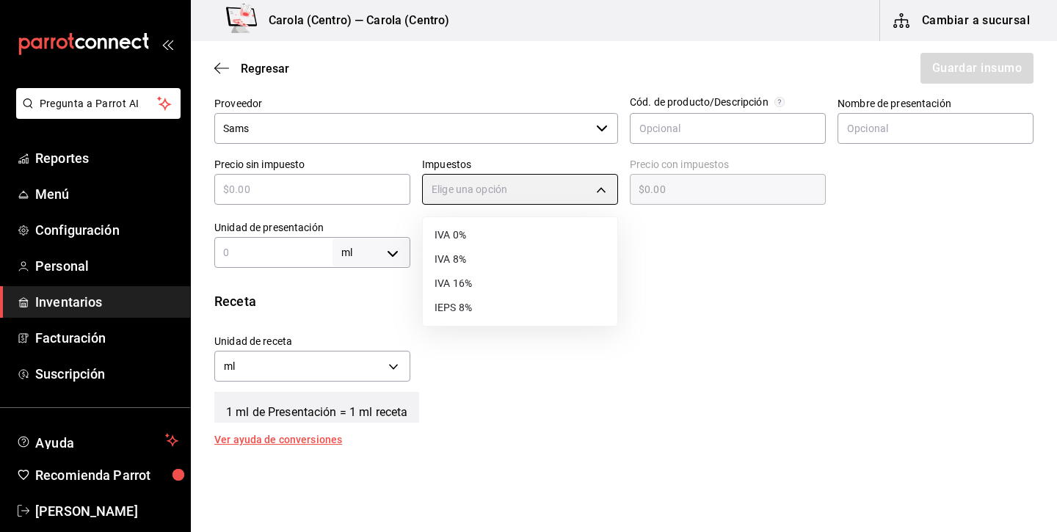
type input "IVA_0"
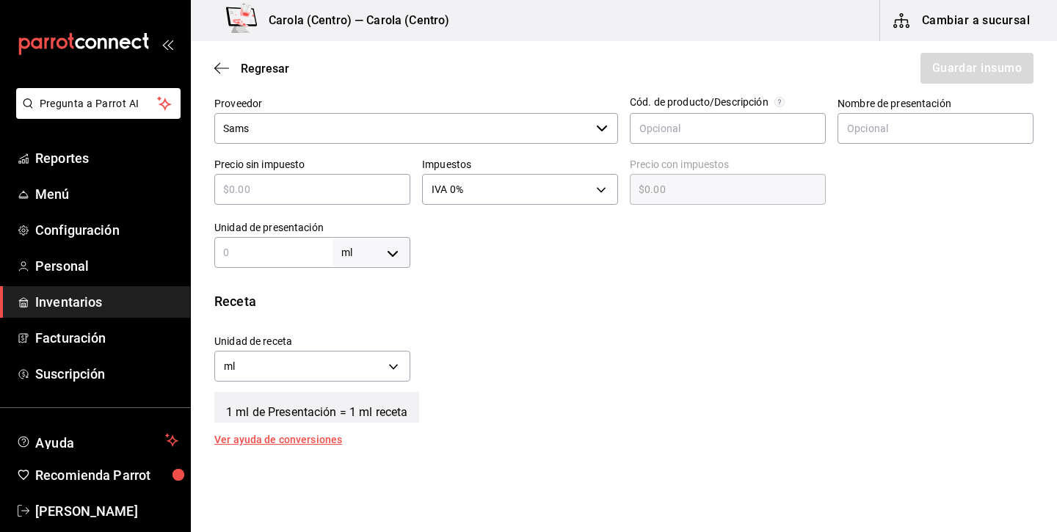
click at [308, 242] on div "ml MILLILITER ​" at bounding box center [312, 252] width 196 height 31
click at [278, 195] on input "text" at bounding box center [312, 190] width 196 height 18
type input "$2"
type input "$2.00"
type input "$27"
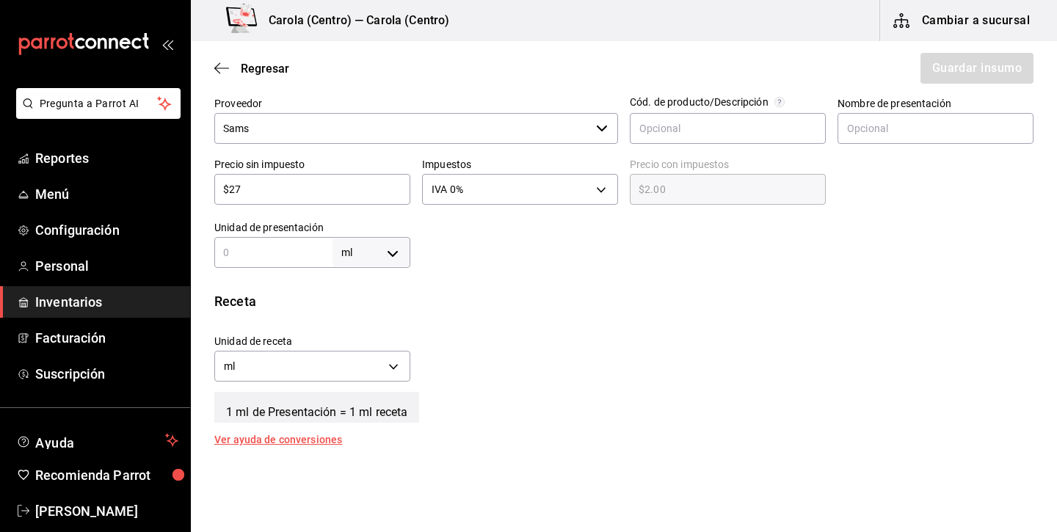
type input "$27.00"
type input "$27"
click at [272, 264] on div "ml MILLILITER ​" at bounding box center [312, 252] width 196 height 31
type input "5"
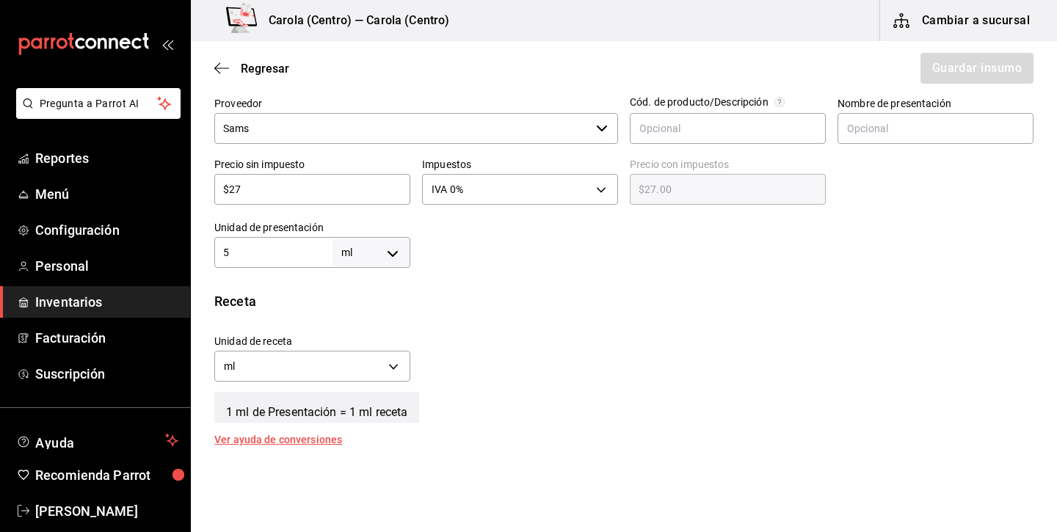
type input "50"
type input "500"
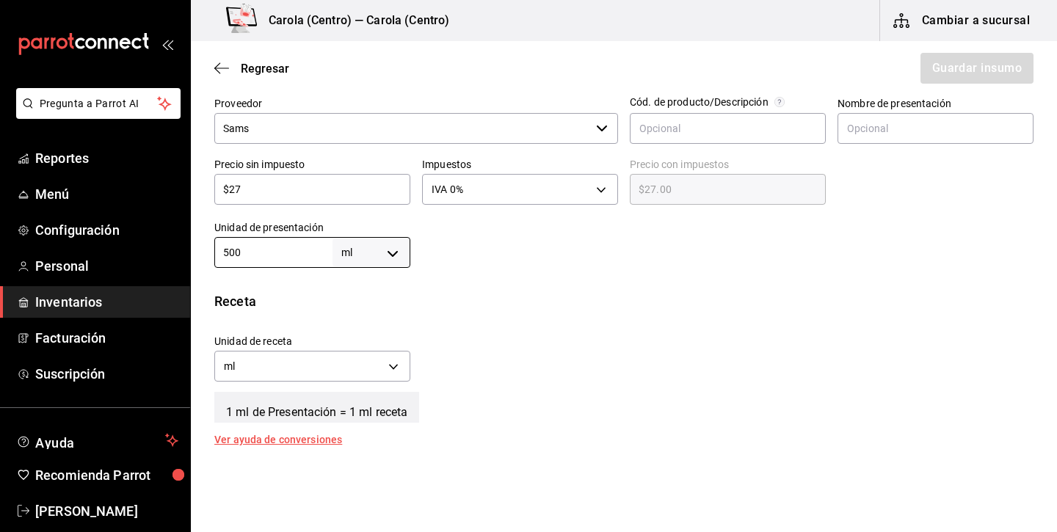
click at [532, 294] on div "Receta" at bounding box center [624, 302] width 820 height 20
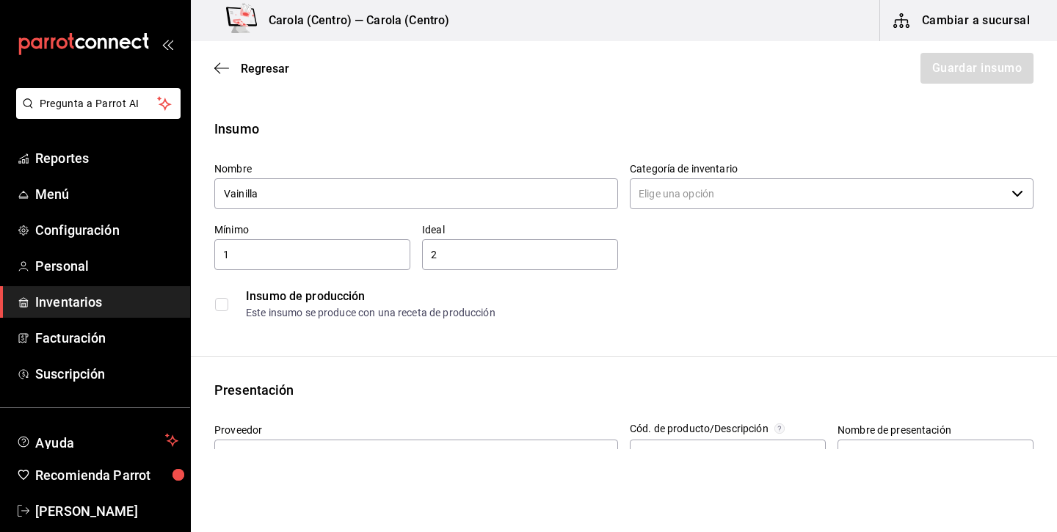
click at [812, 187] on input "Categoría de inventario" at bounding box center [818, 193] width 376 height 31
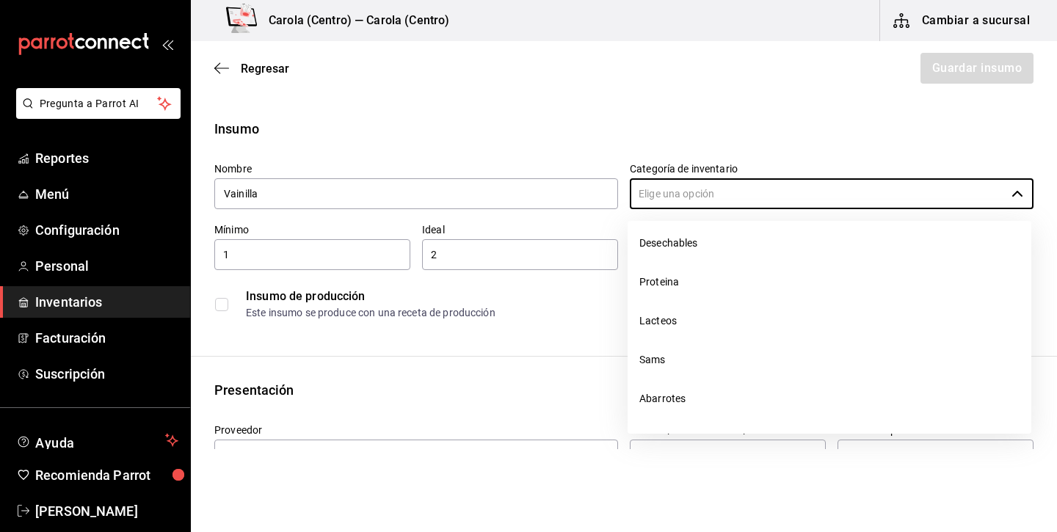
scroll to position [208, 0]
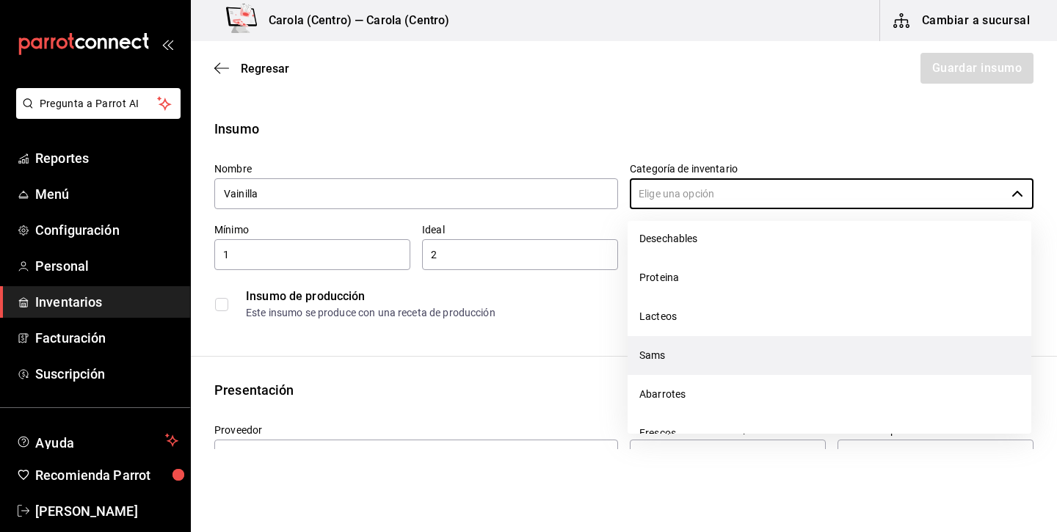
click at [695, 371] on li "Sams" at bounding box center [830, 355] width 404 height 39
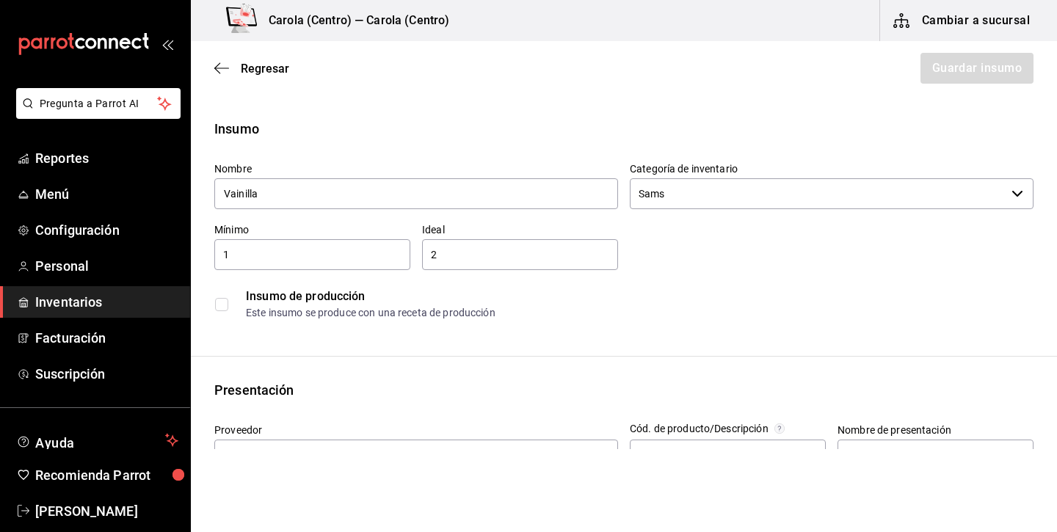
click at [724, 199] on input "Sams" at bounding box center [818, 193] width 376 height 31
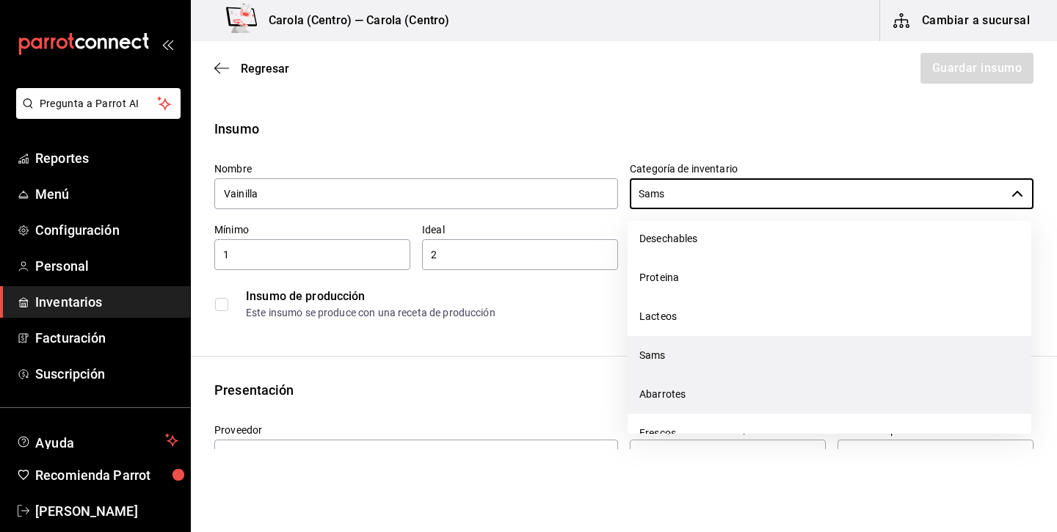
click at [687, 388] on li "Abarrotes" at bounding box center [830, 394] width 404 height 39
type input "Abarrotes"
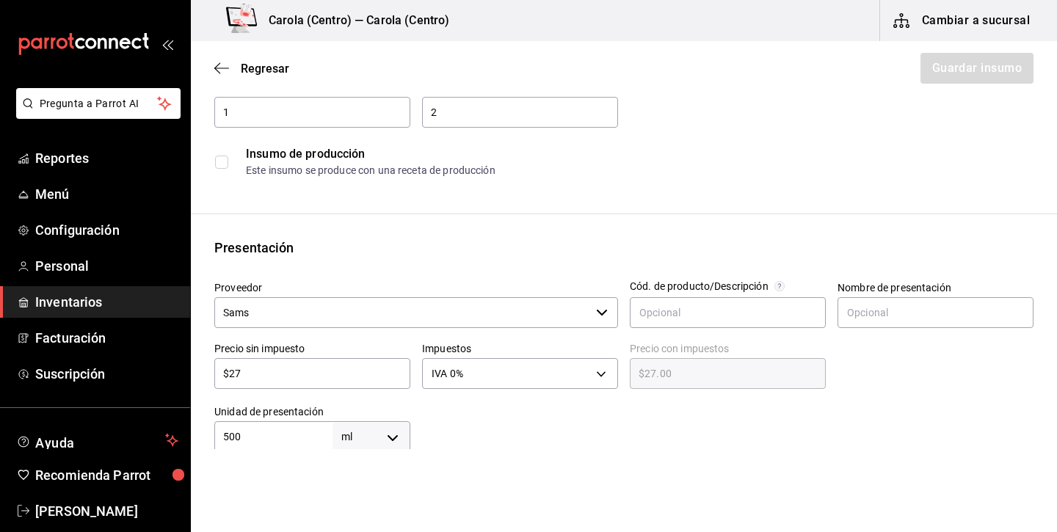
scroll to position [311, 0]
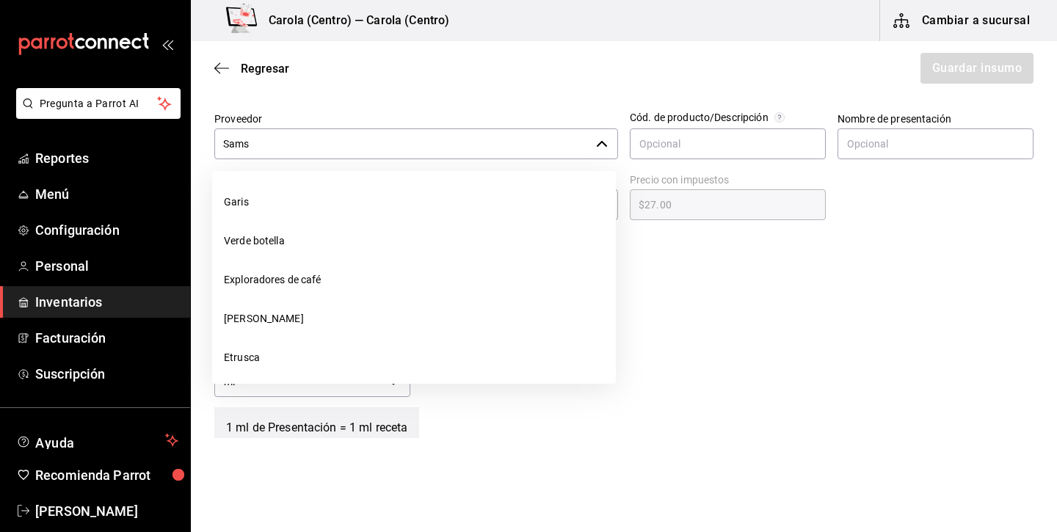
click at [386, 143] on input "Sams" at bounding box center [402, 144] width 376 height 31
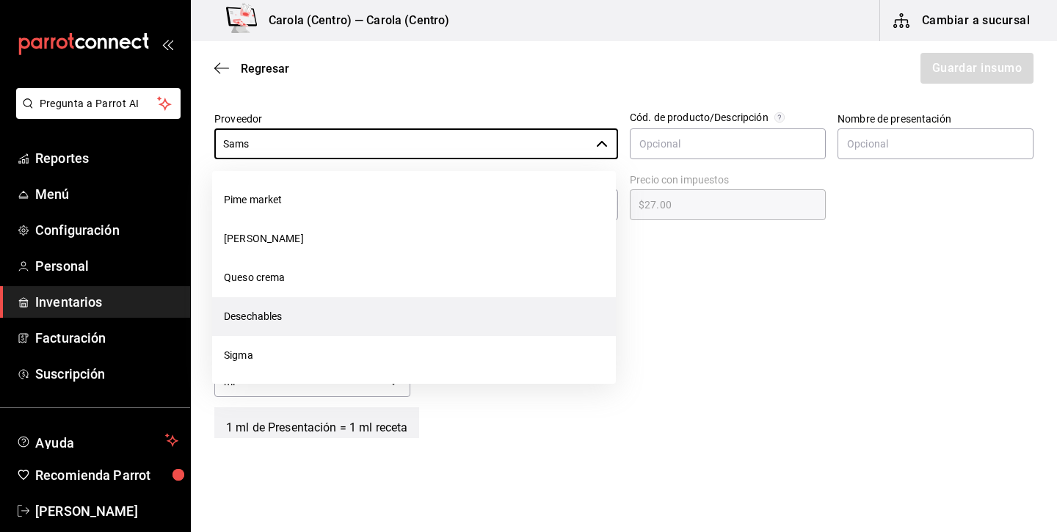
scroll to position [144, 0]
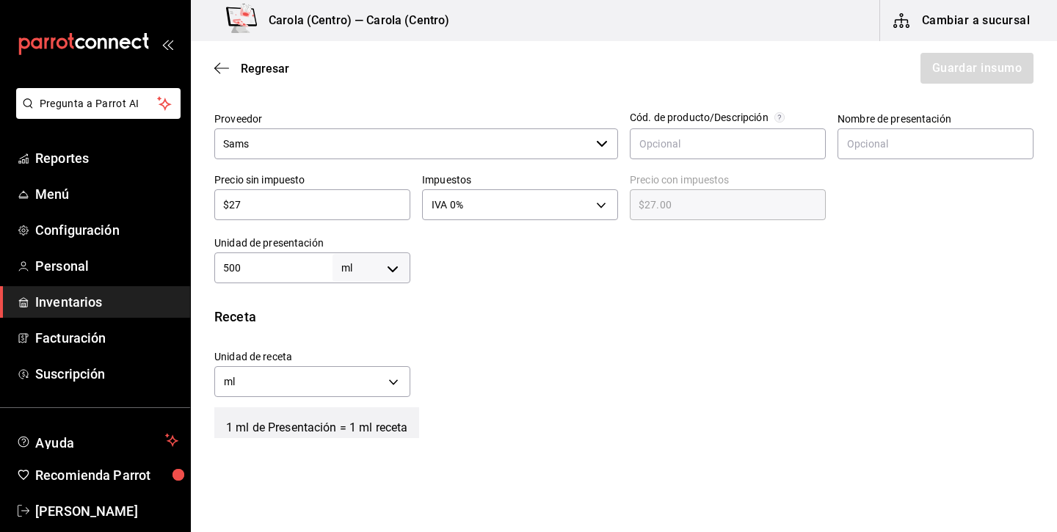
click at [788, 303] on div "Insumo Nombre Vainilla Categoría de inventario Abarrotes ​ Mínimo 1 ​ Ideal 2 ​…" at bounding box center [624, 262] width 867 height 909
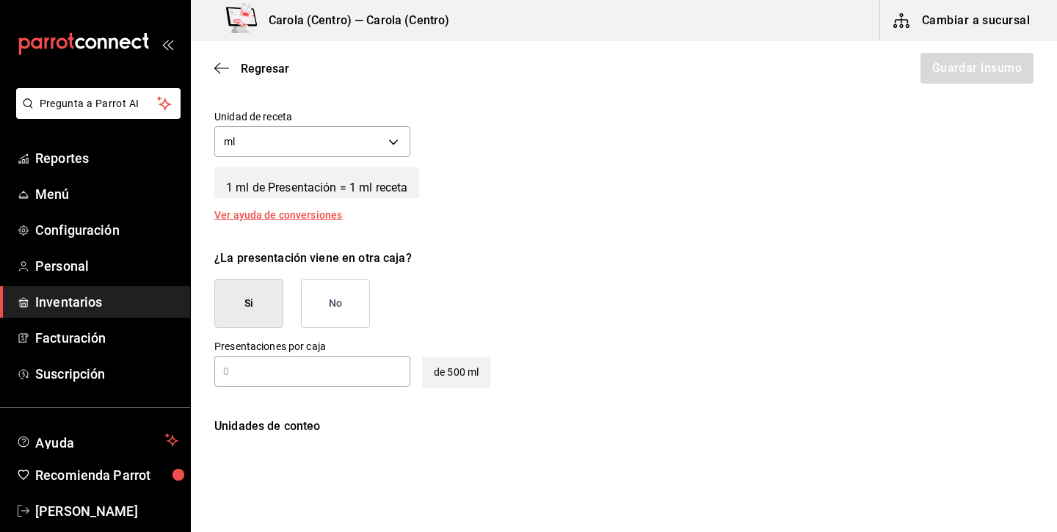
scroll to position [574, 0]
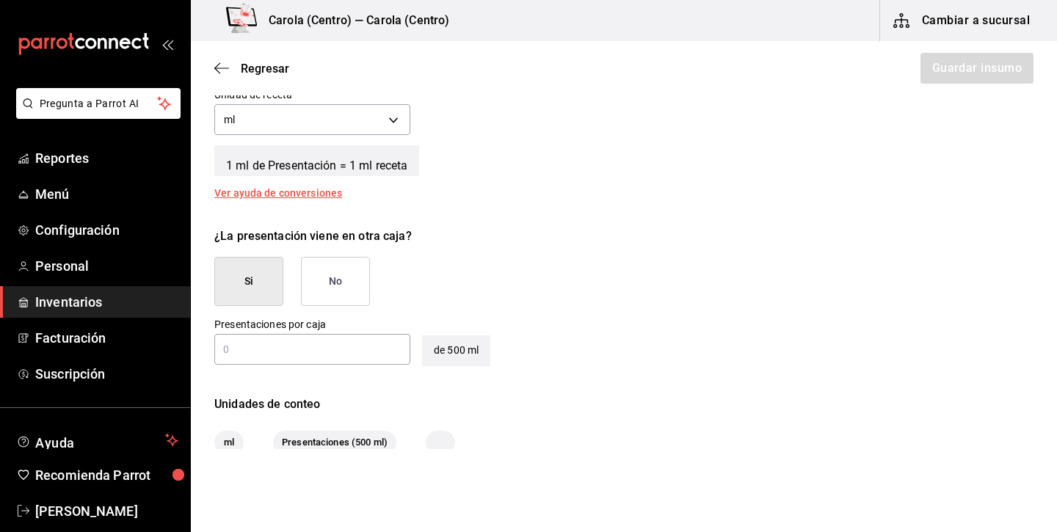
click at [362, 267] on button "No" at bounding box center [335, 281] width 69 height 49
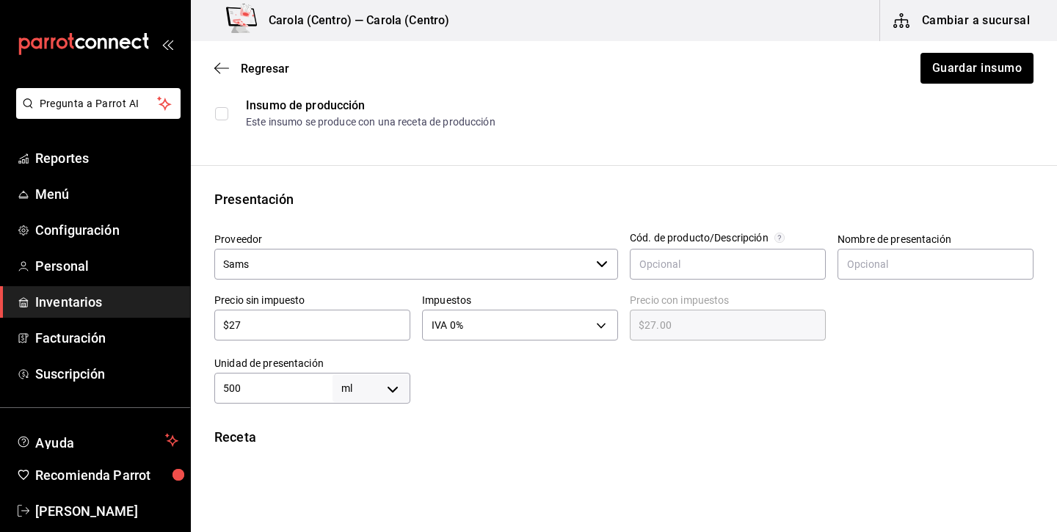
scroll to position [164, 0]
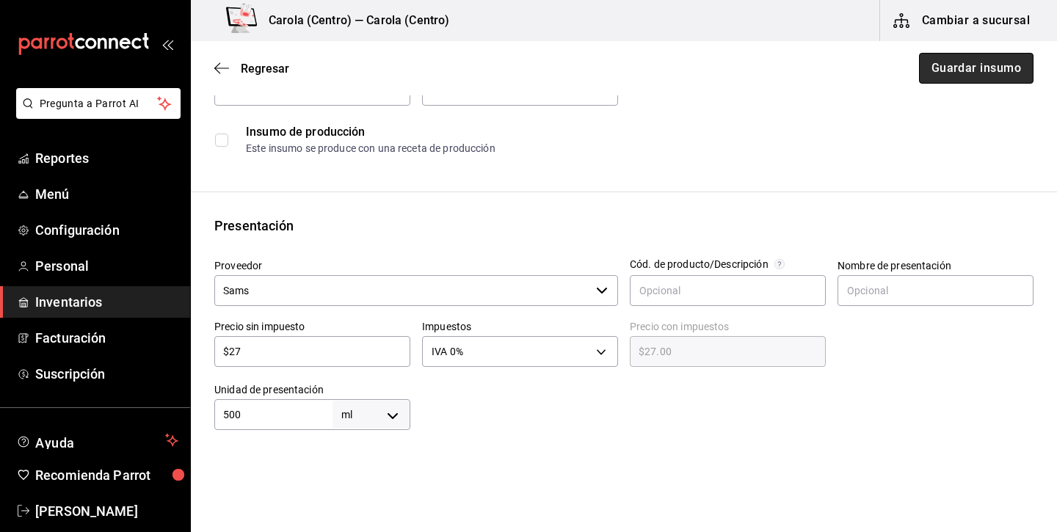
click at [1005, 67] on button "Guardar insumo" at bounding box center [976, 68] width 115 height 31
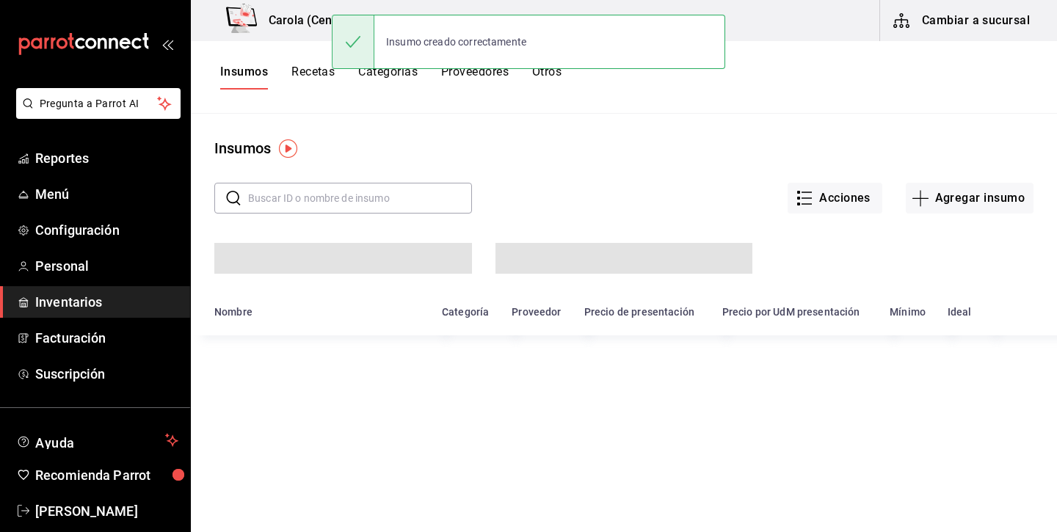
click at [315, 70] on button "Recetas" at bounding box center [313, 77] width 43 height 25
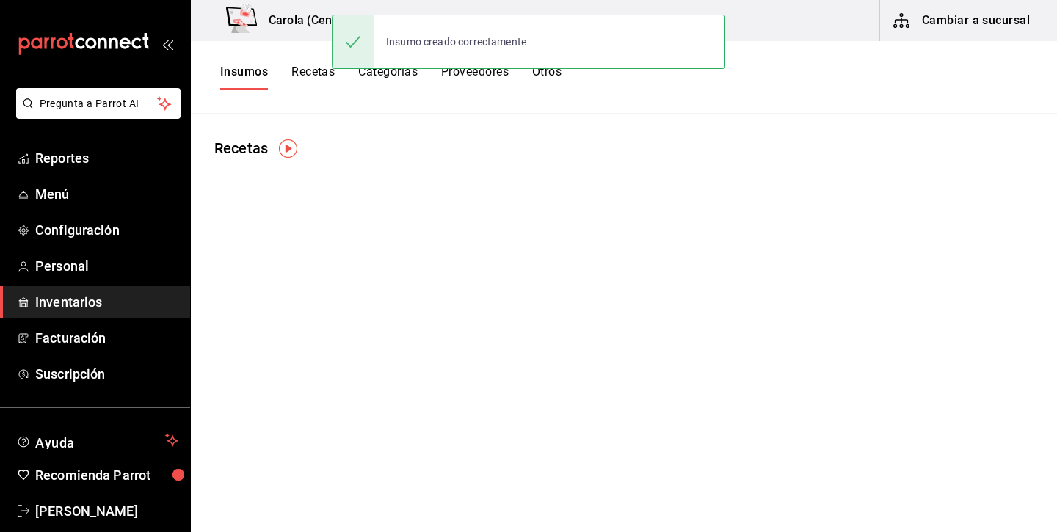
click at [312, 75] on button "Recetas" at bounding box center [313, 77] width 43 height 25
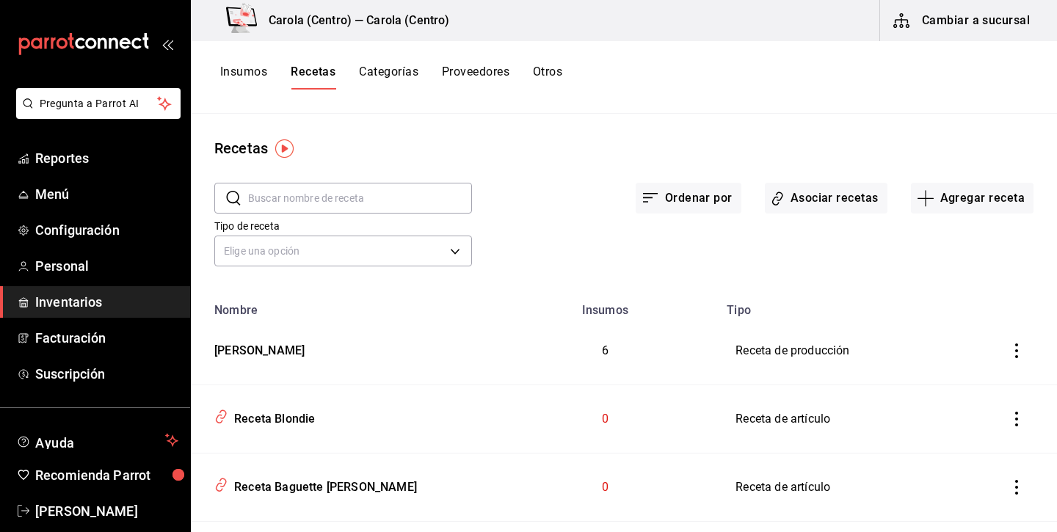
click at [350, 199] on input "text" at bounding box center [360, 198] width 224 height 29
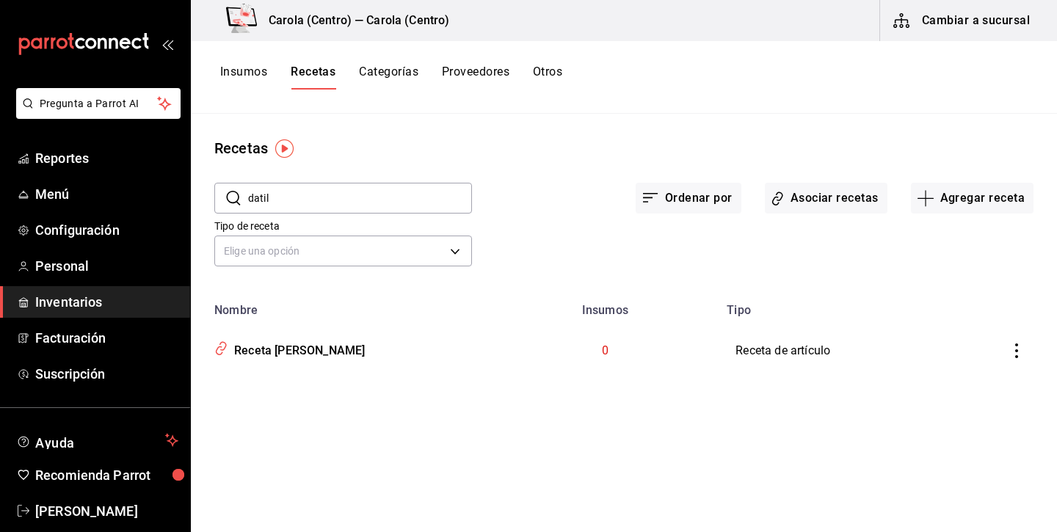
type input "datil"
click at [1014, 352] on icon "inventoriesTable" at bounding box center [1017, 351] width 15 height 15
click at [944, 379] on span "Eliminar" at bounding box center [959, 372] width 64 height 18
click at [977, 375] on span "Eliminar" at bounding box center [972, 372] width 37 height 12
click at [364, 178] on div at bounding box center [528, 266] width 1057 height 532
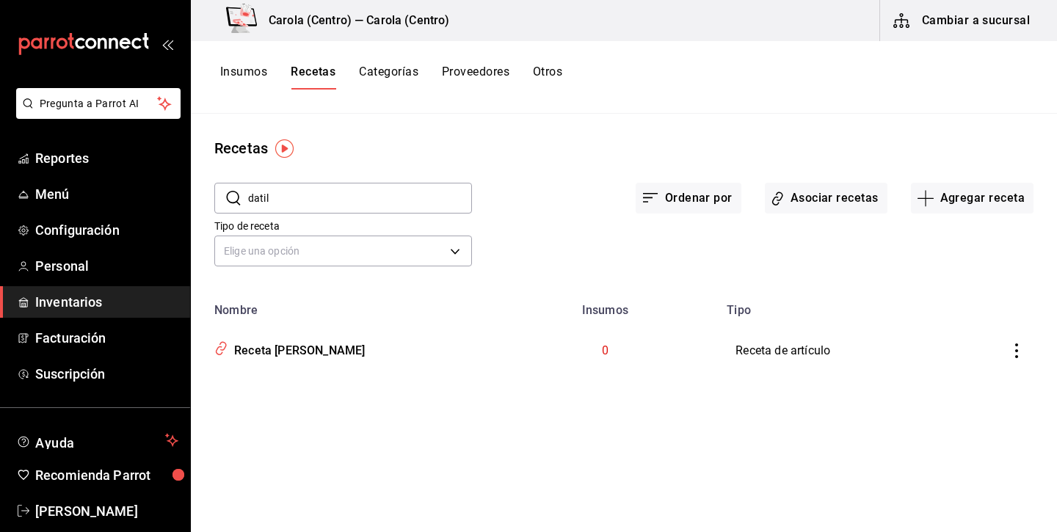
click at [352, 187] on input "datil" at bounding box center [360, 198] width 224 height 29
click at [1020, 353] on icon "inventoriesTable" at bounding box center [1017, 351] width 15 height 15
click at [976, 372] on span "Eliminar" at bounding box center [972, 372] width 37 height 12
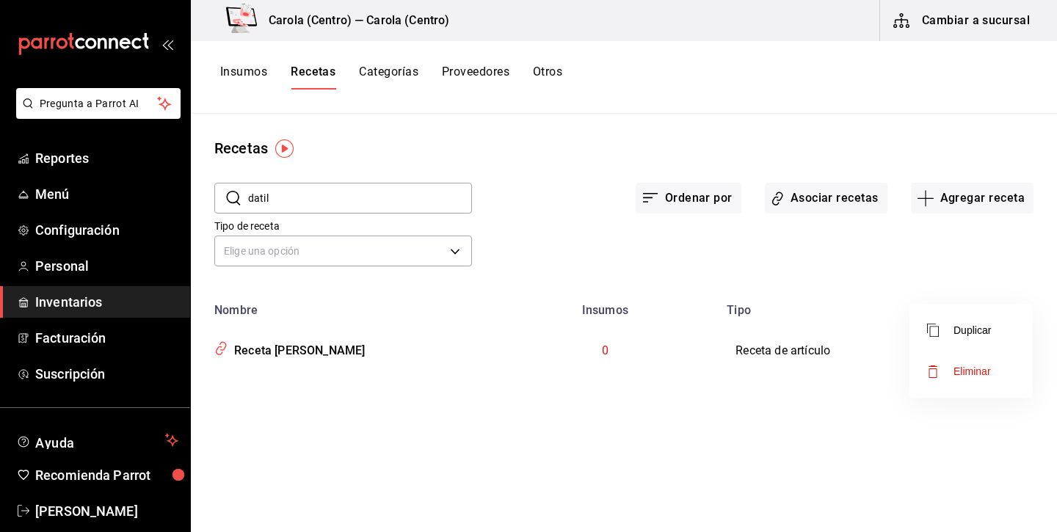
click at [976, 372] on span "Eliminar" at bounding box center [972, 372] width 37 height 12
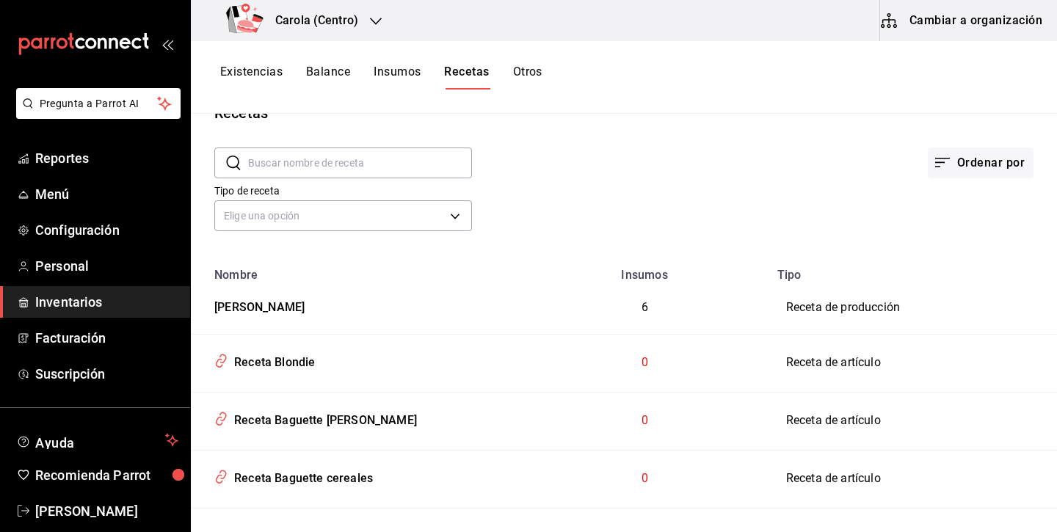
scroll to position [48, 0]
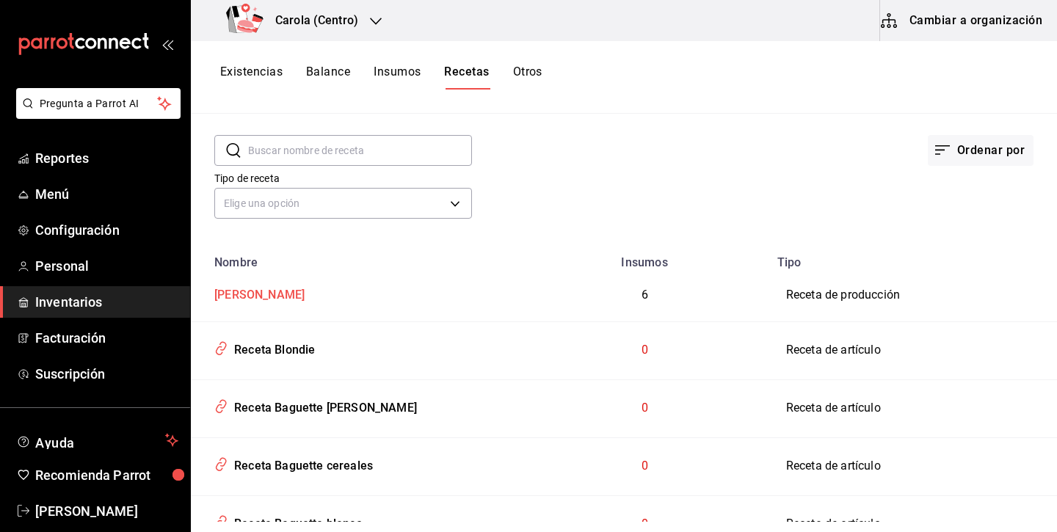
click at [275, 292] on div "Tarta de dátil" at bounding box center [257, 292] width 96 height 23
